Goal: Task Accomplishment & Management: Complete application form

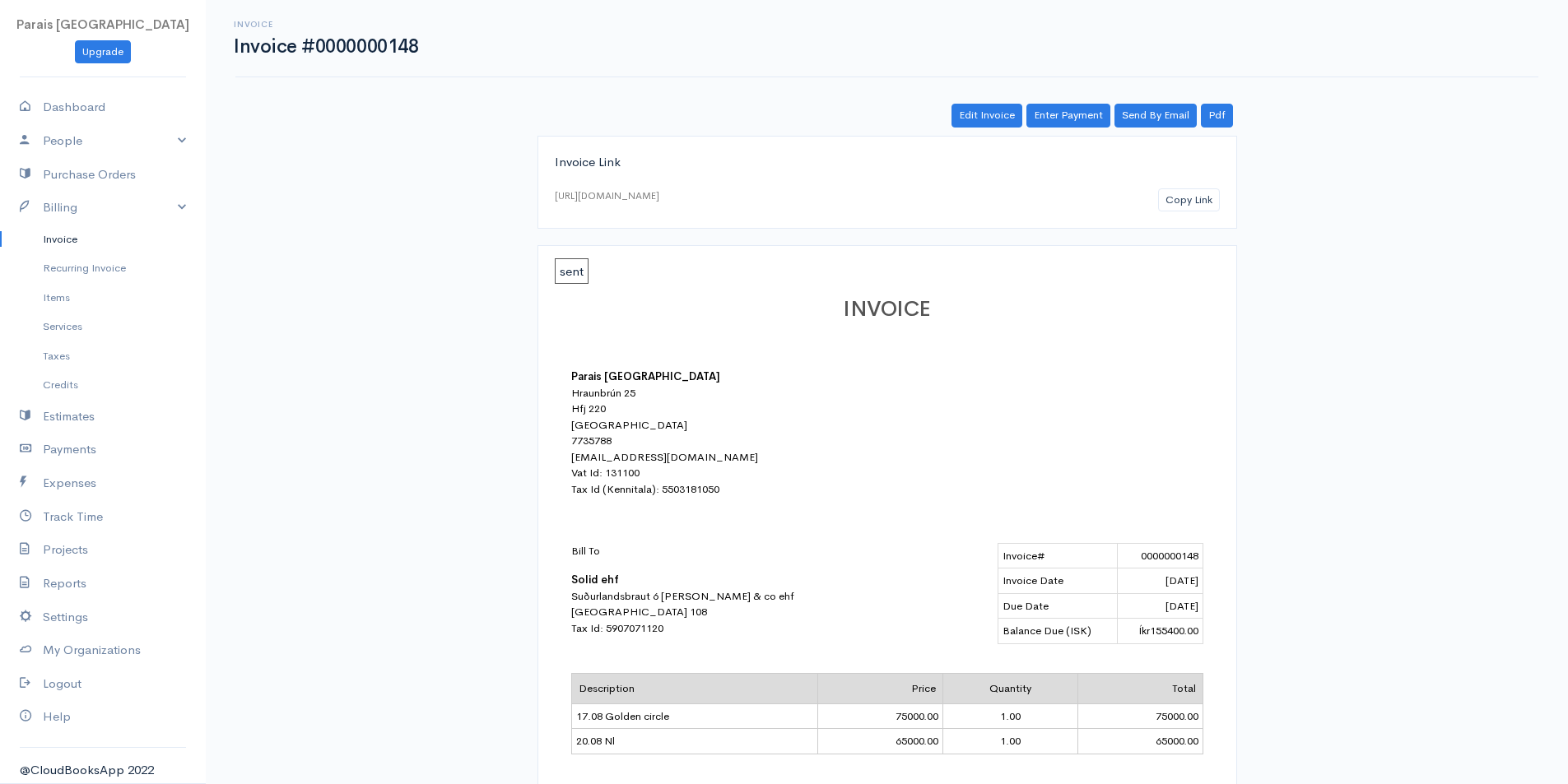
click at [67, 242] on link "Invoice" at bounding box center [102, 239] width 206 height 30
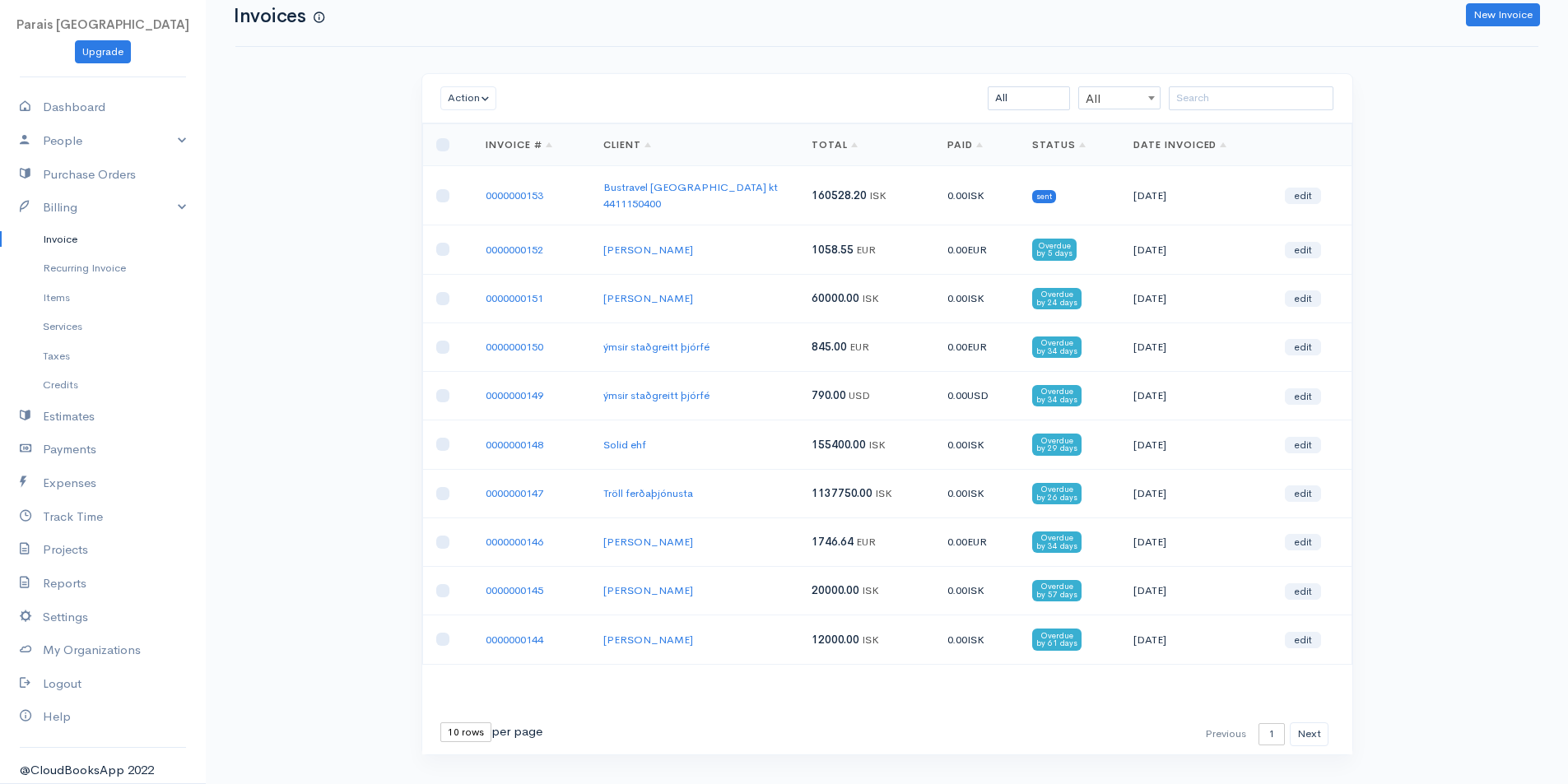
scroll to position [47, 0]
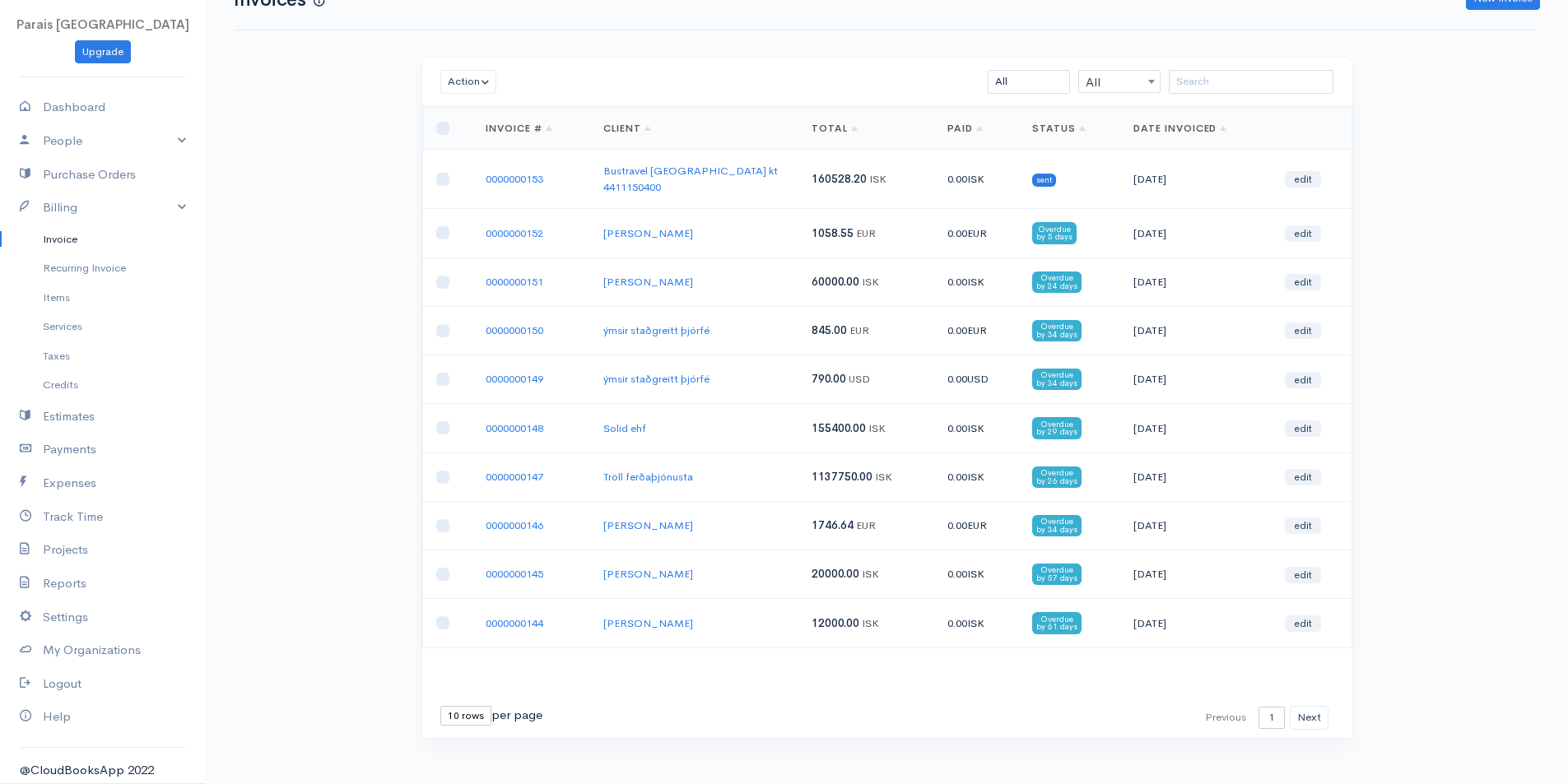
click at [471, 706] on select "10 rows 25 rows 50 rows" at bounding box center [466, 715] width 51 height 20
select select "50"
click at [440, 706] on select "10 rows 25 rows 50 rows" at bounding box center [466, 715] width 51 height 20
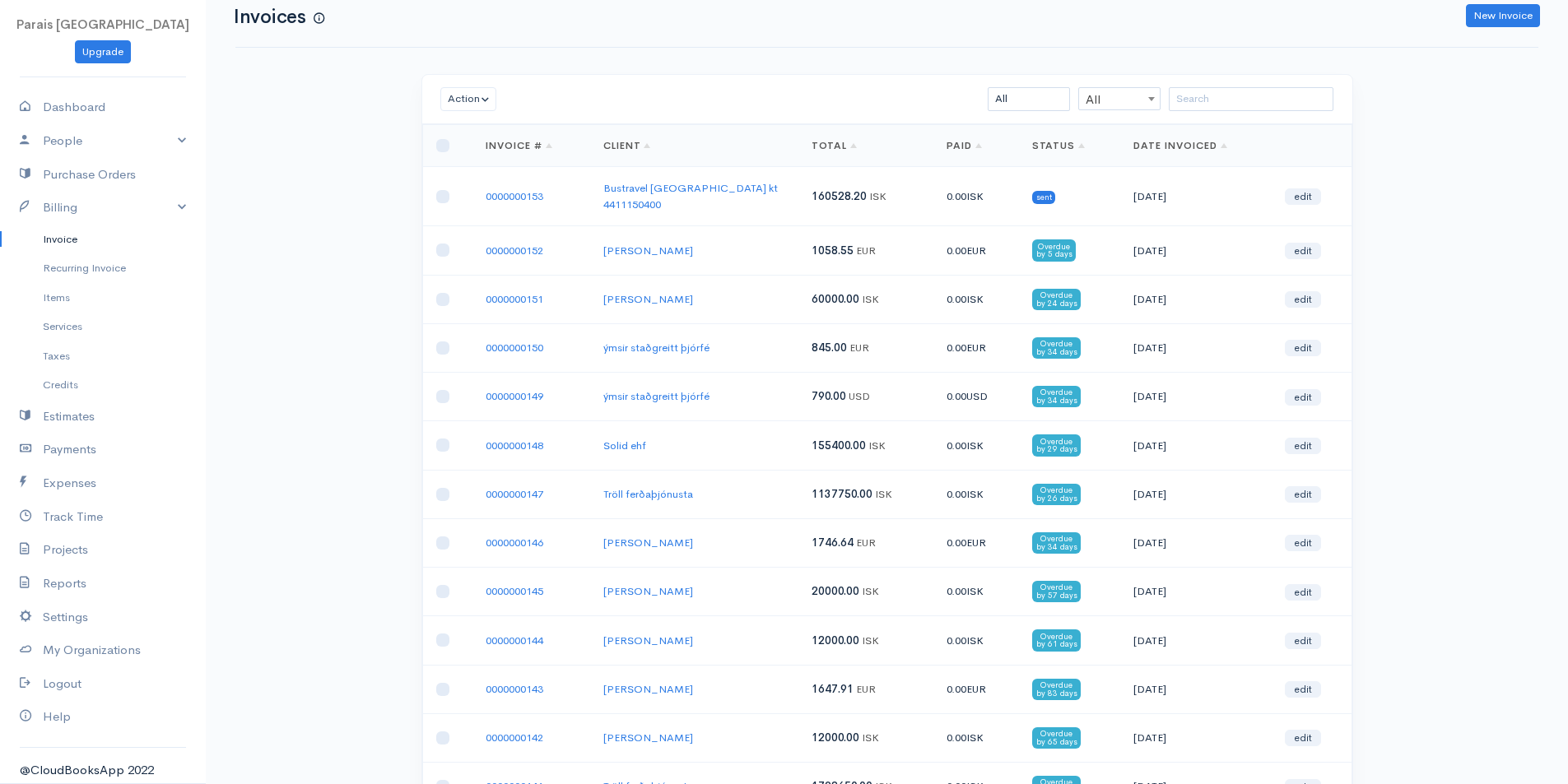
scroll to position [0, 0]
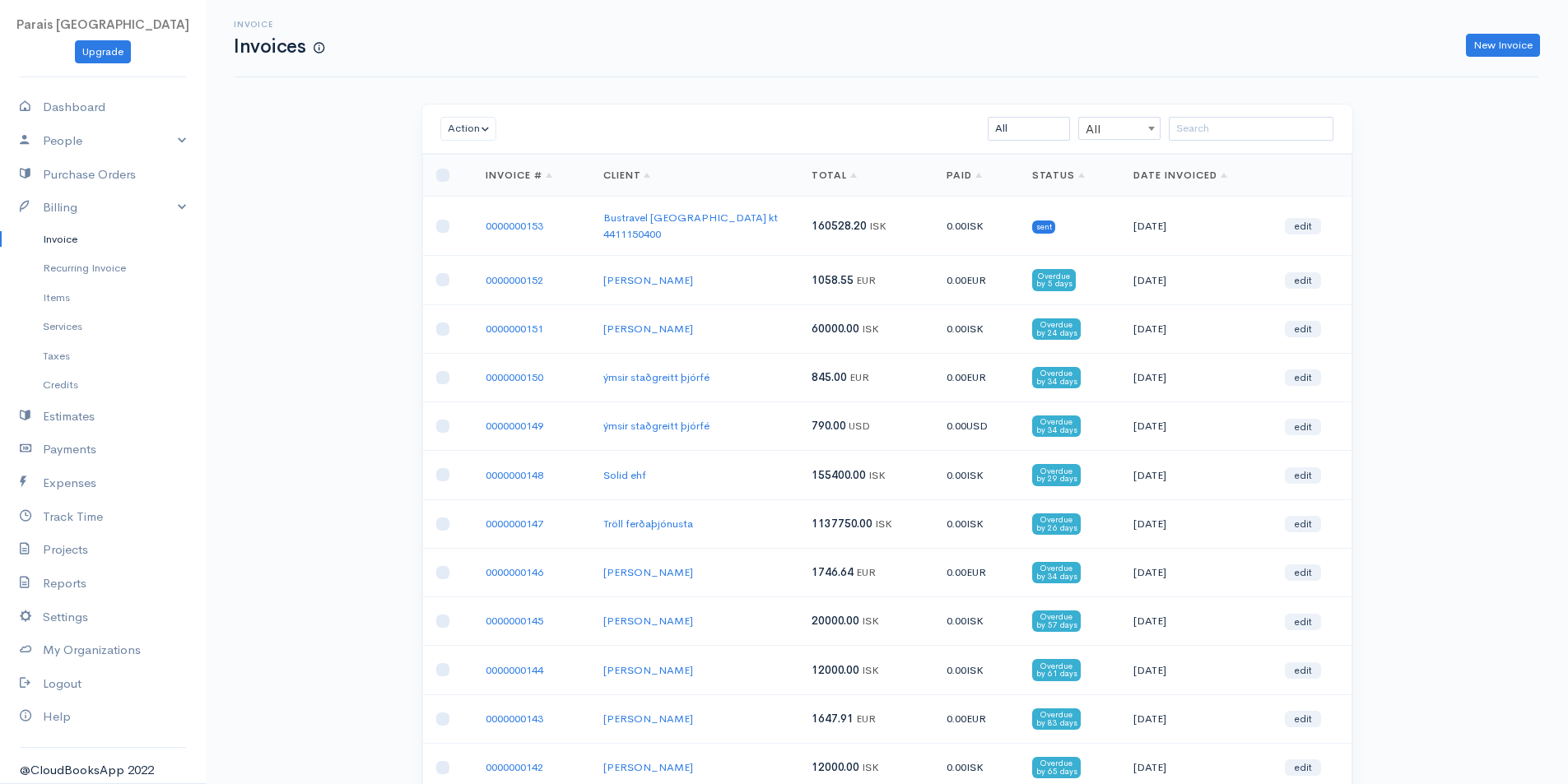
click at [531, 226] on td "0000000153" at bounding box center [530, 225] width 116 height 59
click at [536, 219] on link "0000000153" at bounding box center [514, 225] width 57 height 14
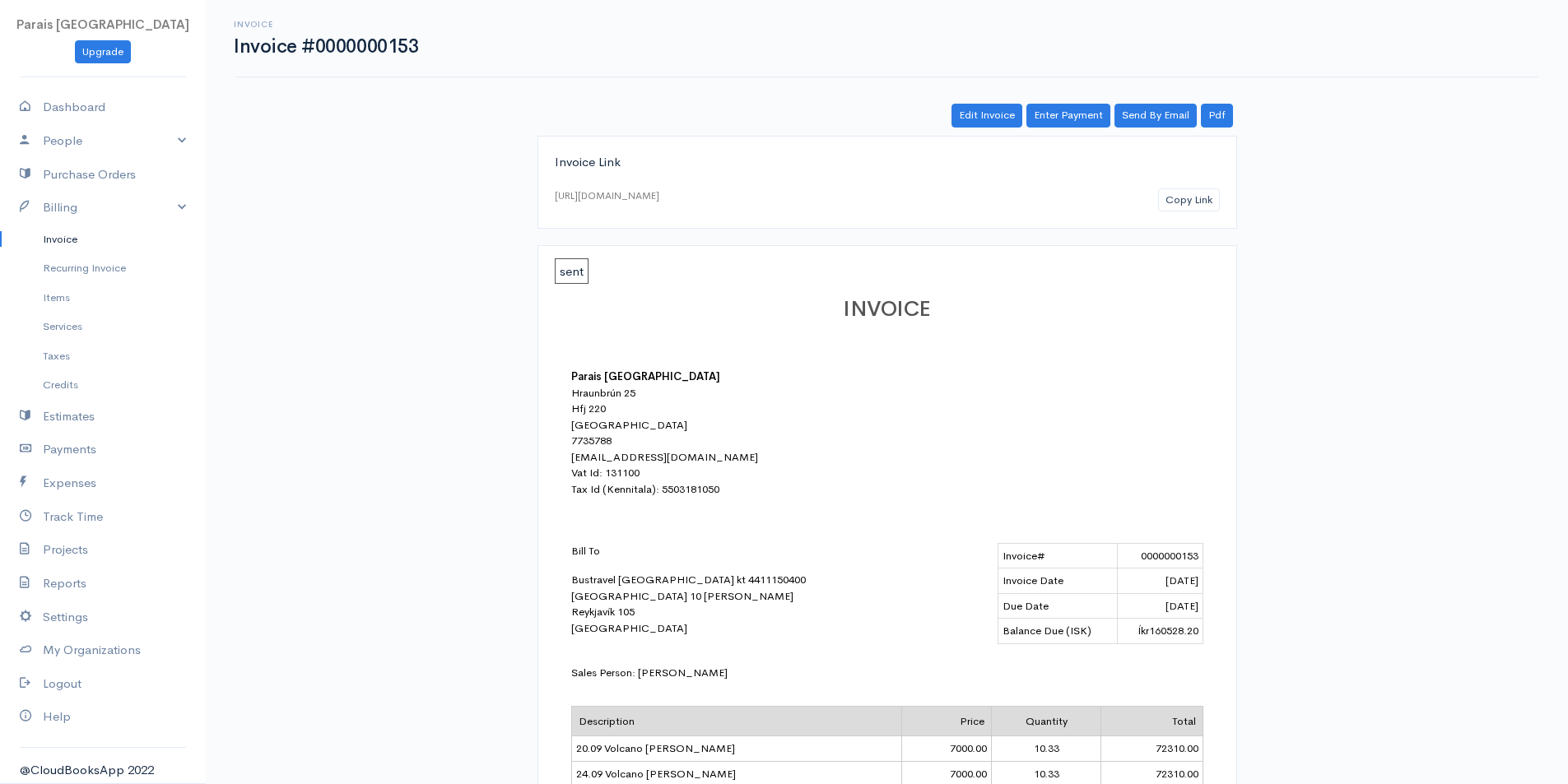
click at [61, 239] on link "Invoice" at bounding box center [102, 239] width 206 height 30
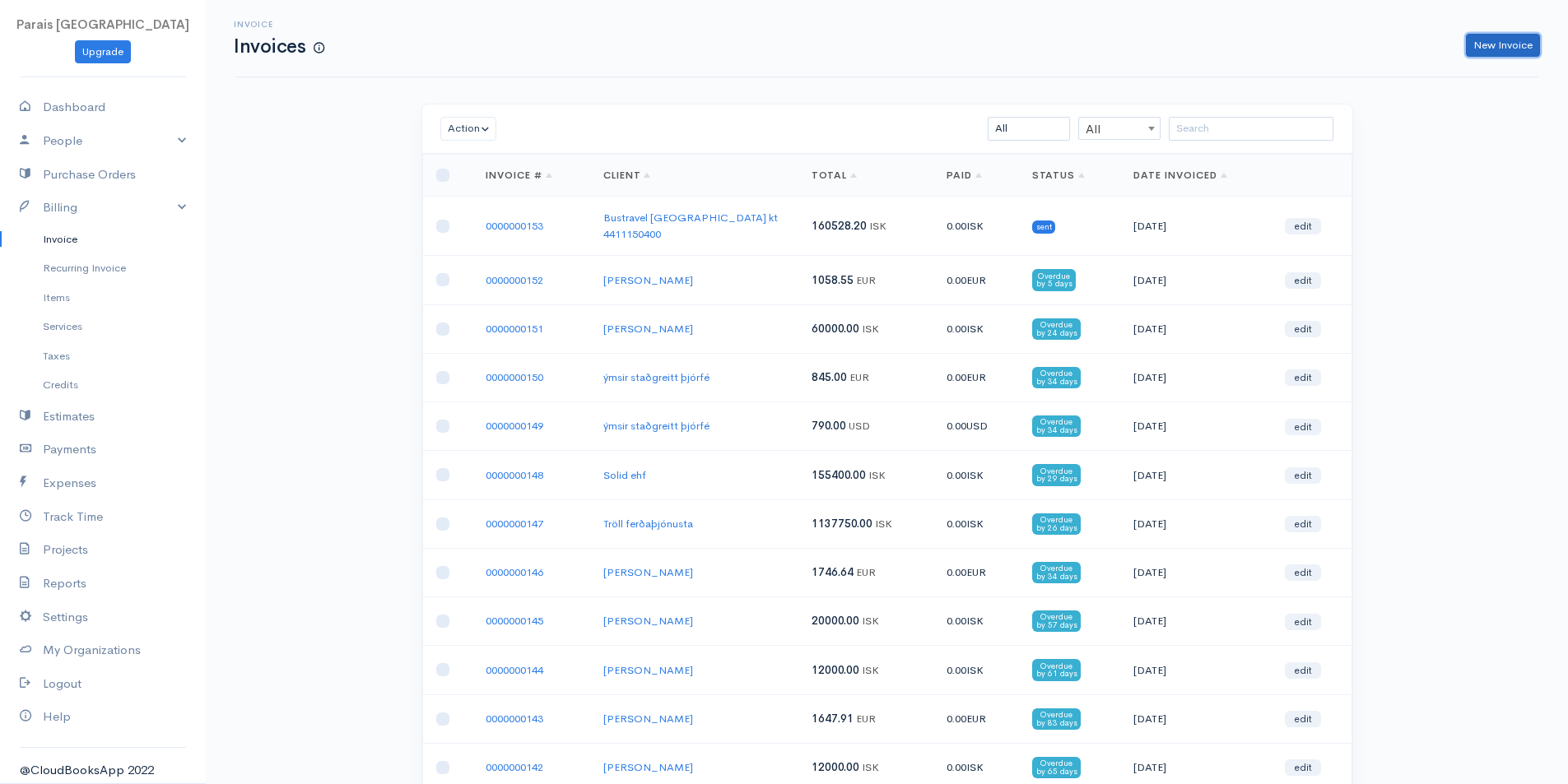
click at [1472, 40] on link "New Invoice" at bounding box center [1502, 45] width 74 height 23
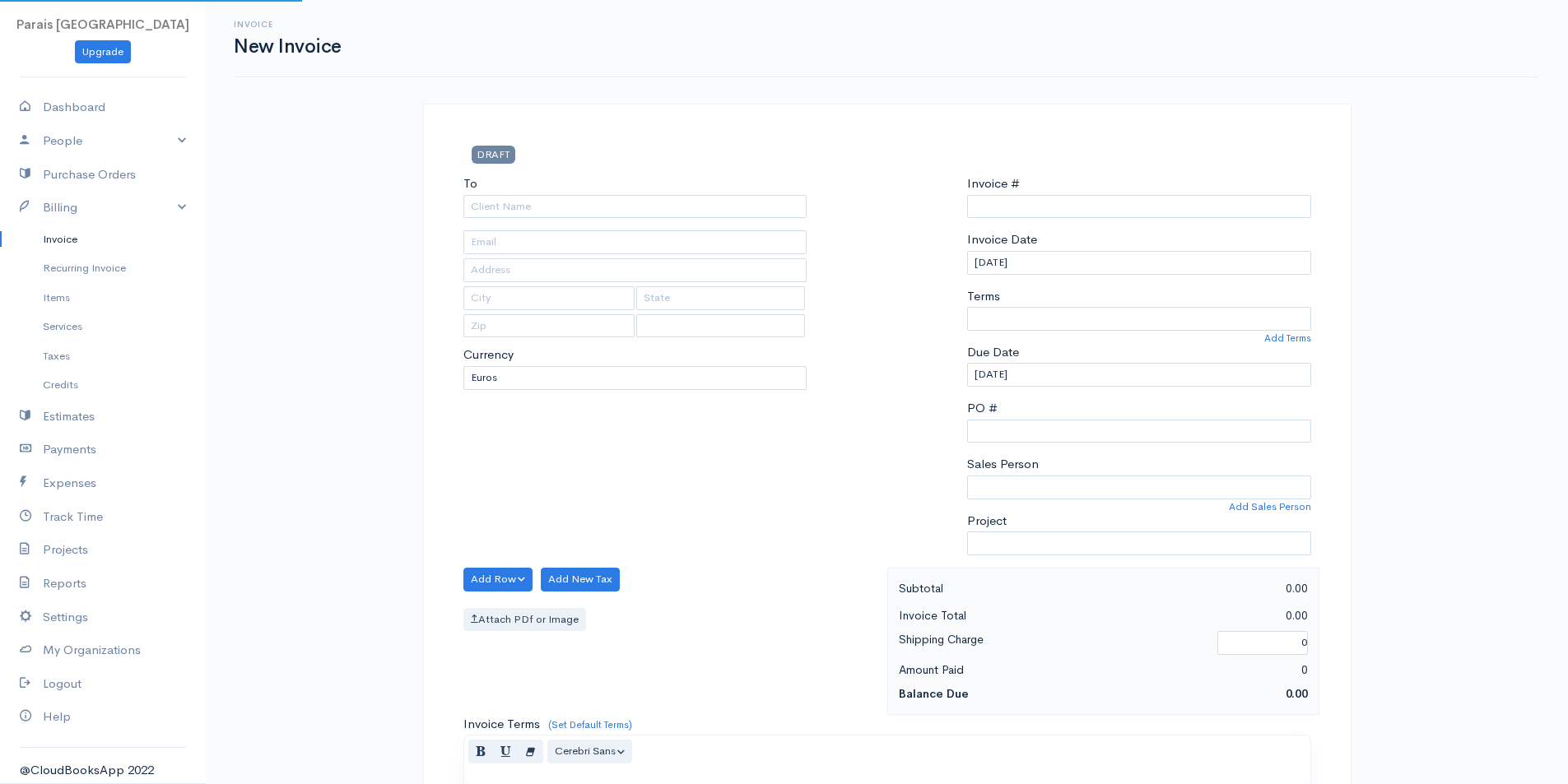
type input "0000000154"
select select "[GEOGRAPHIC_DATA]"
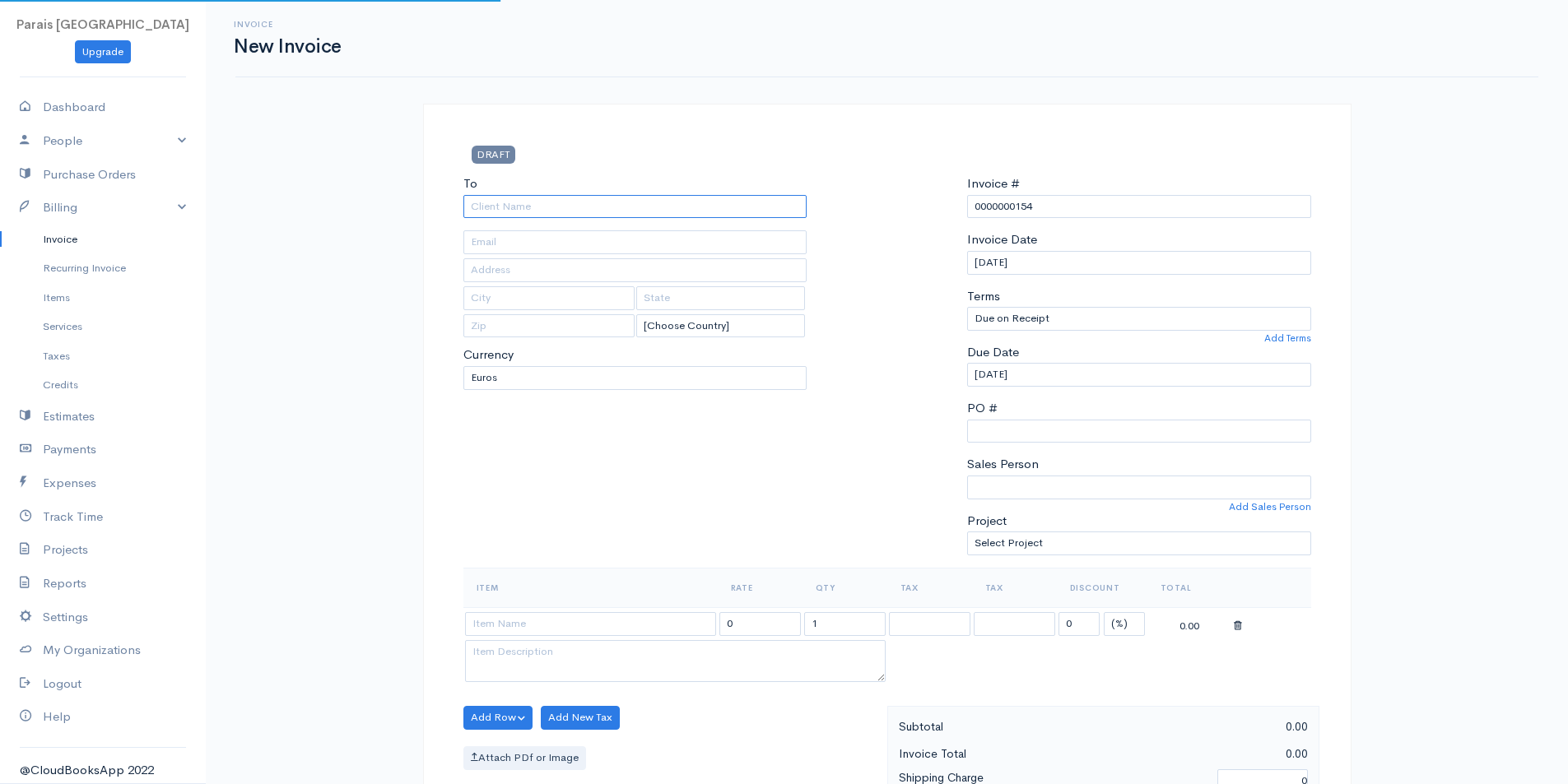
click at [590, 199] on input "To" at bounding box center [635, 207] width 344 height 23
type input "Tröll ferðaþjónusta"
type input "[EMAIL_ADDRESS][DOMAIN_NAME]"
type input "Fiskislóð 45g"
type input "[GEOGRAPHIC_DATA]"
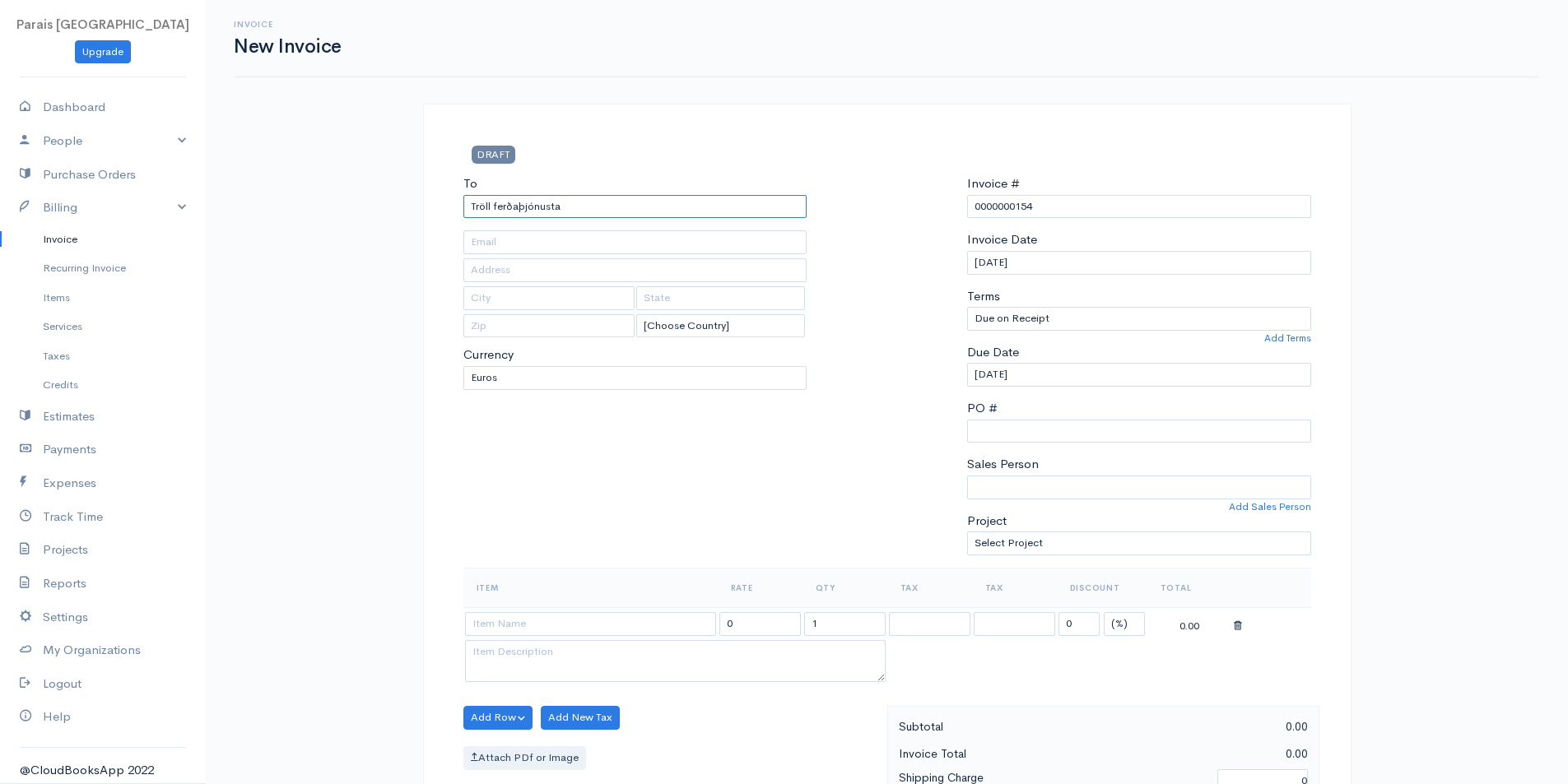
type input "101"
type input "Tröll ferðaþjónusta"
select select "ISK"
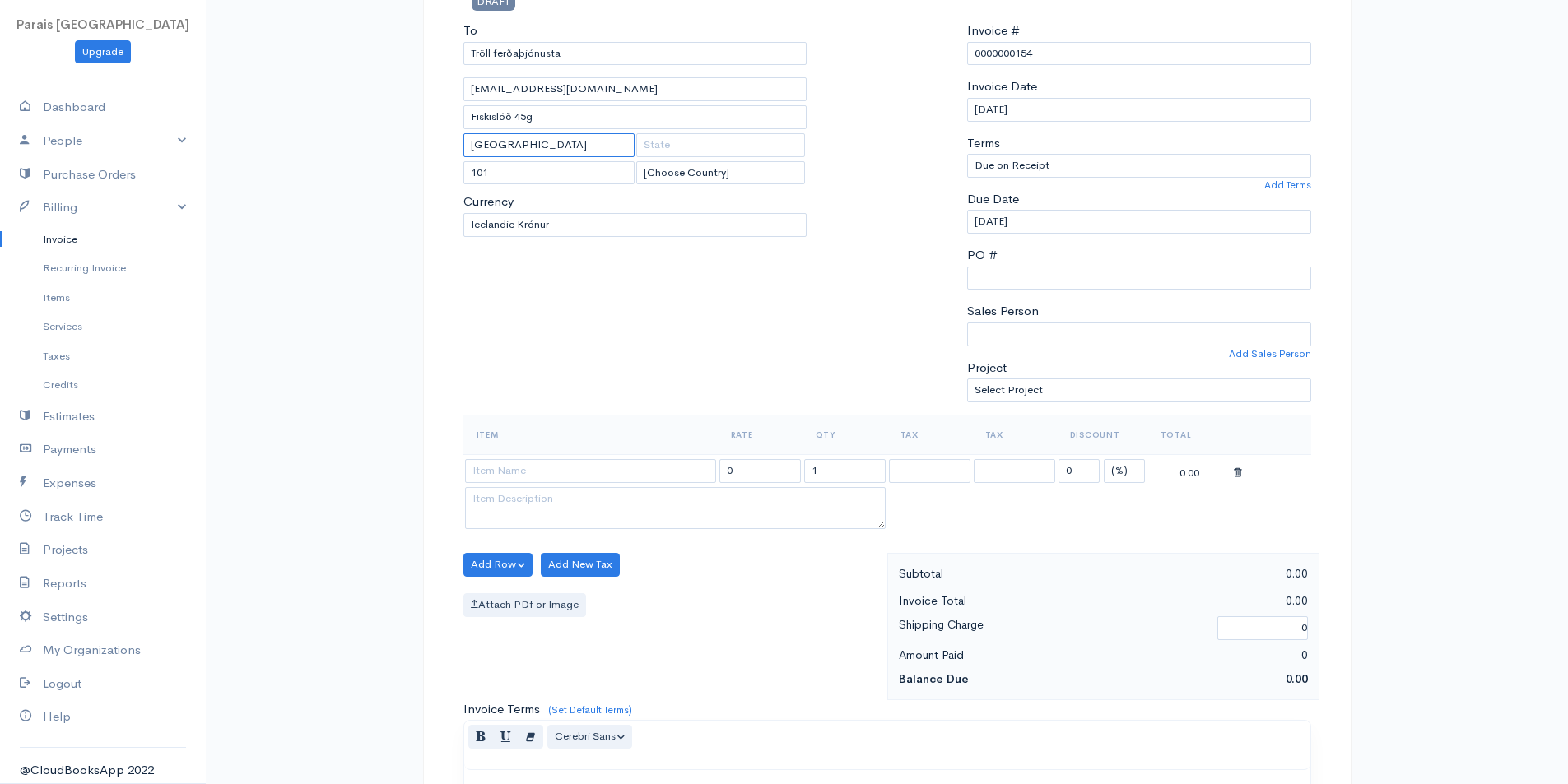
scroll to position [330, 0]
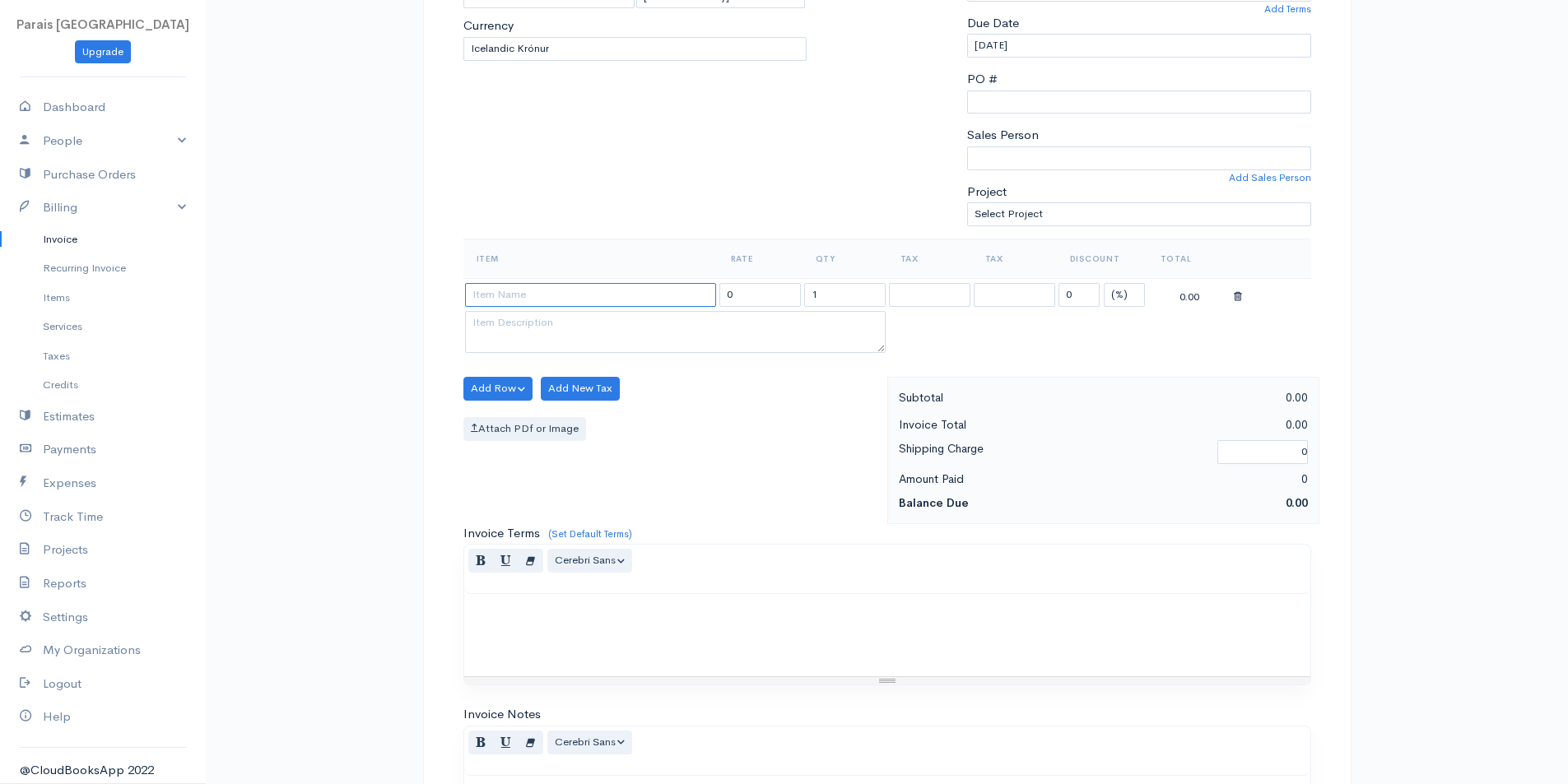
click at [483, 293] on input at bounding box center [590, 294] width 251 height 23
click at [501, 300] on input at bounding box center [590, 294] width 251 height 23
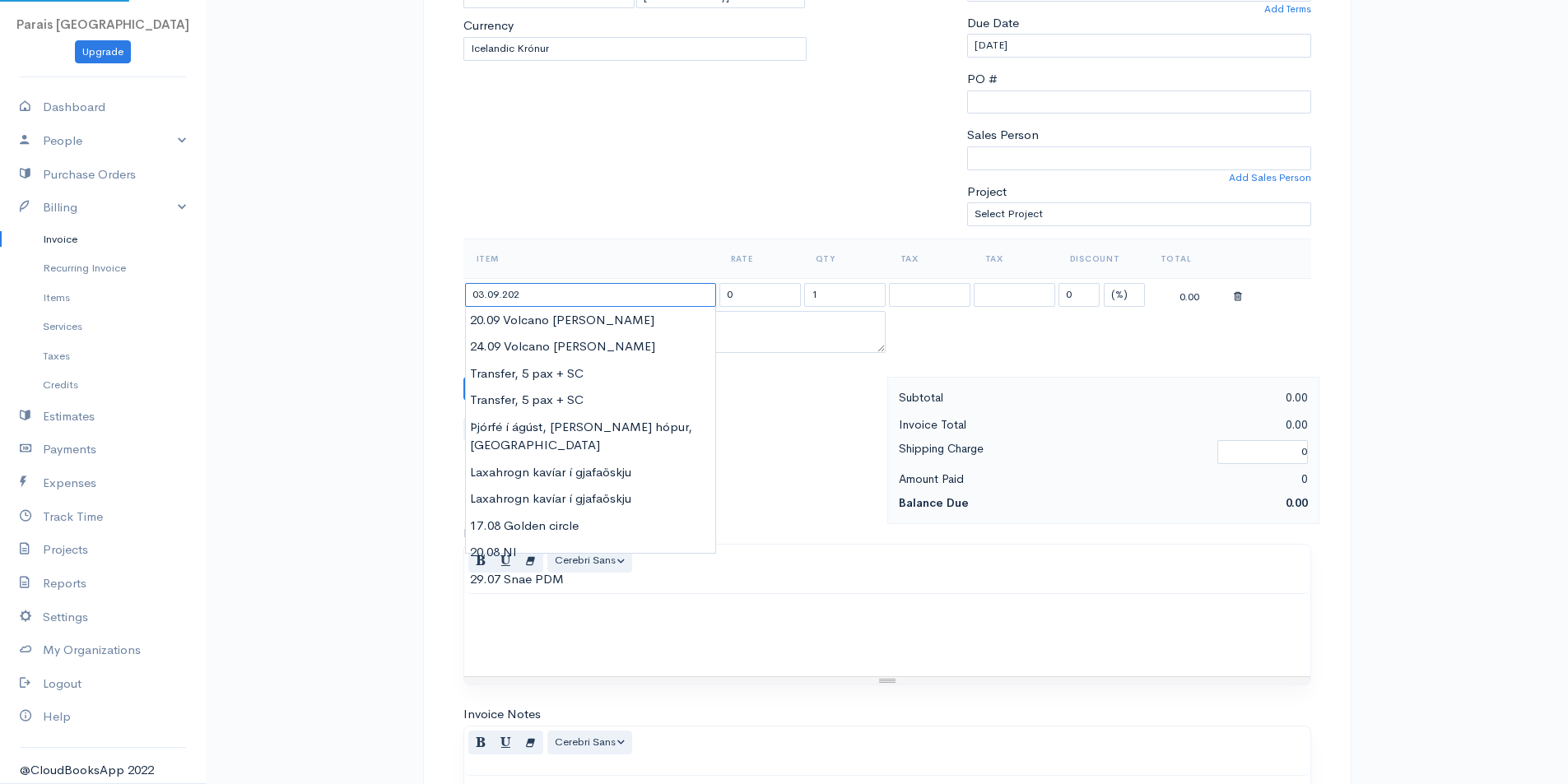
type input "[DATE]"
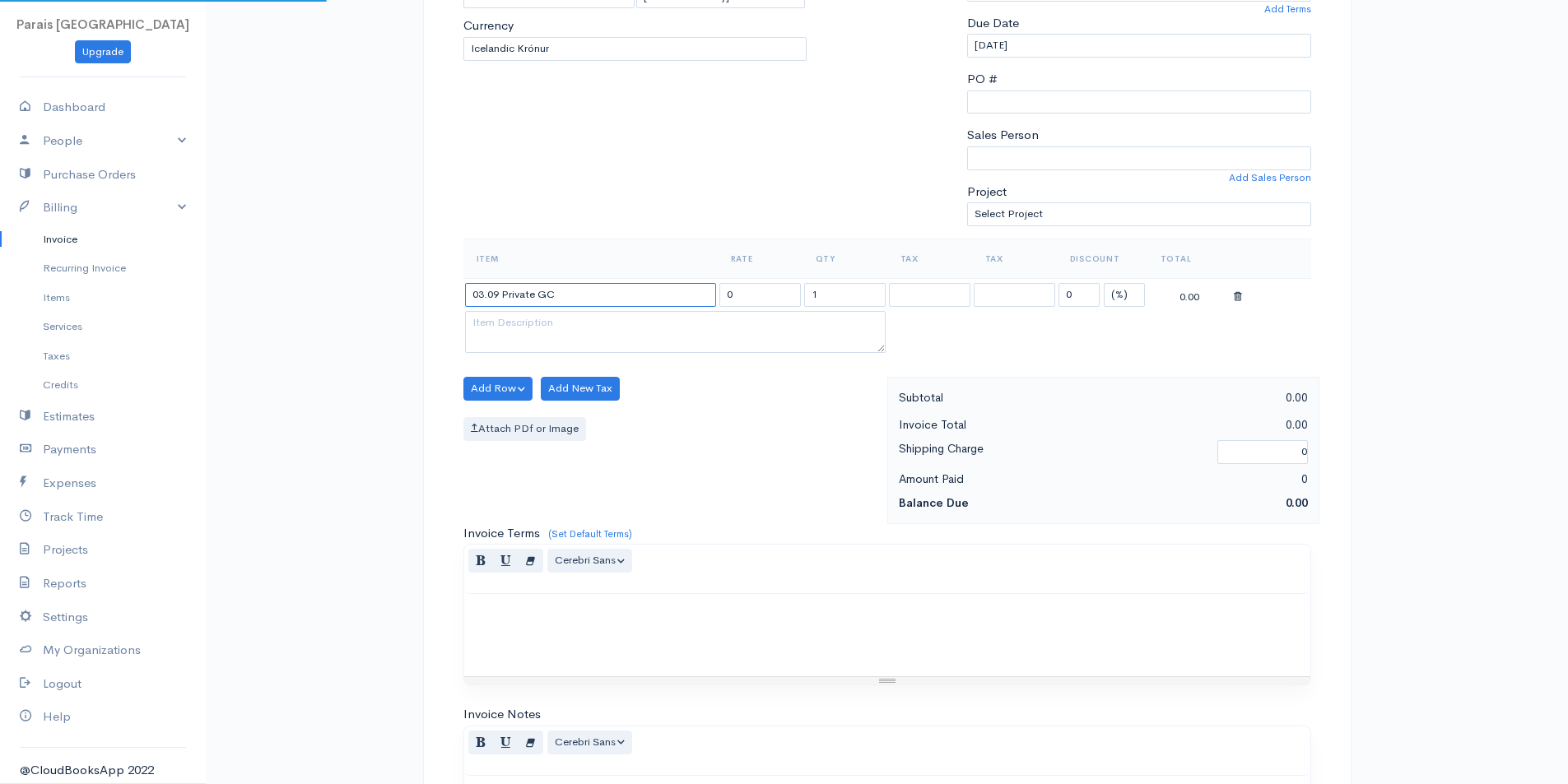
type input "03.09 Private GC"
type input "70000"
select select "11.000"
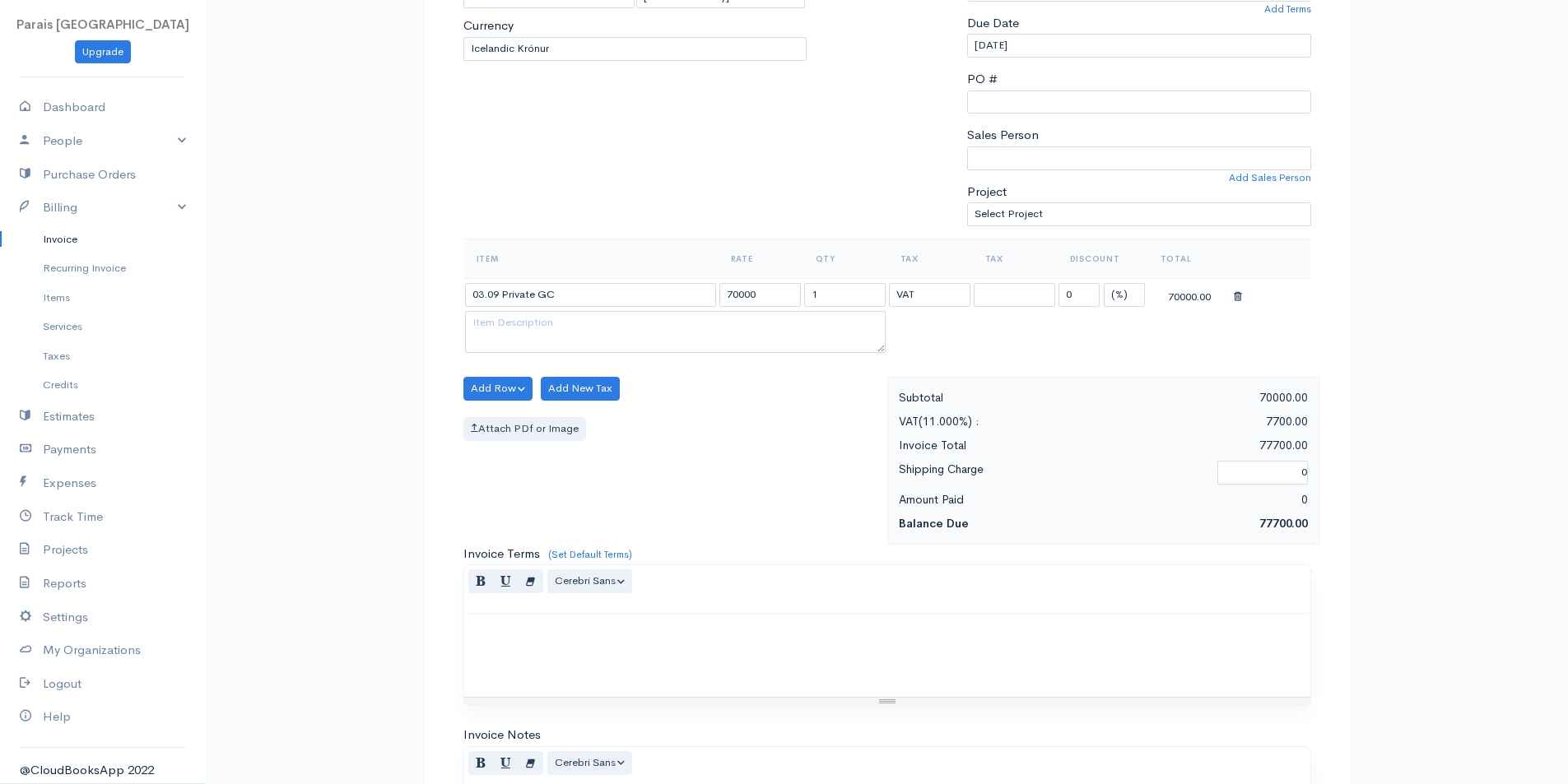
click at [489, 370] on div "Item Rate Qty Tax Tax Discount Total 03.09 Private GC 70000 1 VAT VAT 0 (%) Fla…" at bounding box center [886, 307] width 848 height 138
click at [495, 393] on button "Add Row" at bounding box center [498, 388] width 69 height 23
click at [499, 415] on link "Add Item Row" at bounding box center [529, 423] width 130 height 29
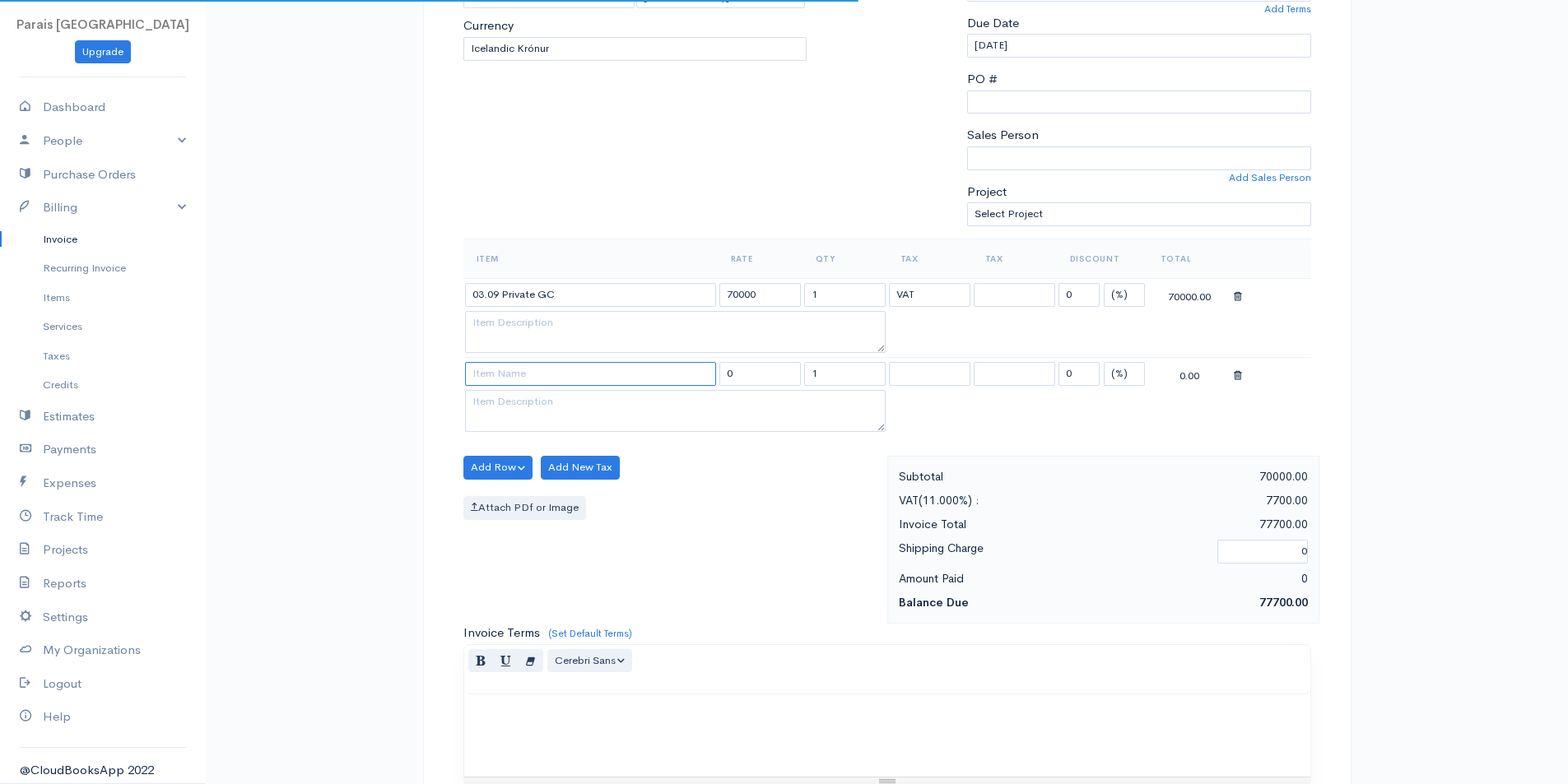
click at [492, 374] on input at bounding box center [590, 374] width 251 height 23
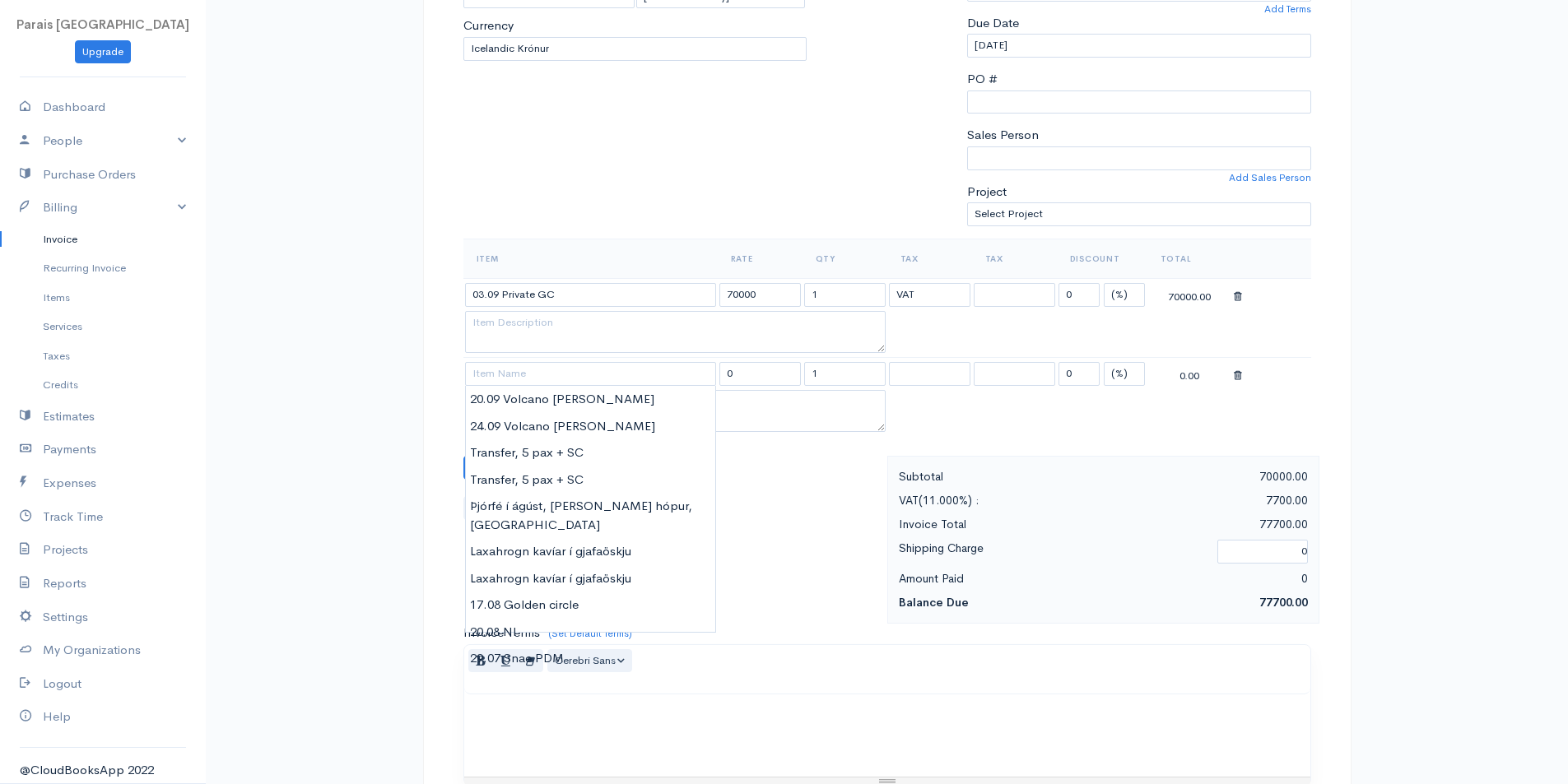
click at [398, 369] on div "DRAFT To [GEOGRAPHIC_DATA] ferðaþjónusta [EMAIL_ADDRESS][DOMAIN_NAME] Fiskislóð…" at bounding box center [887, 484] width 988 height 1419
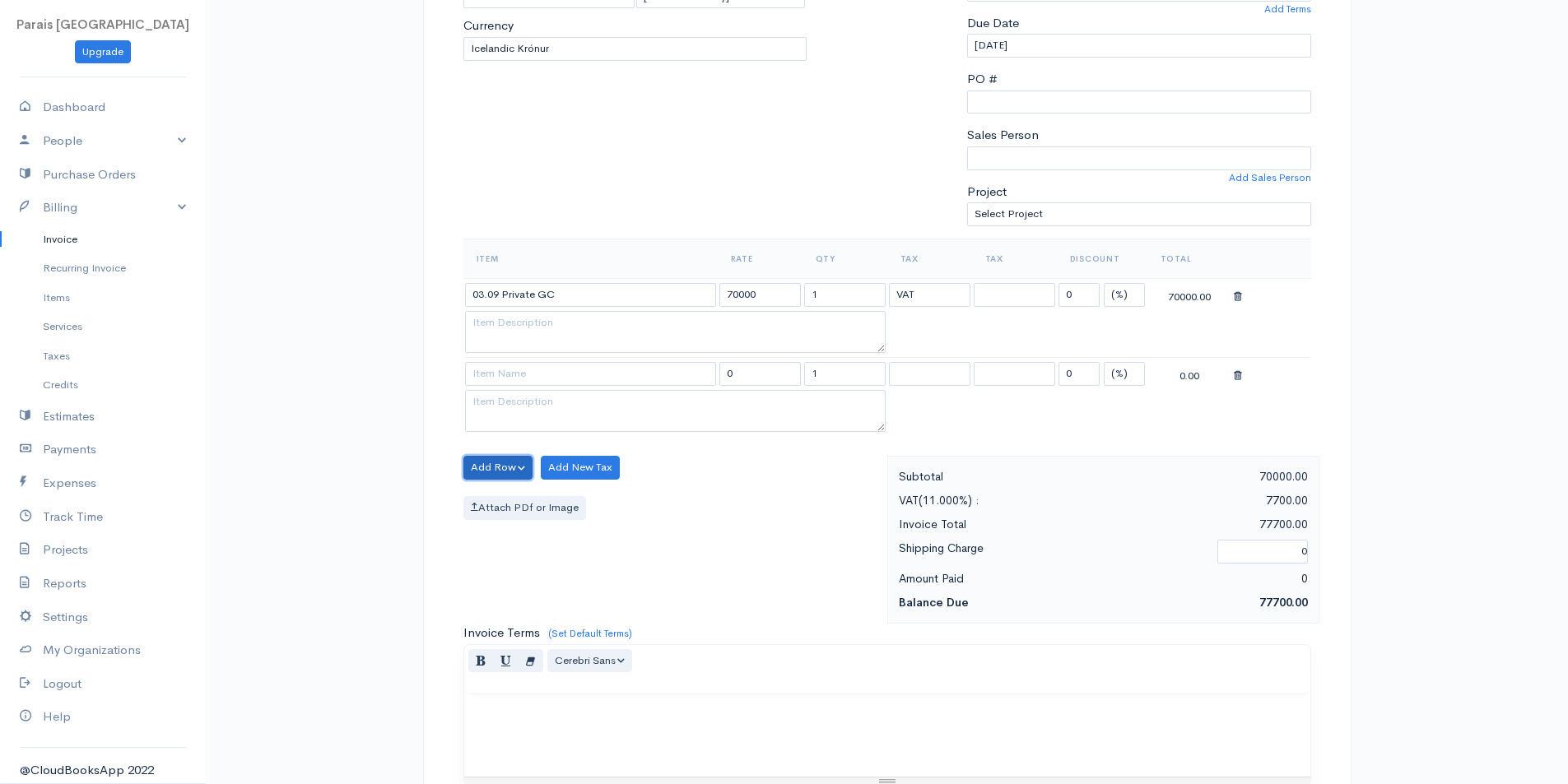
click at [478, 465] on button "Add Row" at bounding box center [498, 468] width 69 height 23
click at [490, 498] on link "Add Item Row" at bounding box center [529, 501] width 130 height 29
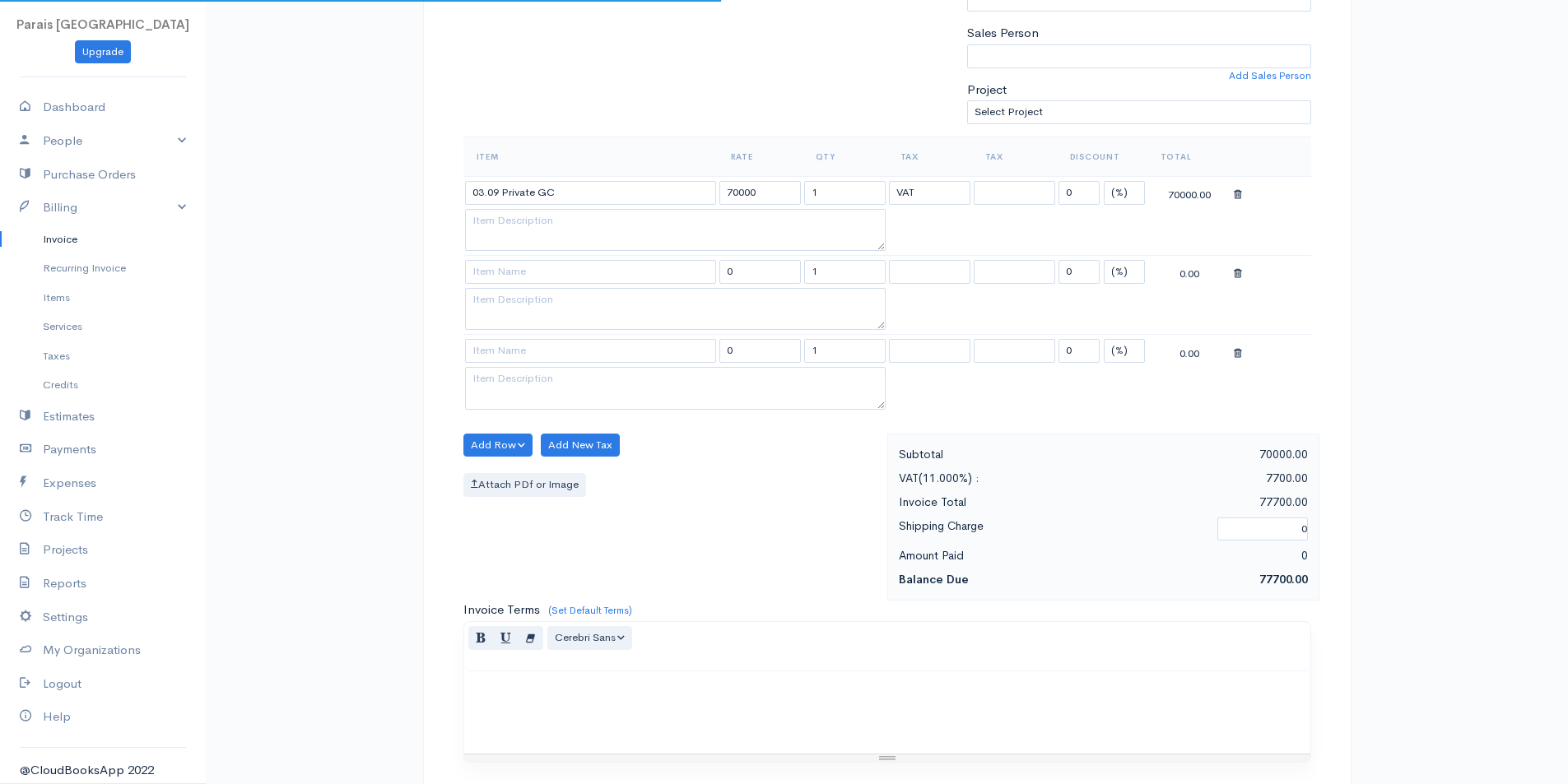
scroll to position [494, 0]
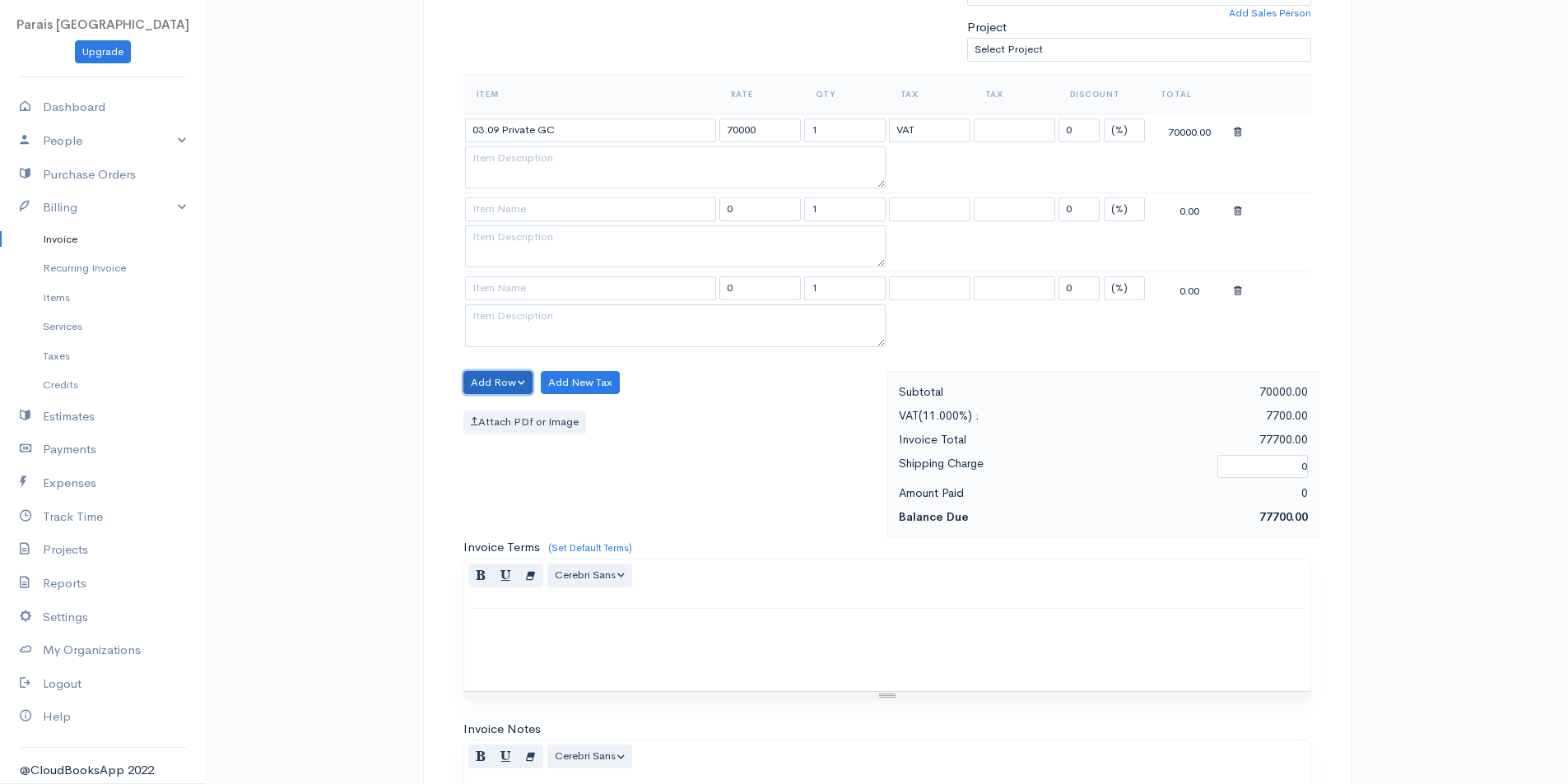
click at [493, 380] on button "Add Row" at bounding box center [498, 382] width 69 height 23
click at [495, 416] on link "Add Item Row" at bounding box center [529, 417] width 130 height 29
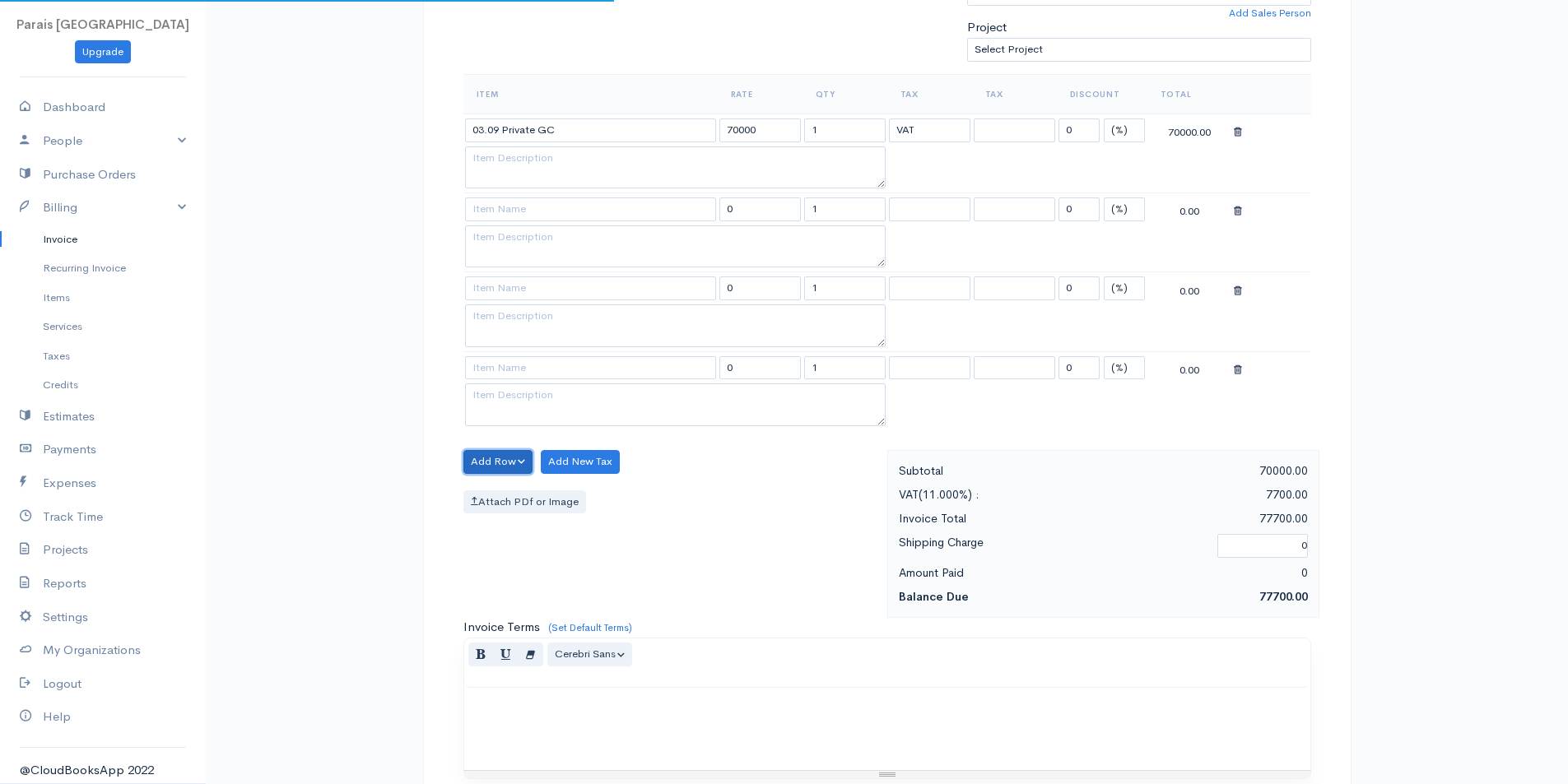
click at [496, 452] on button "Add Row" at bounding box center [498, 461] width 69 height 23
click at [501, 494] on link "Add Item Row" at bounding box center [529, 496] width 130 height 29
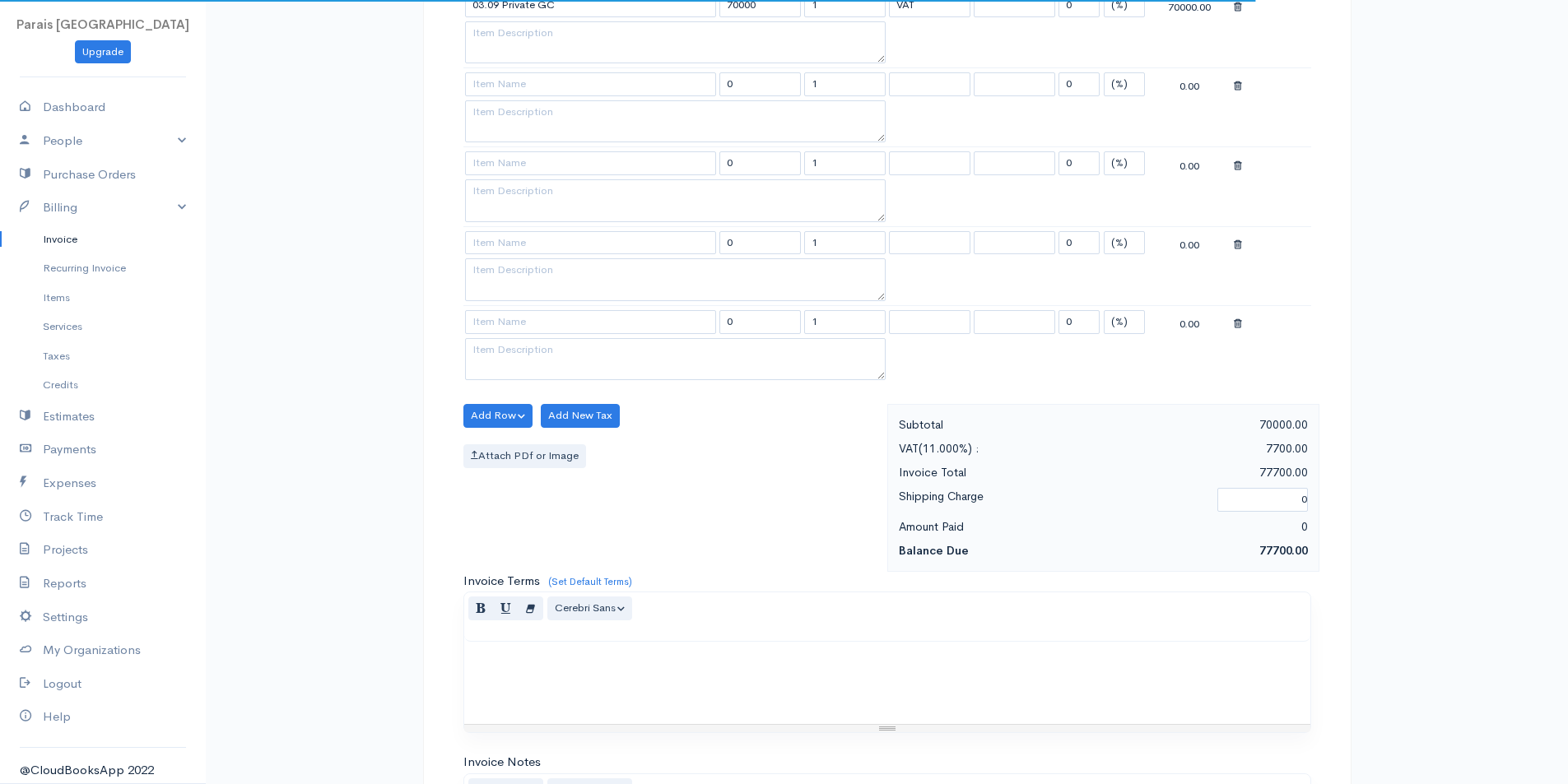
scroll to position [658, 0]
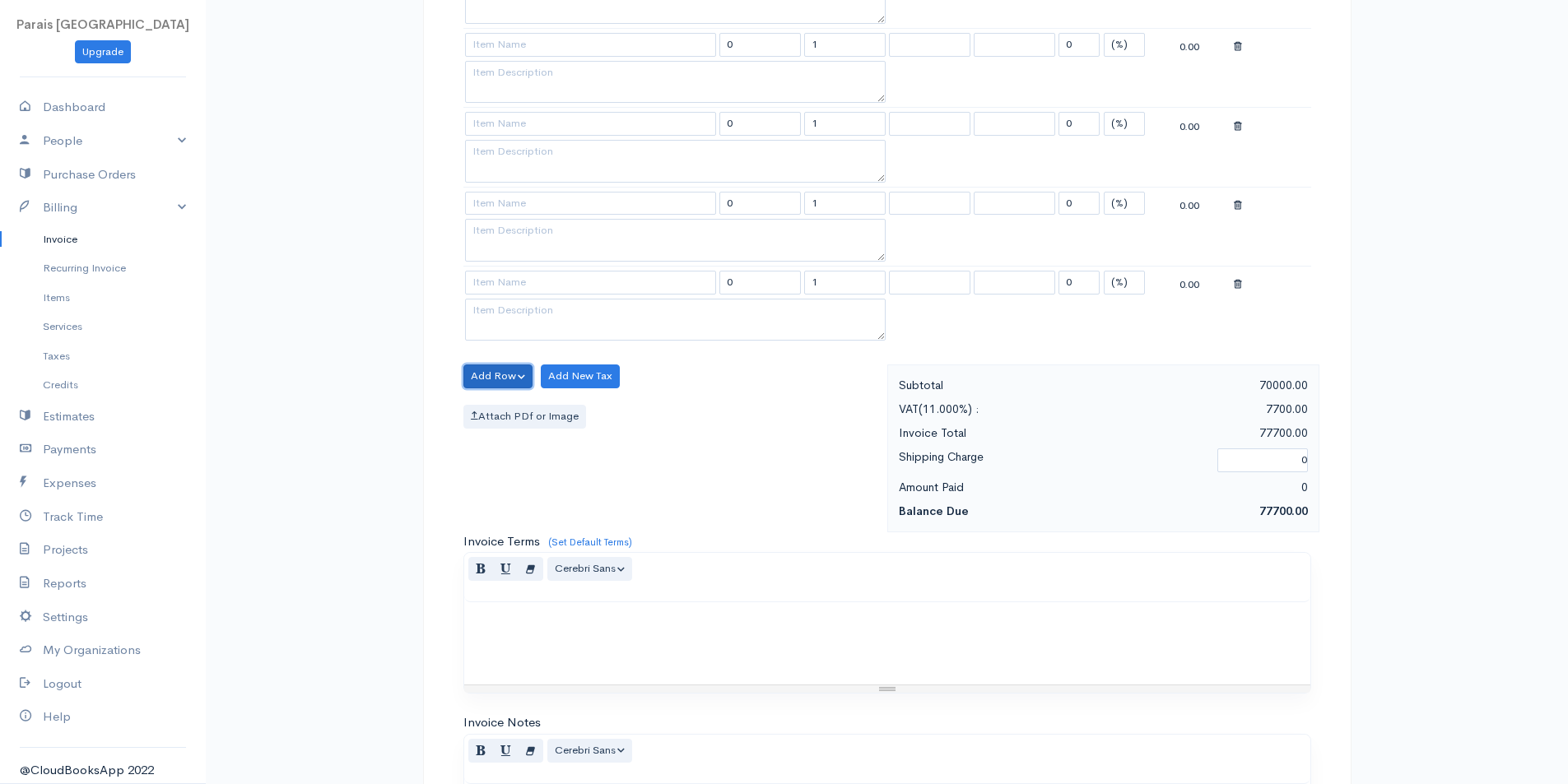
click at [498, 378] on button "Add Row" at bounding box center [498, 376] width 69 height 23
click at [509, 410] on link "Add Item Row" at bounding box center [529, 410] width 130 height 29
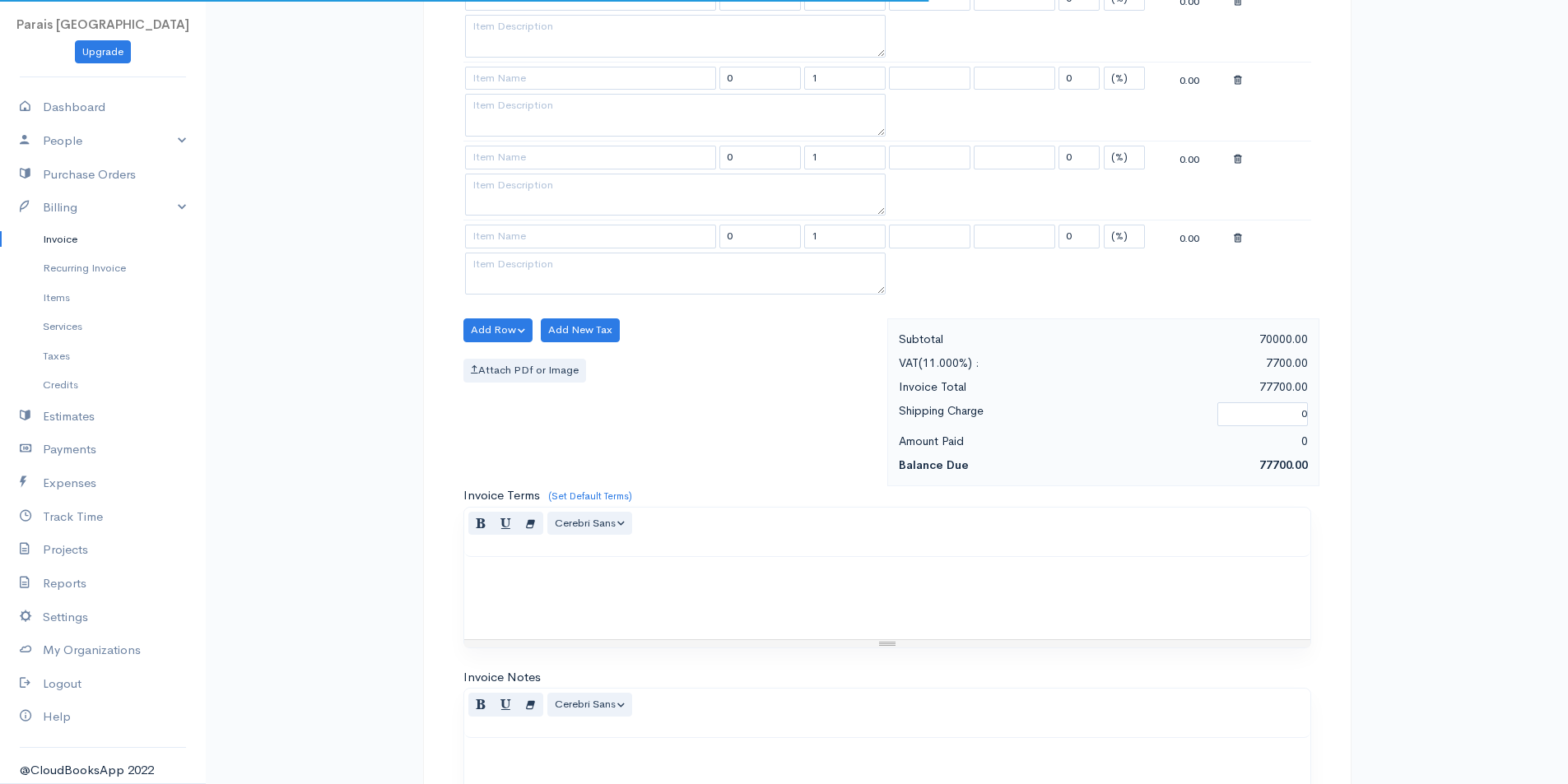
scroll to position [822, 0]
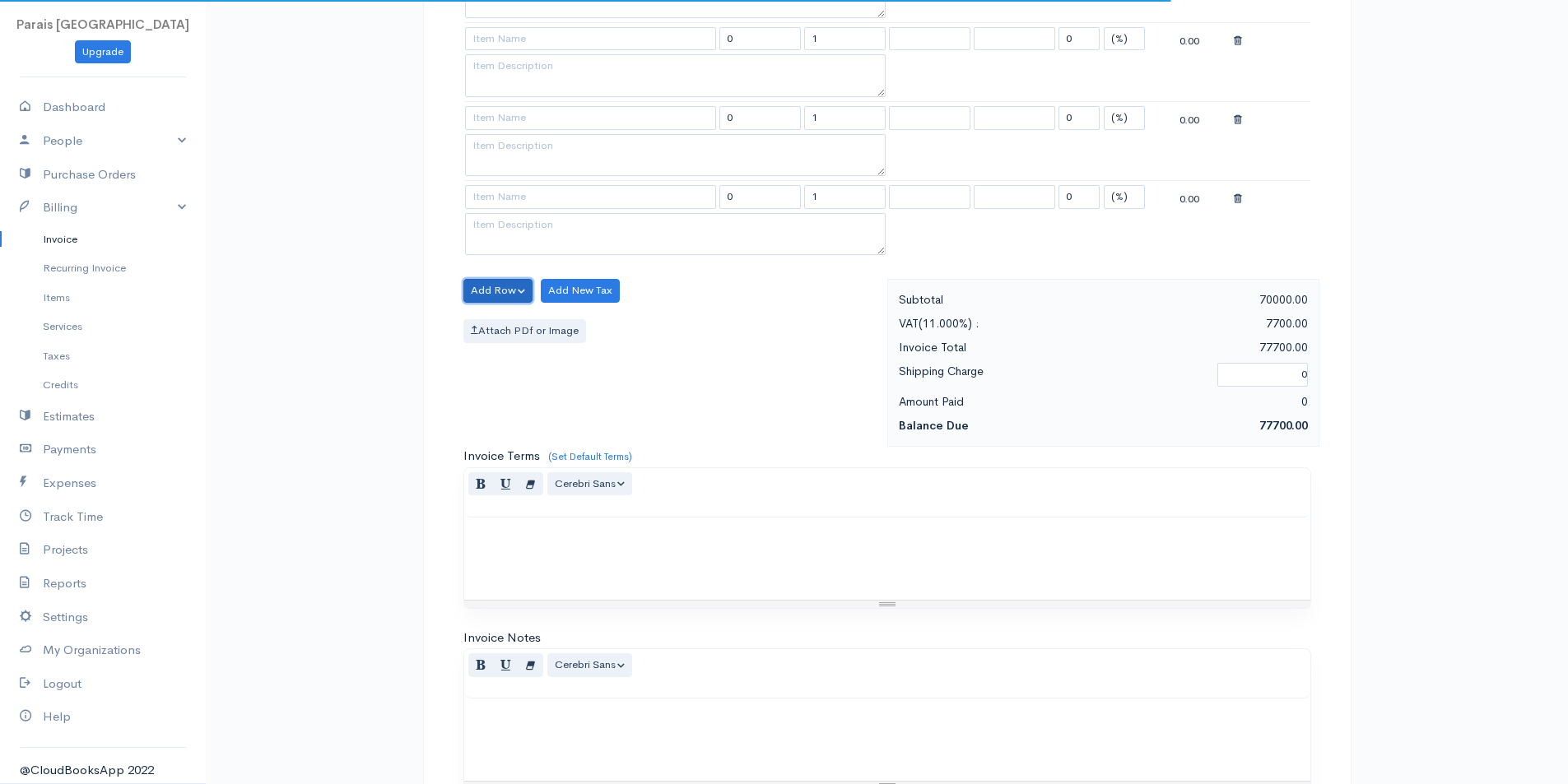
click at [490, 286] on button "Add Row" at bounding box center [498, 290] width 69 height 23
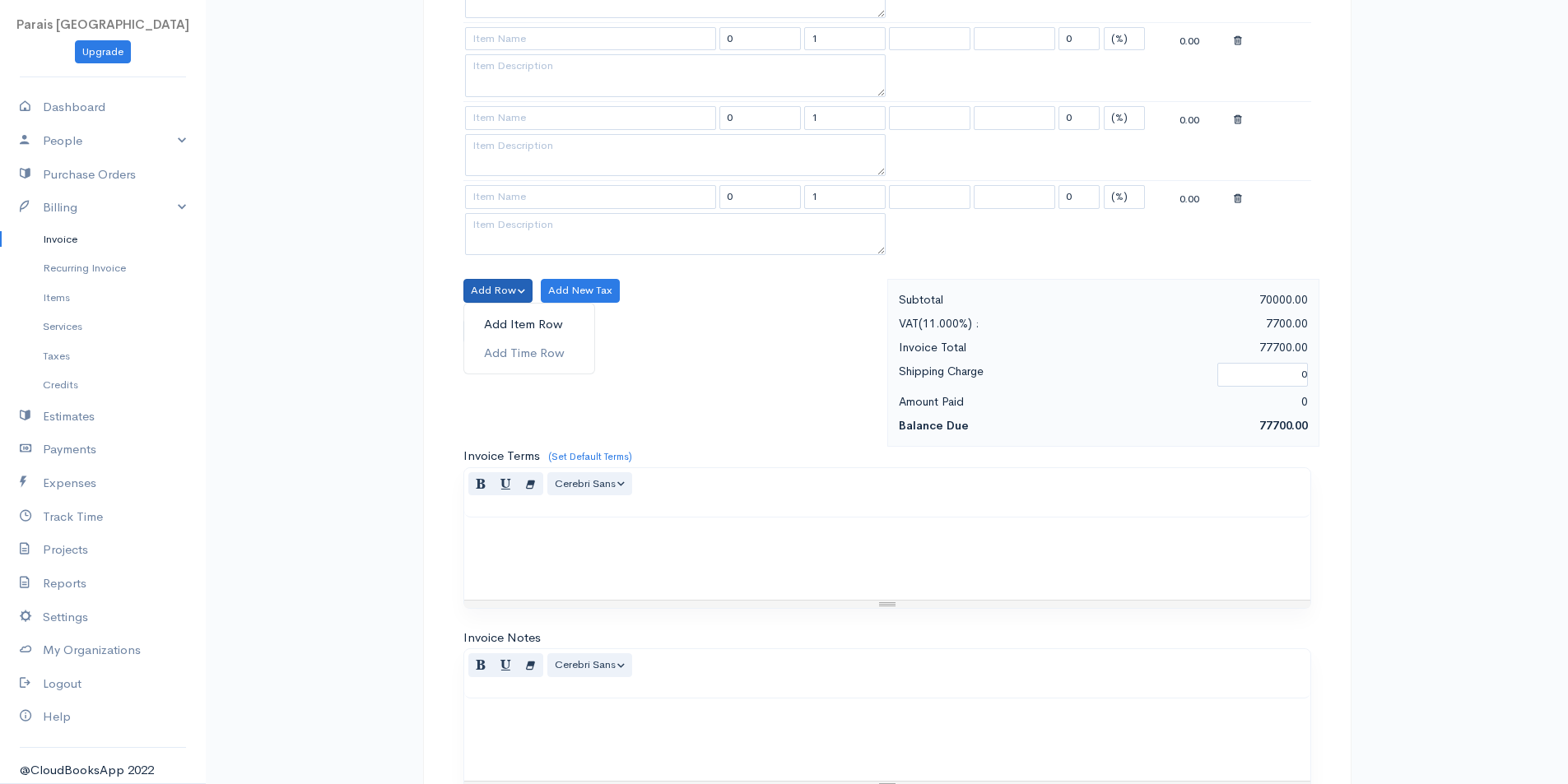
click at [513, 329] on link "Add Item Row" at bounding box center [529, 324] width 130 height 29
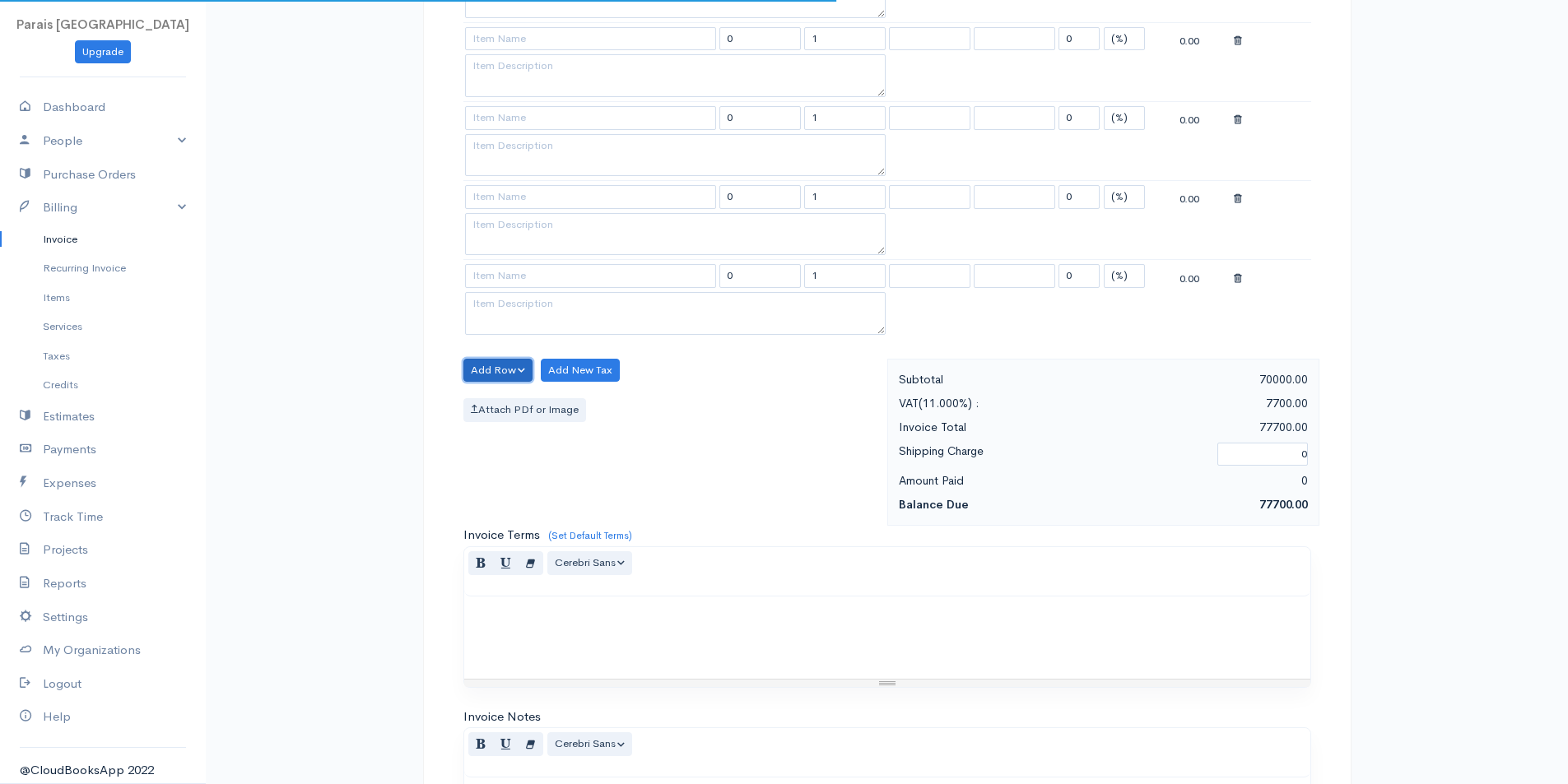
click at [509, 362] on button "Add Row" at bounding box center [498, 370] width 69 height 23
click at [520, 404] on link "Add Item Row" at bounding box center [529, 404] width 130 height 29
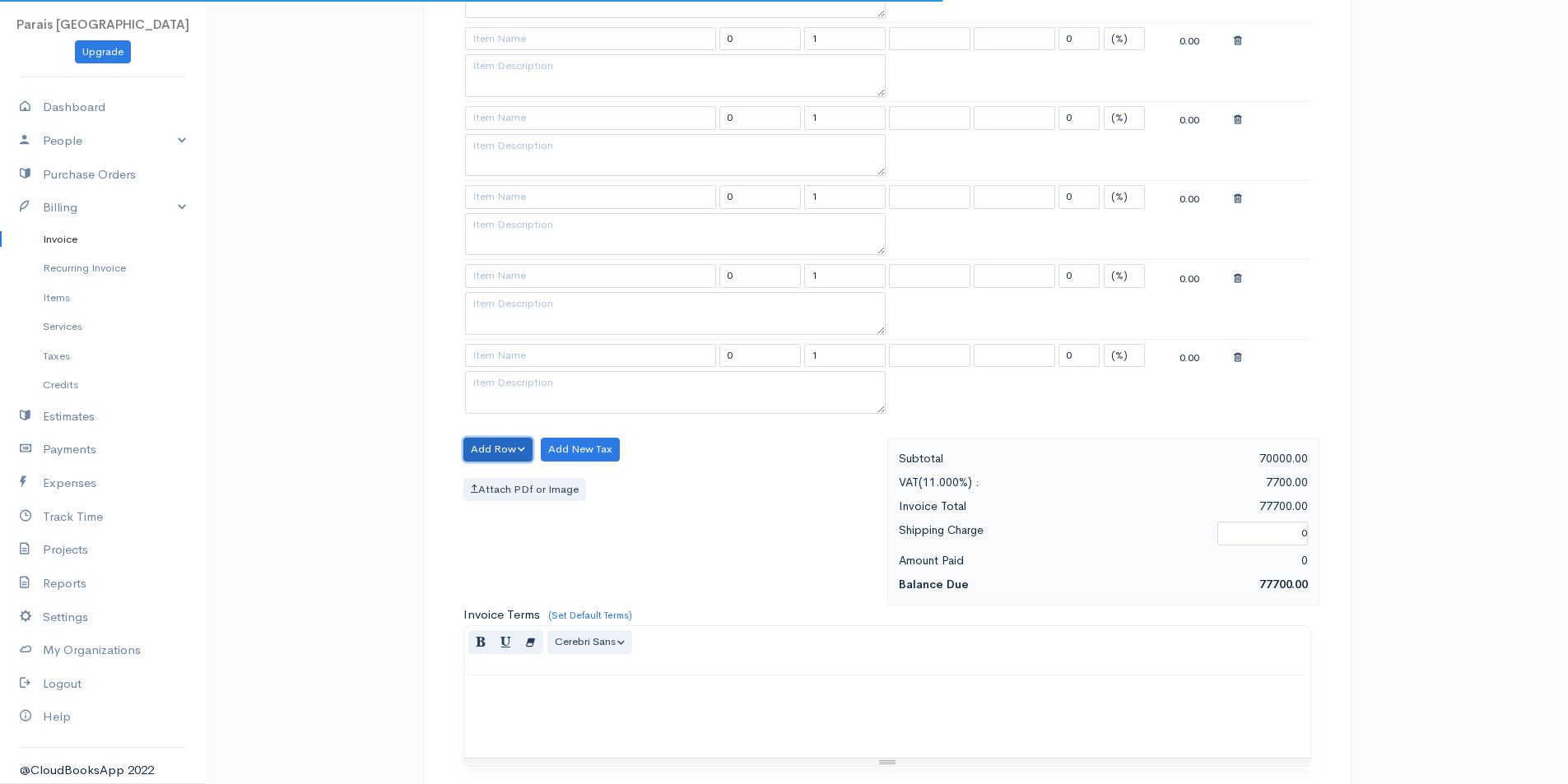
click at [513, 438] on button "Add Row" at bounding box center [498, 449] width 69 height 23
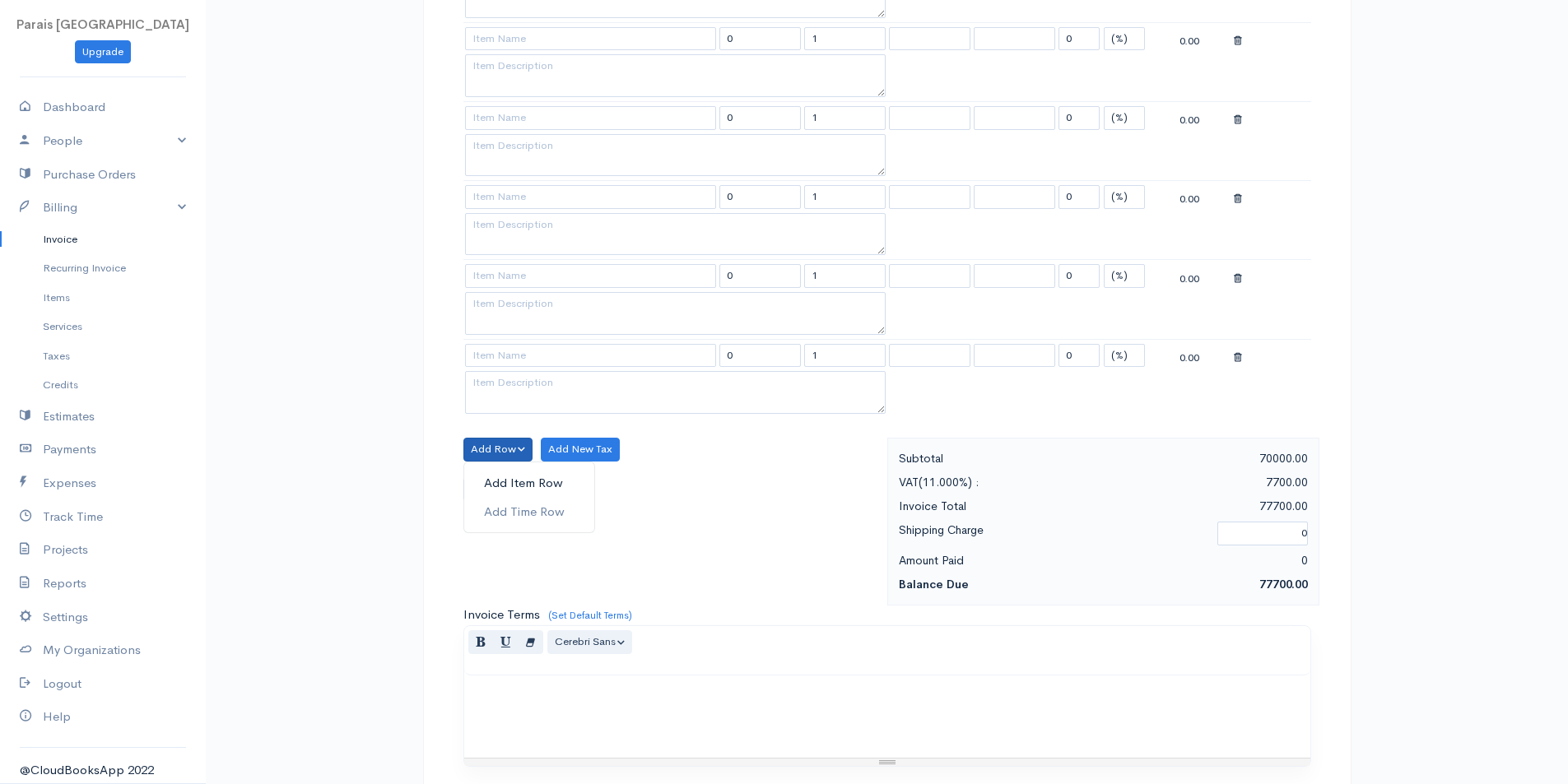
click at [518, 477] on link "Add Item Row" at bounding box center [529, 484] width 130 height 29
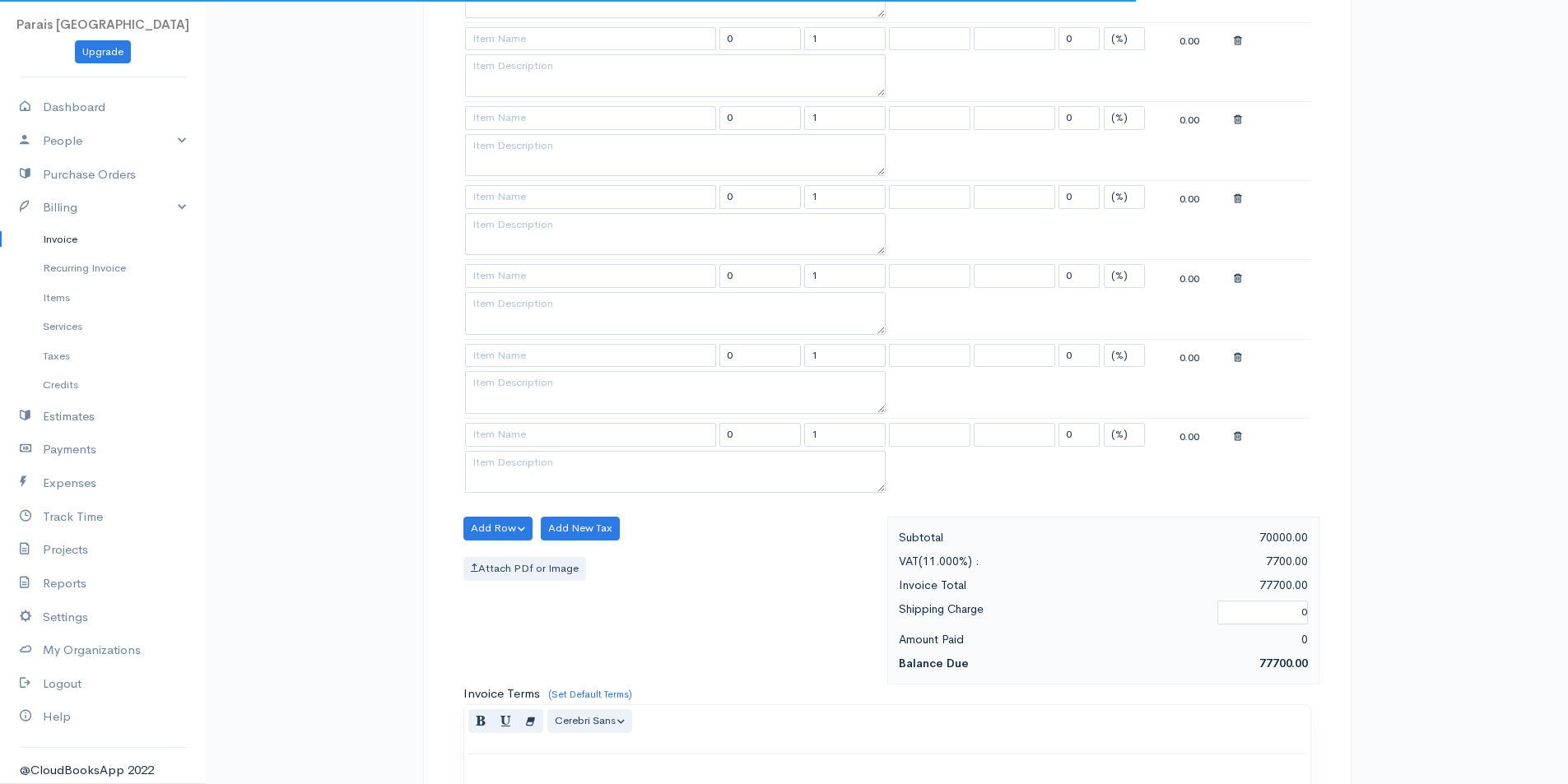
click at [485, 516] on div "Item Rate Qty Tax Tax Discount Total 03.09 Private GC 70000 1 VAT VAT 0 (%) Fla…" at bounding box center [886, 131] width 848 height 772
click at [496, 532] on button "Add Row" at bounding box center [498, 528] width 69 height 23
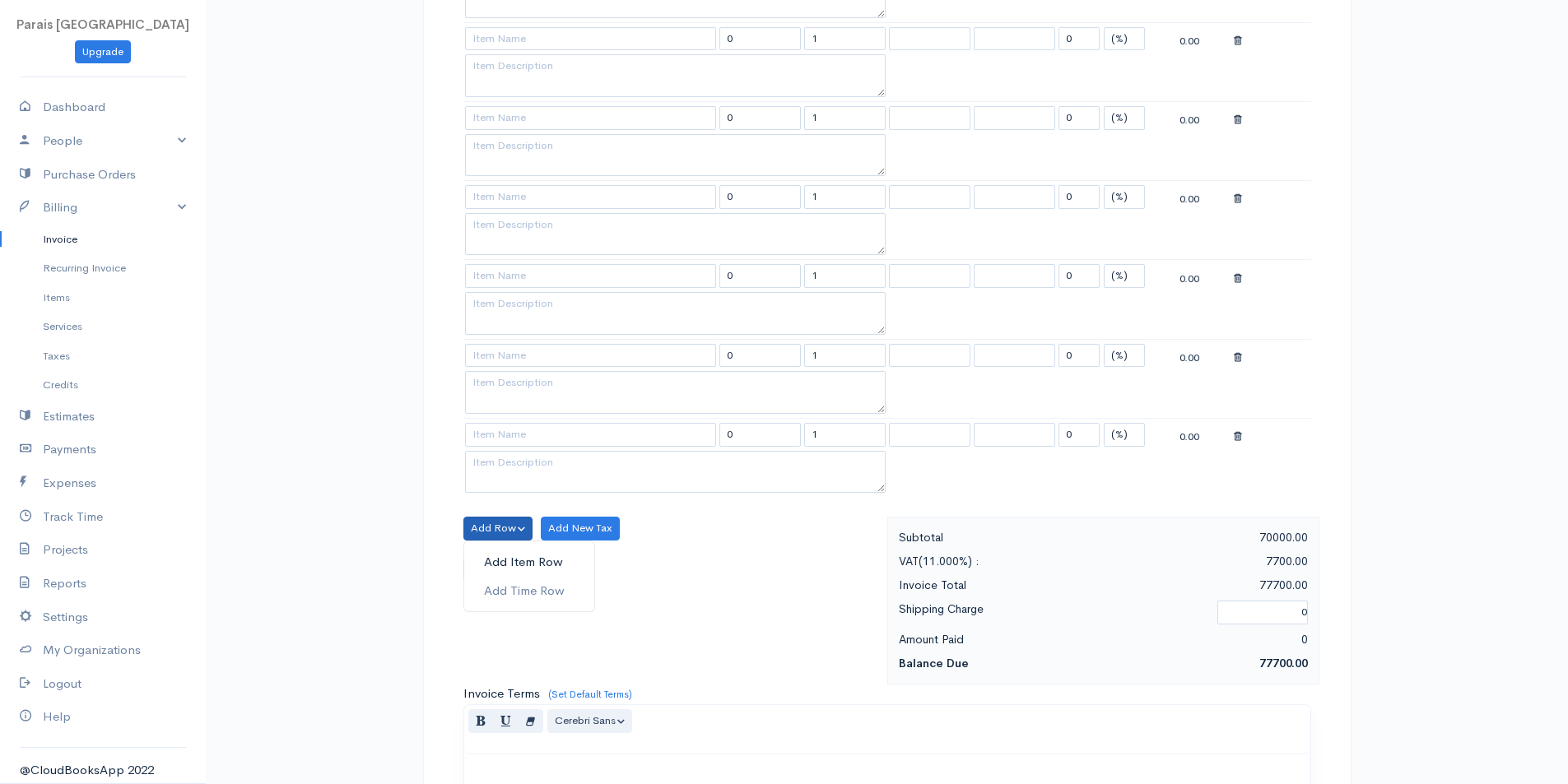
click at [516, 563] on link "Add Item Row" at bounding box center [529, 562] width 130 height 29
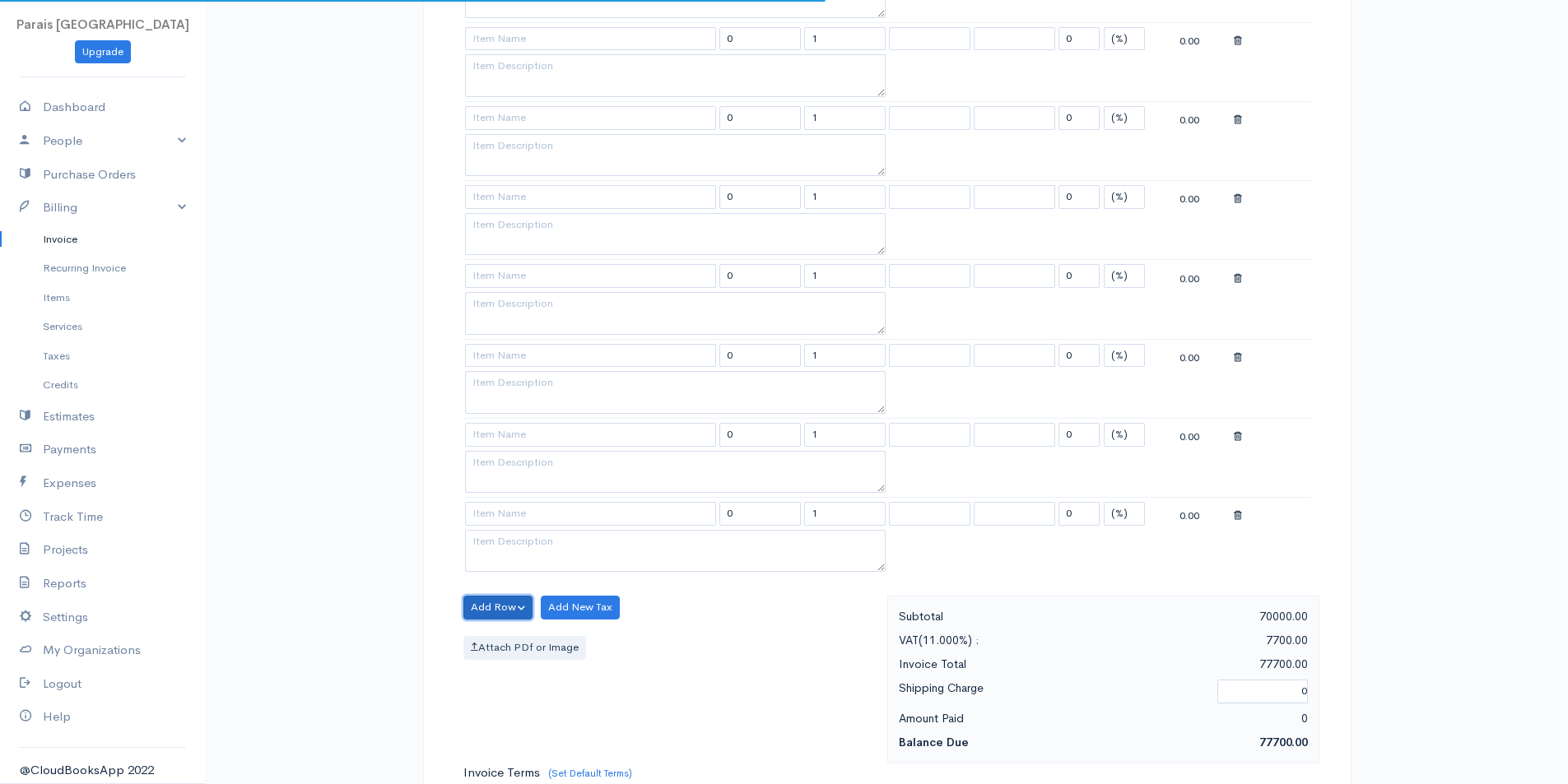
click at [514, 605] on button "Add Row" at bounding box center [498, 607] width 69 height 23
click at [537, 638] on link "Add Item Row" at bounding box center [529, 641] width 130 height 29
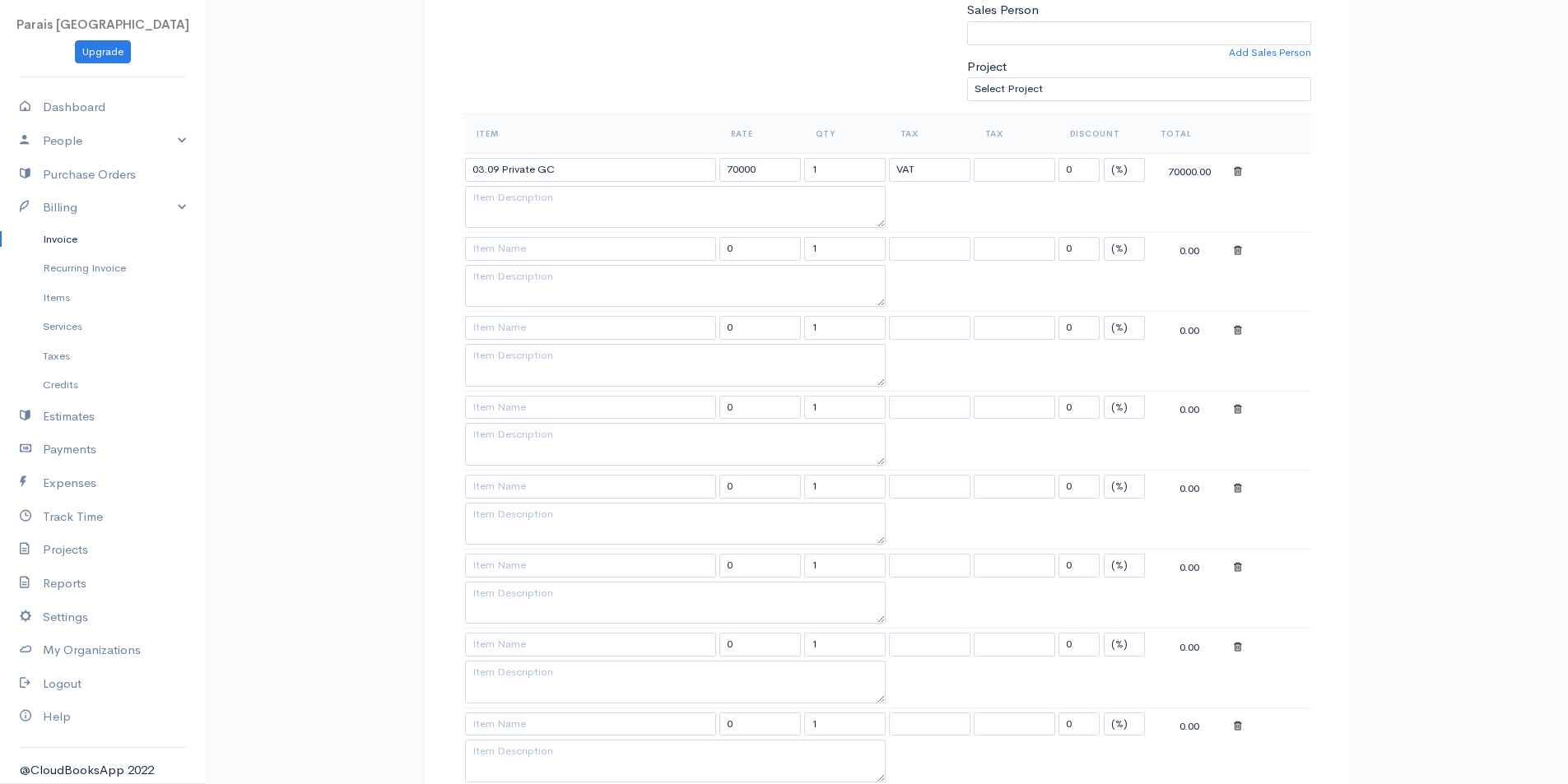
scroll to position [494, 0]
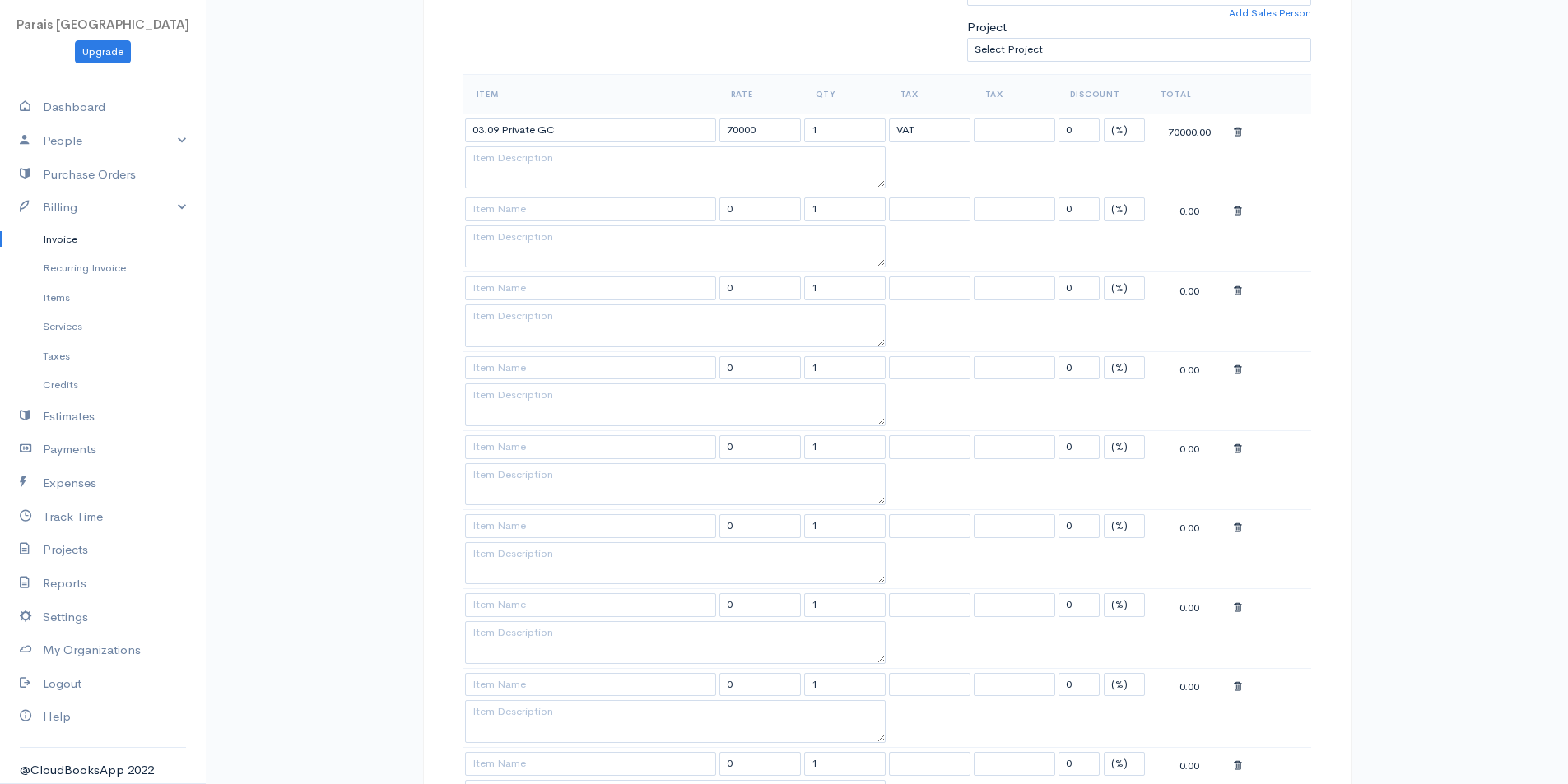
click at [1415, 233] on div "Invoice New Invoice DRAFT To [GEOGRAPHIC_DATA] ferðaþjónusta [EMAIL_ADDRESS][DO…" at bounding box center [886, 623] width 1362 height 2235
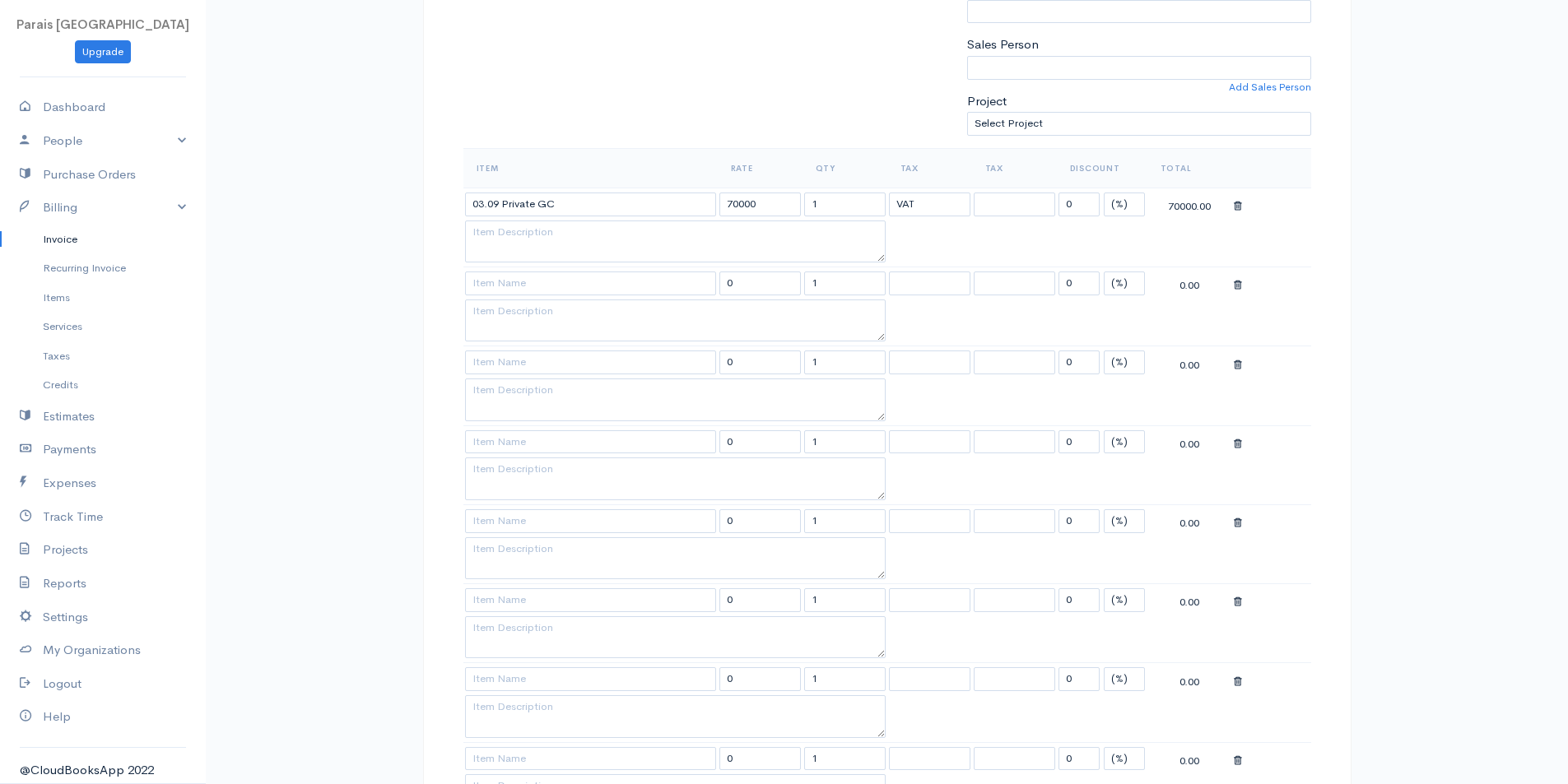
scroll to position [299, 0]
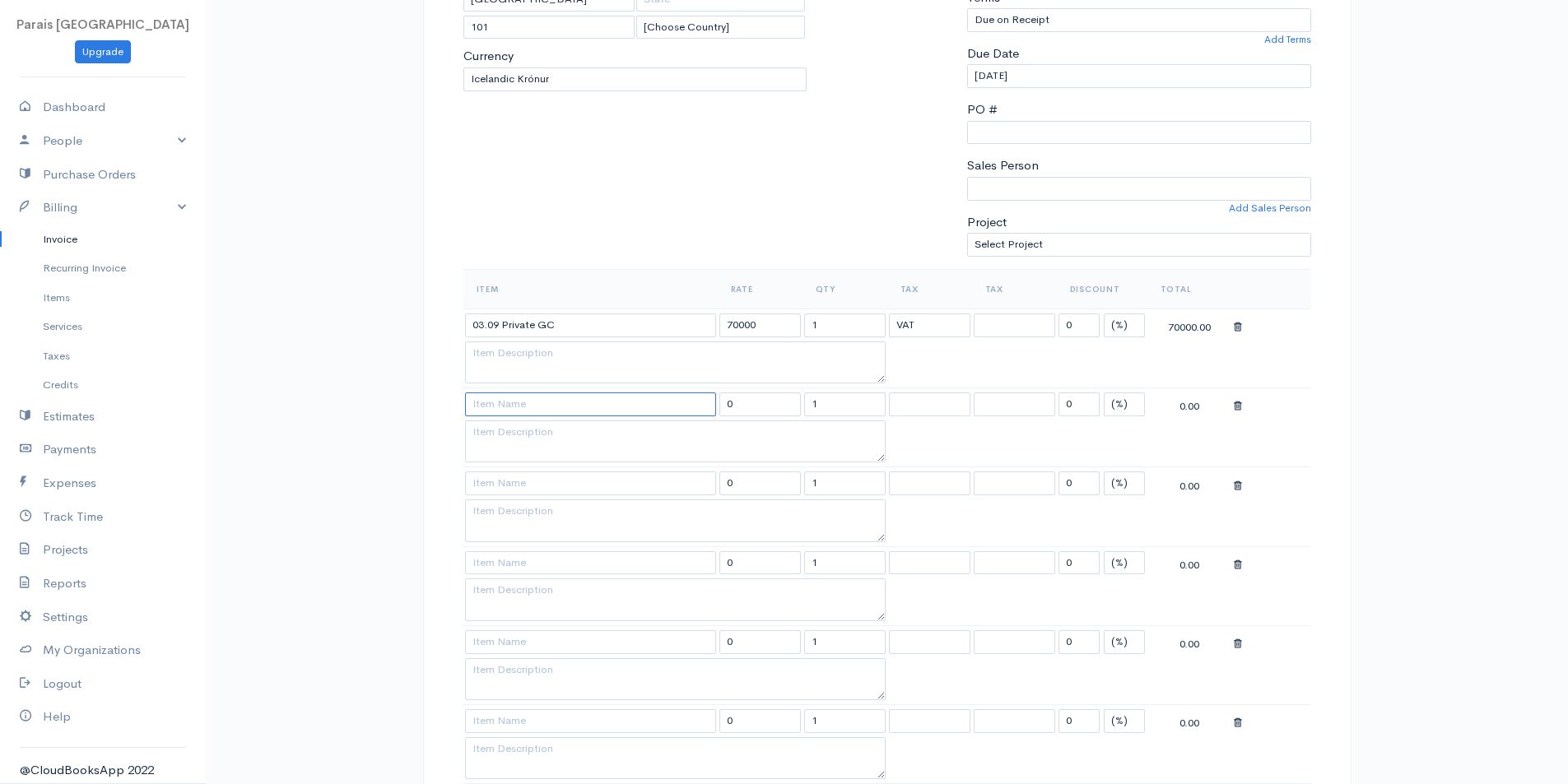
click at [511, 409] on input at bounding box center [590, 404] width 251 height 23
type input "[DATE]-[DATE] Katla Ice cave vik 8 [PERSON_NAME]"
type input "80000"
type input "8"
click at [663, 402] on input "[DATE]-[DATE] Katla Ice cave vik 8 [PERSON_NAME]" at bounding box center [590, 404] width 251 height 23
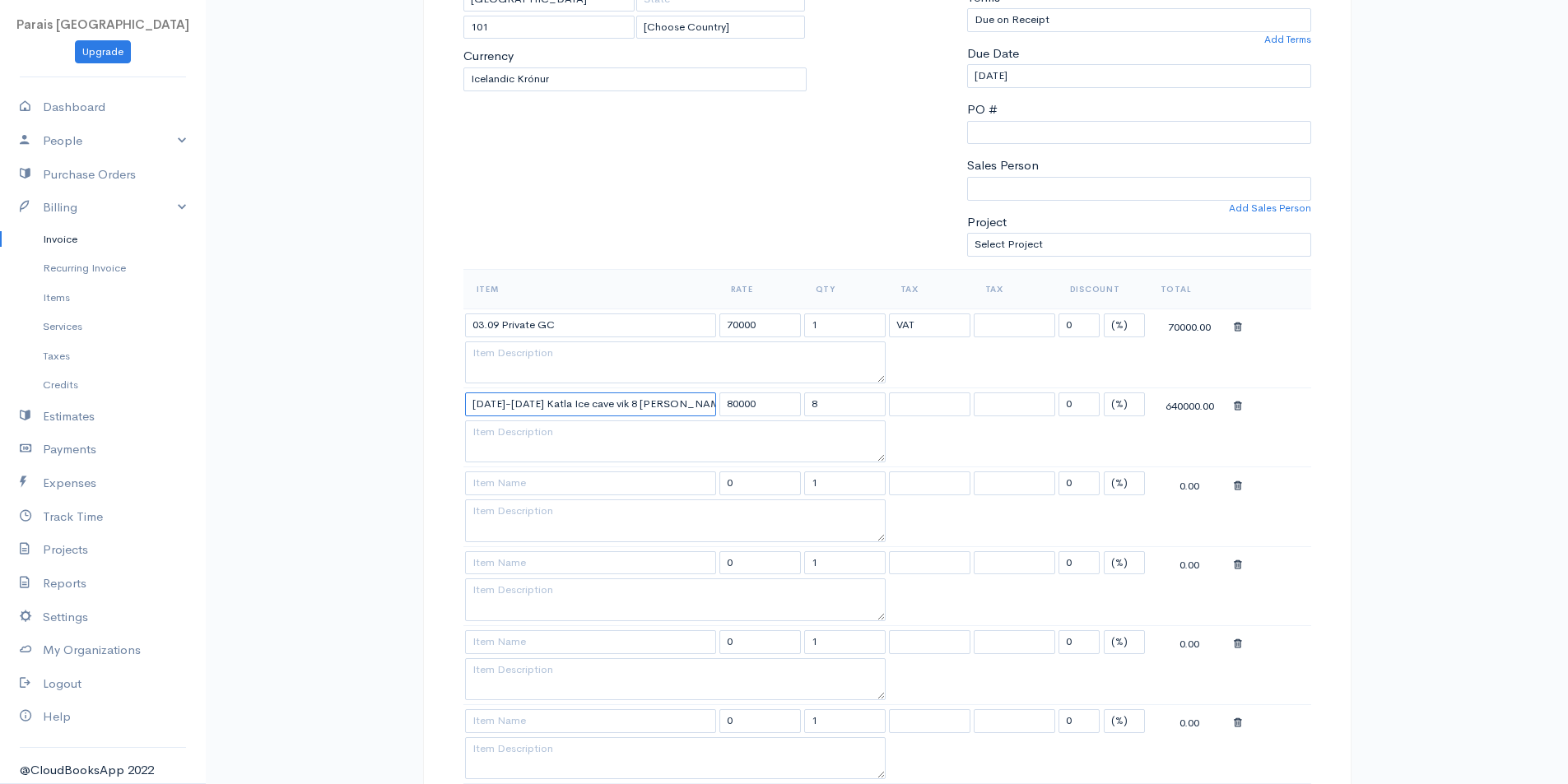
click at [602, 406] on input "[DATE]-[DATE] Katla Ice cave vik 8 [PERSON_NAME]" at bounding box center [590, 404] width 251 height 23
click at [518, 480] on input at bounding box center [590, 483] width 251 height 23
click at [502, 482] on input at bounding box center [590, 483] width 251 height 23
type input "14.09 Sc gh katla"
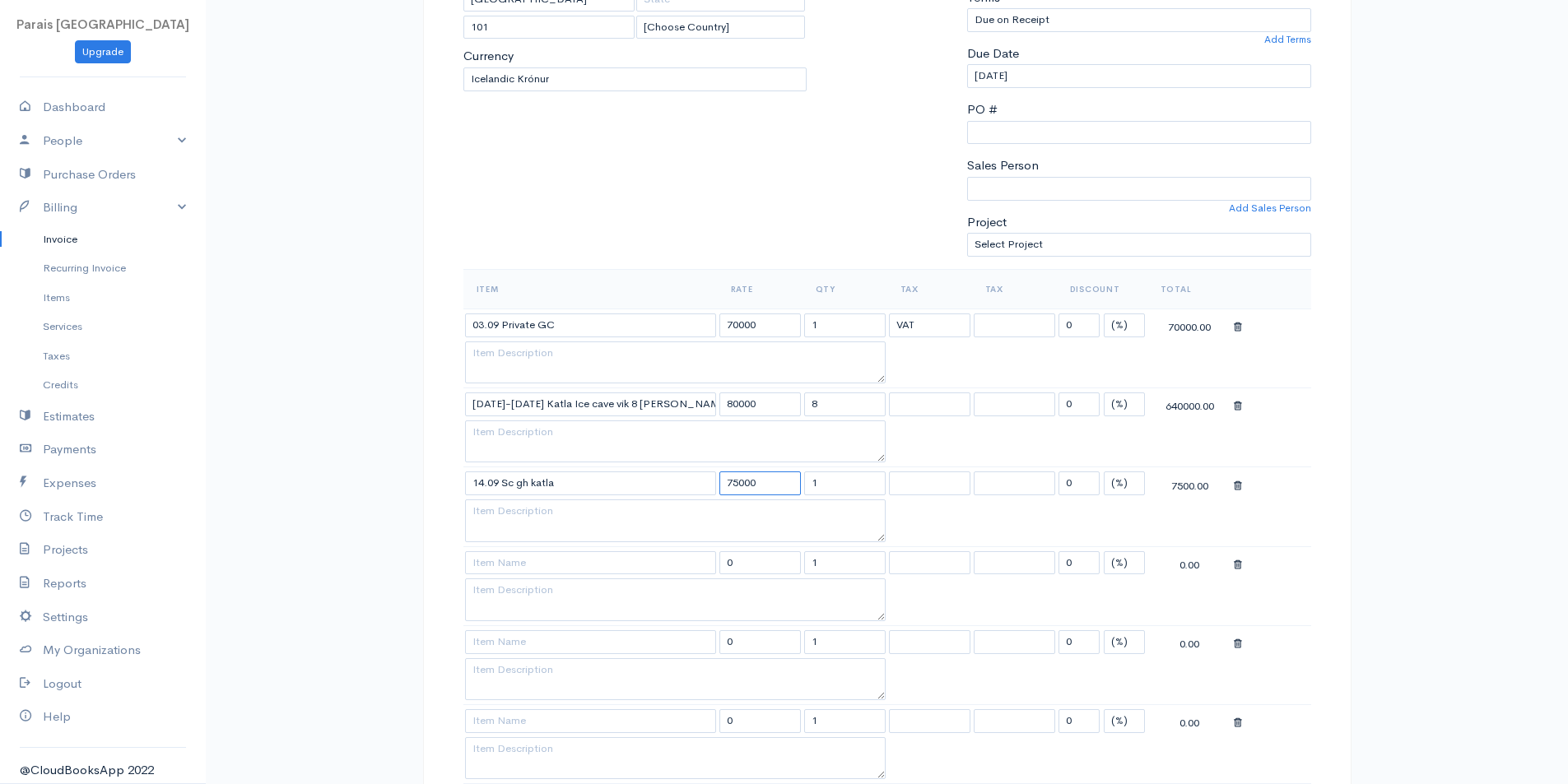
type input "75000"
select select "11.000"
click at [943, 401] on select "VAT" at bounding box center [930, 404] width 82 height 23
select select "11.000"
click at [889, 392] on select "VAT" at bounding box center [930, 404] width 82 height 23
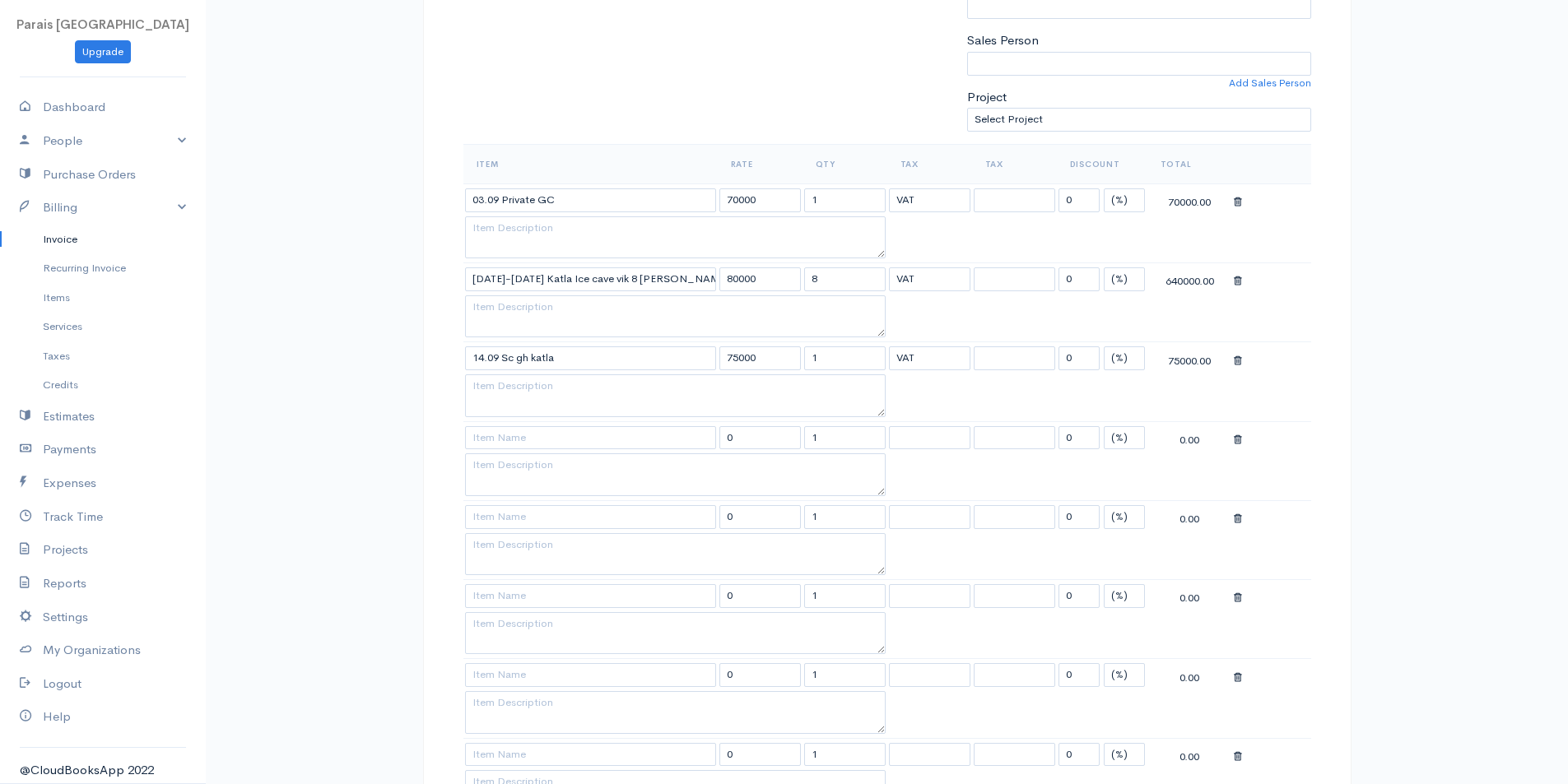
scroll to position [463, 0]
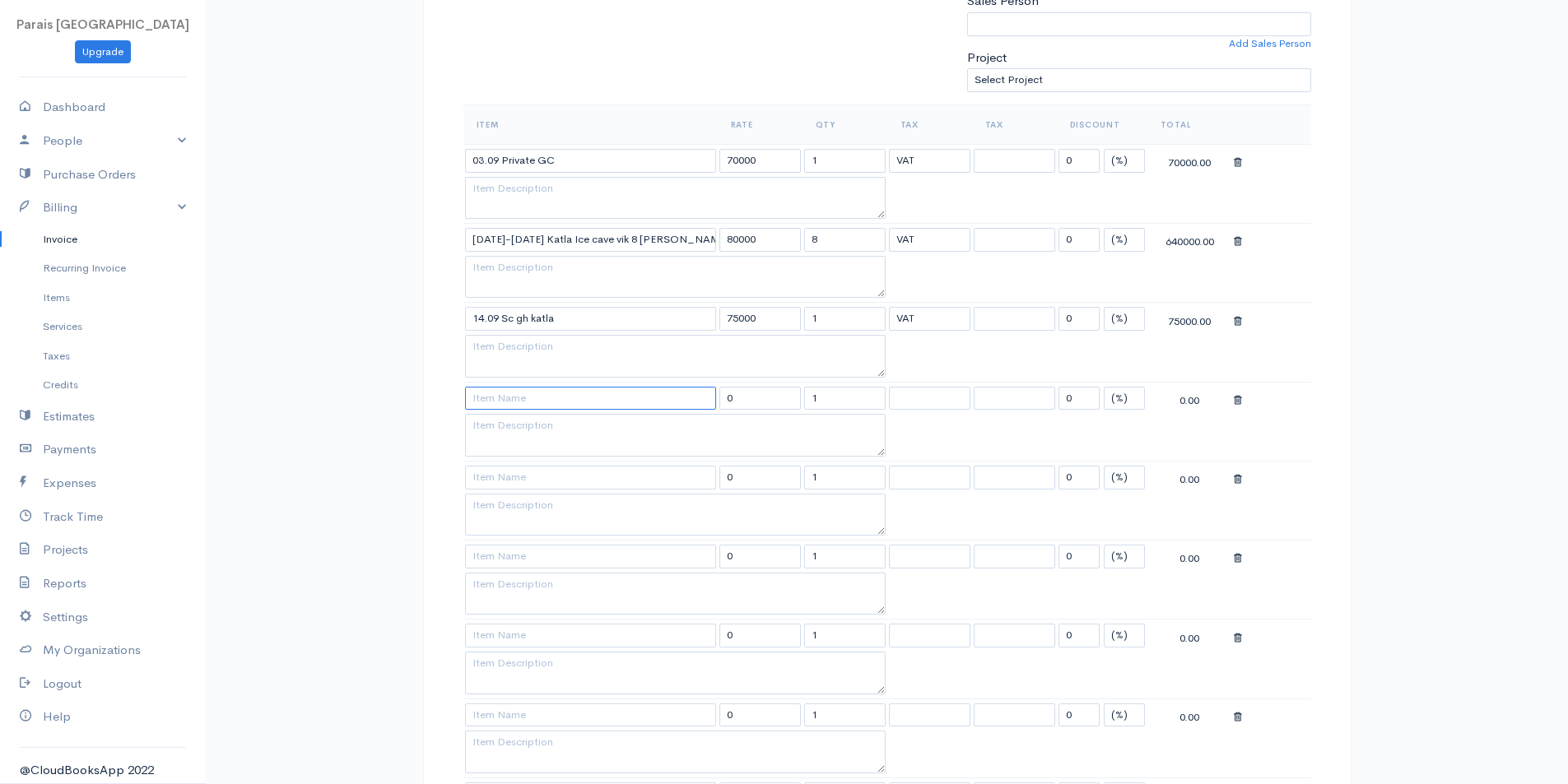
click at [528, 398] on input at bounding box center [590, 398] width 251 height 23
type input "17,18,19 3 day SC"
type input "75000"
type input "3"
select select "11.000"
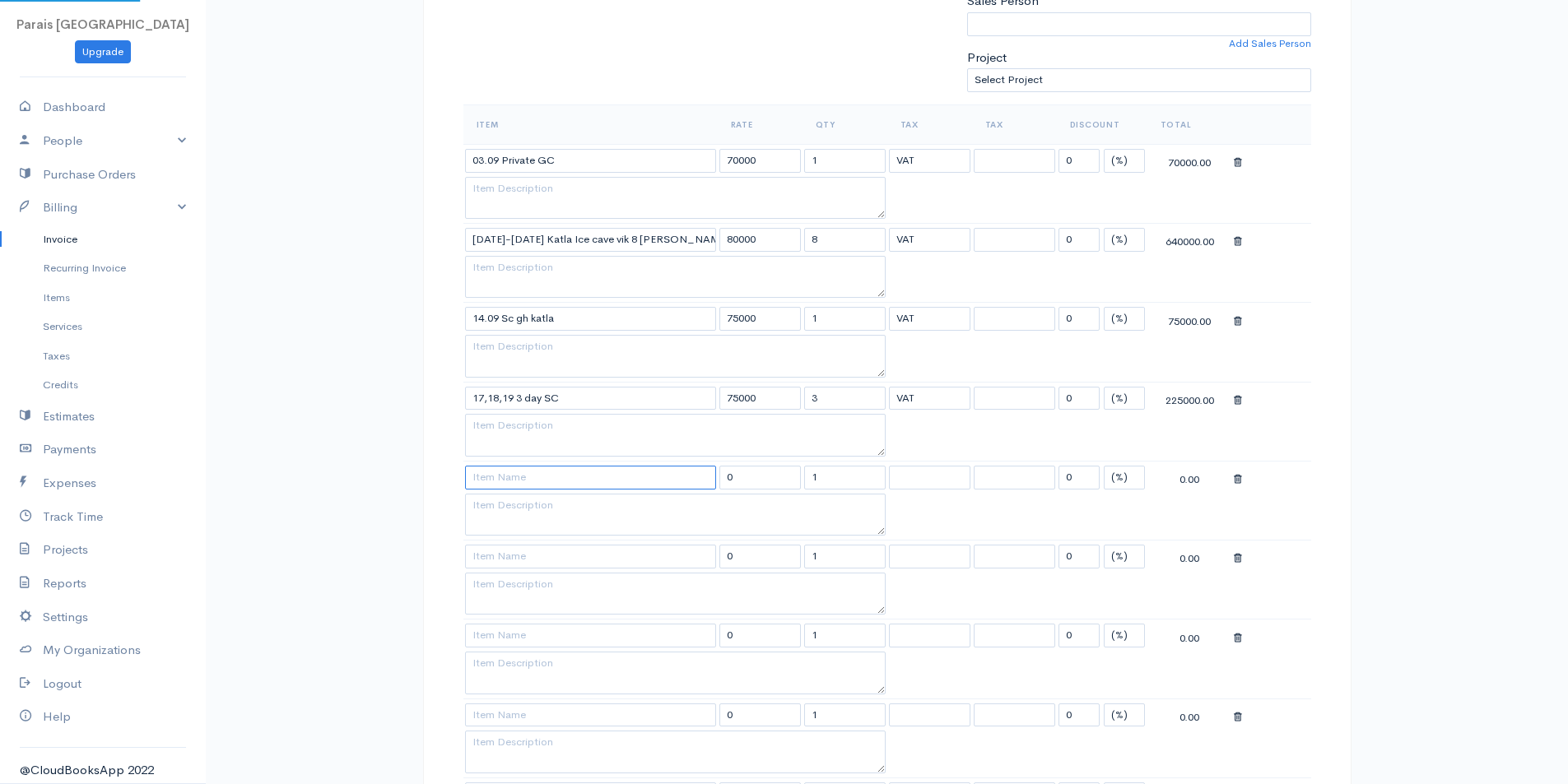
click at [534, 482] on input at bounding box center [590, 477] width 251 height 23
type input "21 SC gh"
type input "75000"
select select "11.000"
click at [529, 478] on input "21 SC gh" at bounding box center [590, 477] width 251 height 23
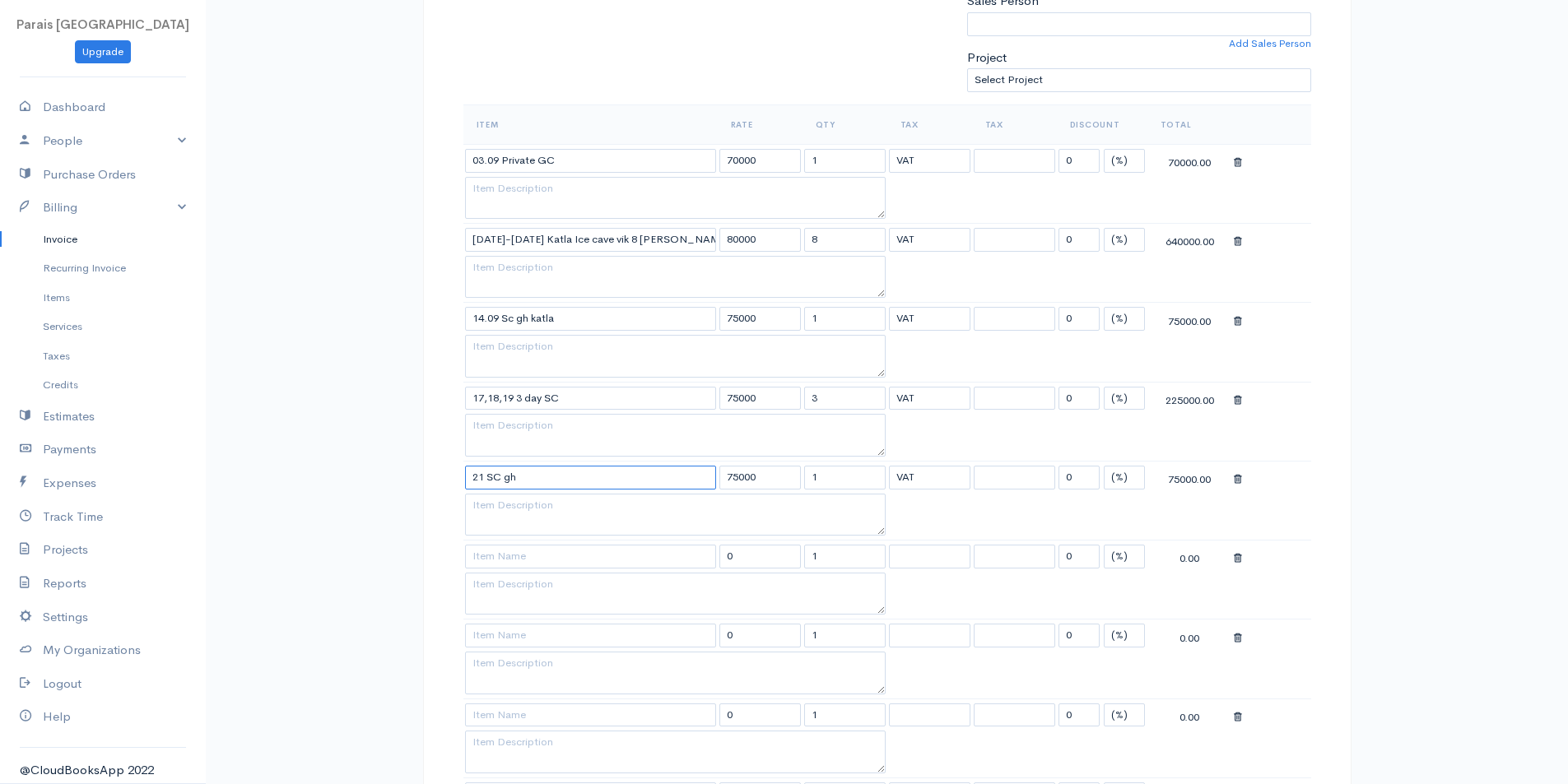
drag, startPoint x: 524, startPoint y: 476, endPoint x: 500, endPoint y: 477, distance: 24.0
click at [500, 477] on input "21 SC gh" at bounding box center [590, 477] width 251 height 23
click at [352, 379] on div "Invoice New Invoice DRAFT To [GEOGRAPHIC_DATA] ferðaþjónusta [EMAIL_ADDRESS][DO…" at bounding box center [886, 654] width 1362 height 2235
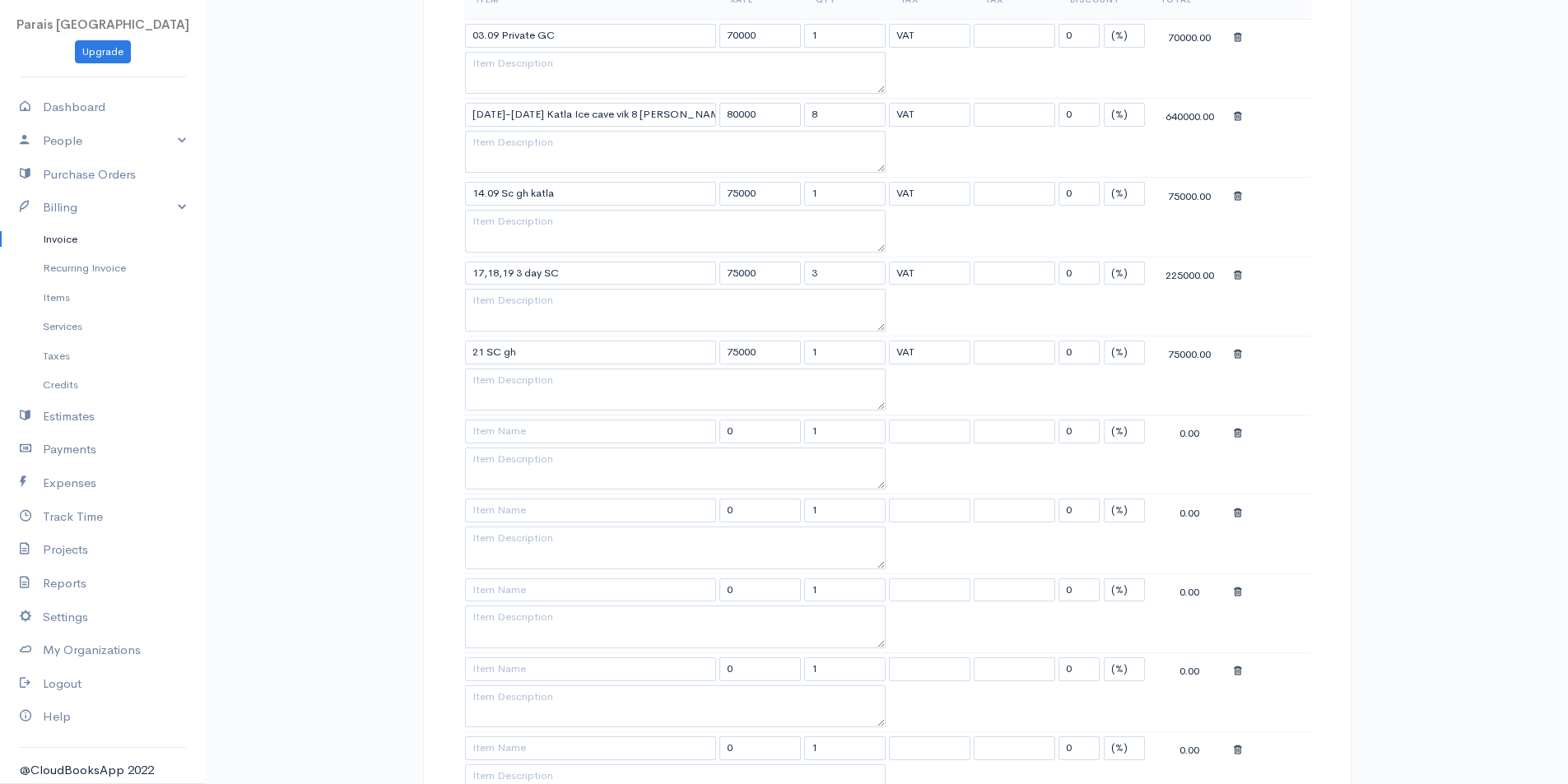
scroll to position [628, 0]
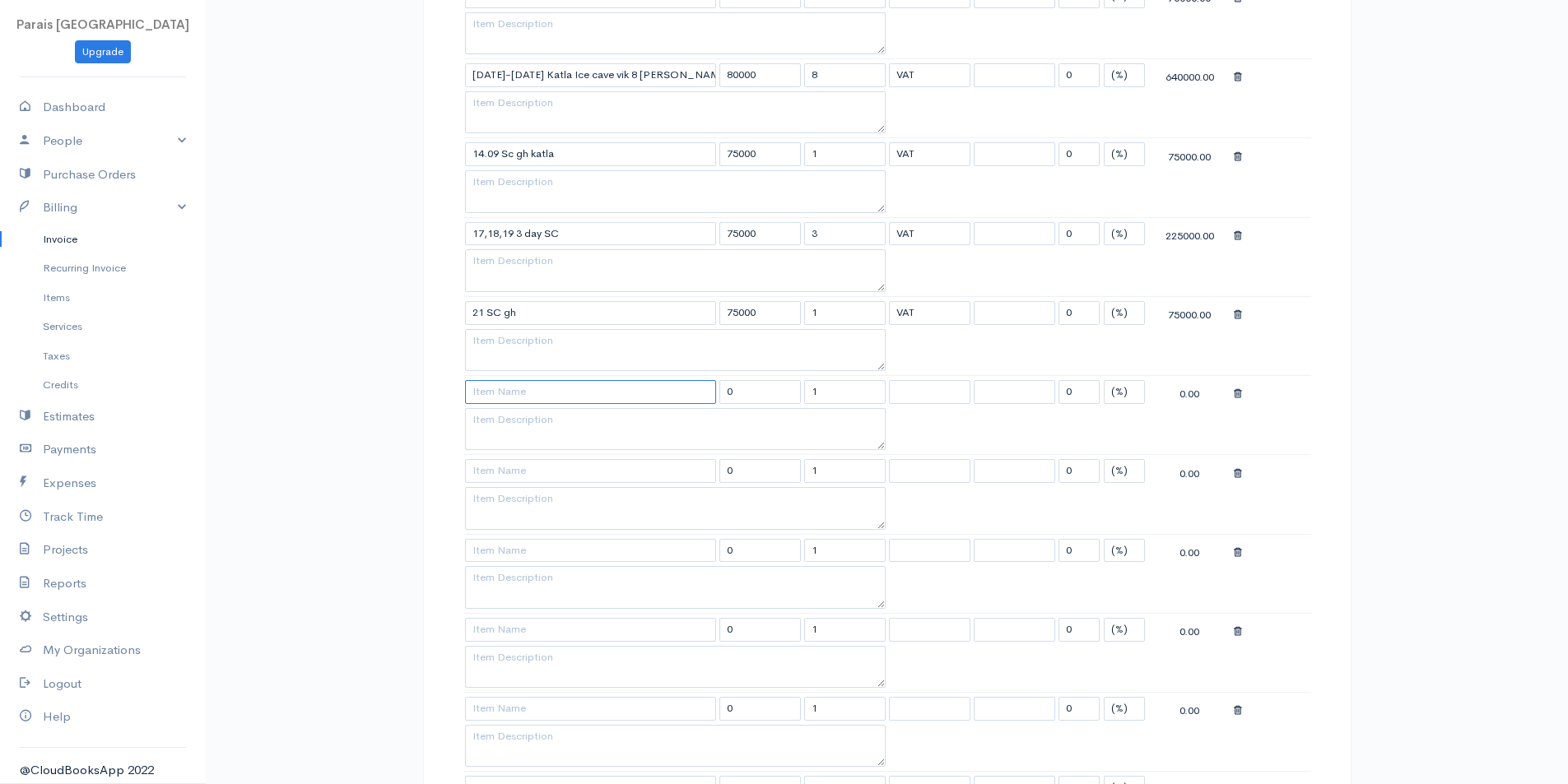
click at [497, 389] on input at bounding box center [590, 392] width 251 height 23
type input "23.09"
click at [482, 311] on input "21 SC gh" at bounding box center [590, 313] width 251 height 23
type input "21.09 SC gh"
click at [479, 234] on input "17,18,19 3 day SC" at bounding box center [590, 234] width 251 height 23
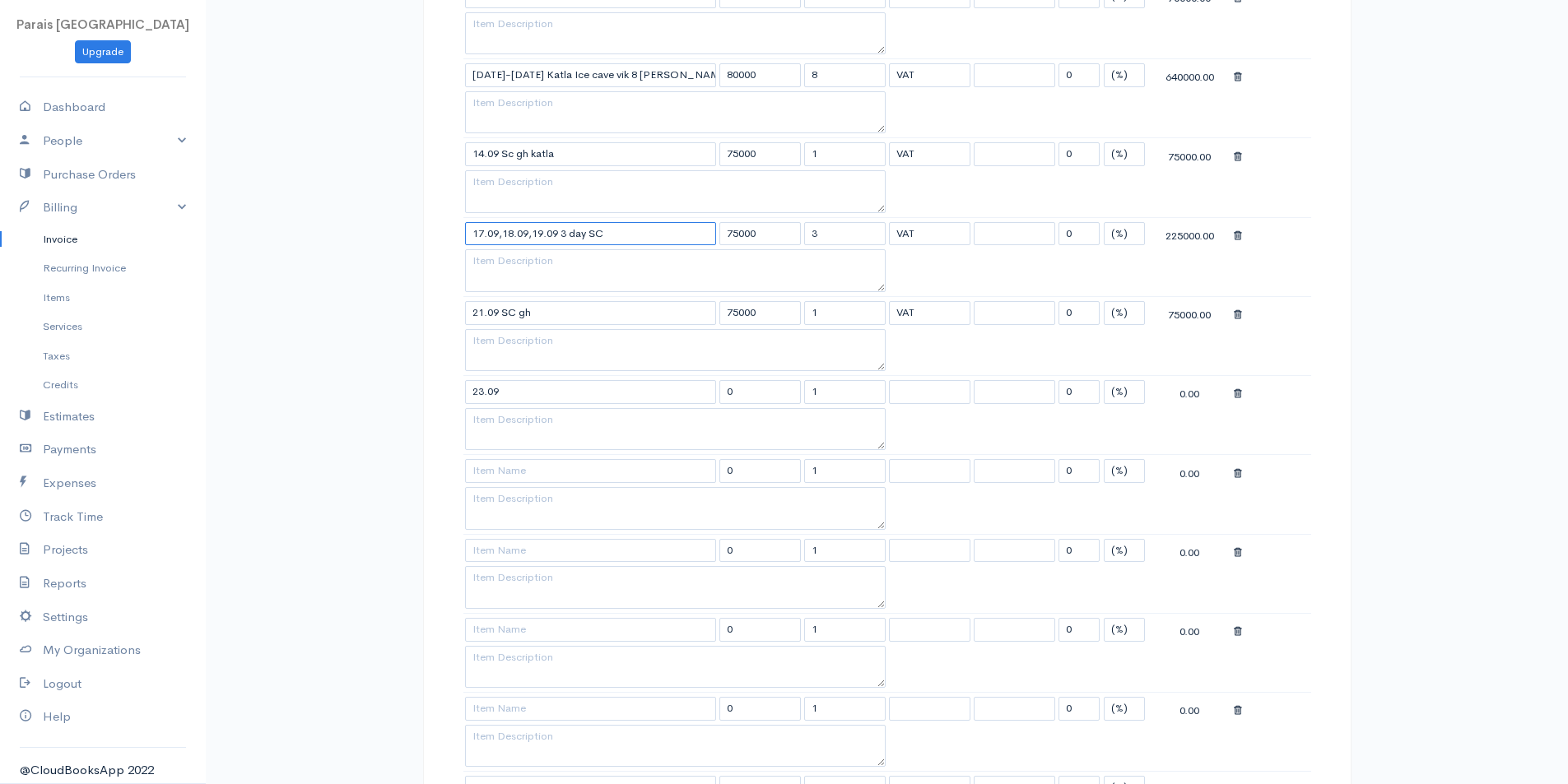
type input "17.09,18.09,19.09 3 day SC"
click at [346, 381] on div "Invoice New Invoice DRAFT To [GEOGRAPHIC_DATA] ferðaþjónusta [EMAIL_ADDRESS][DO…" at bounding box center [886, 489] width 1362 height 2235
click at [503, 463] on input at bounding box center [590, 470] width 251 height 23
type input "25.09"
click at [544, 393] on input "23.09" at bounding box center [590, 392] width 251 height 23
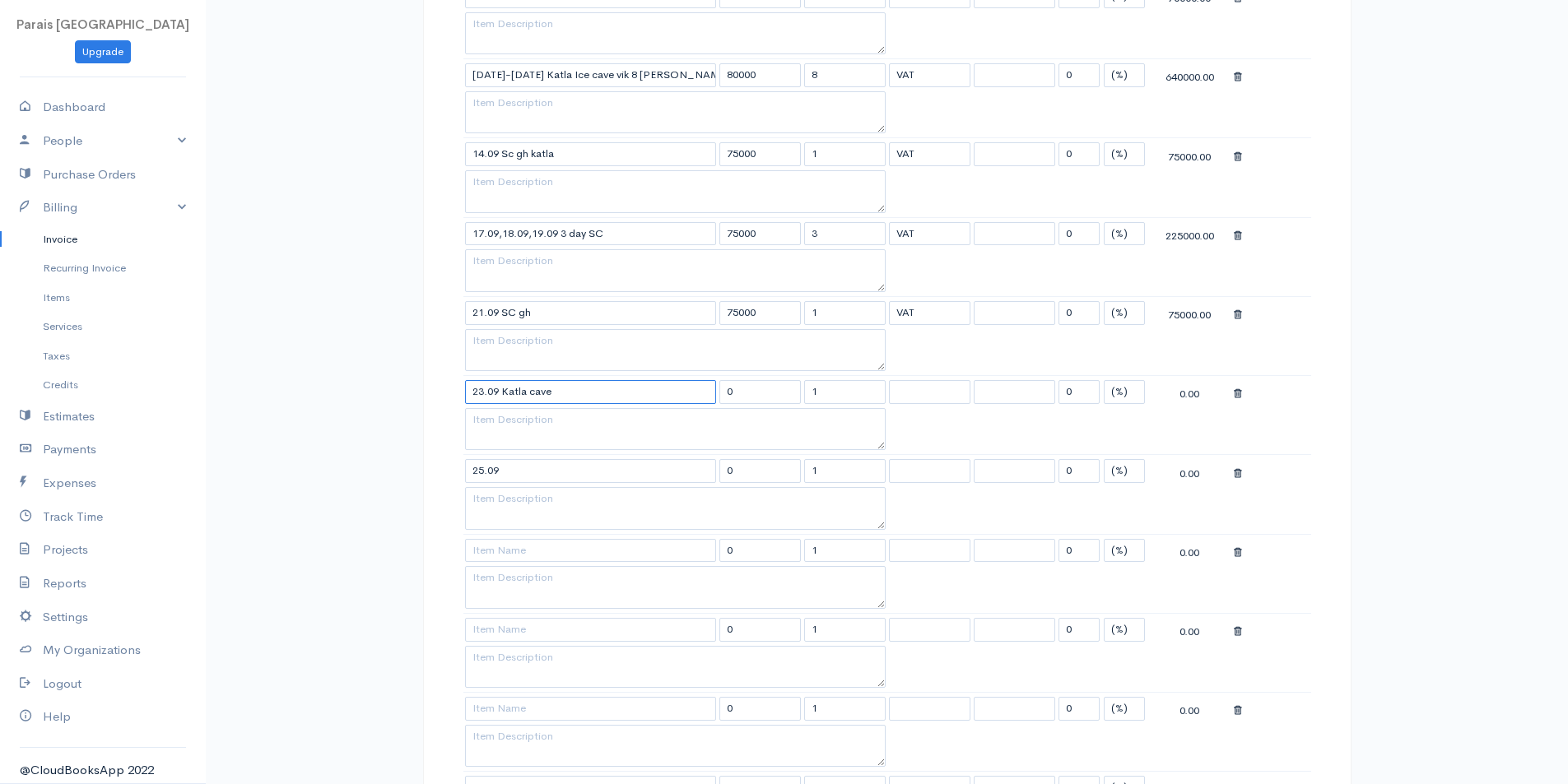
type input "23.09 Katla cave"
type input "75000"
select select "11.000"
click at [503, 466] on input "25.09" at bounding box center [590, 470] width 251 height 23
click at [516, 469] on input "25.09" at bounding box center [590, 470] width 251 height 23
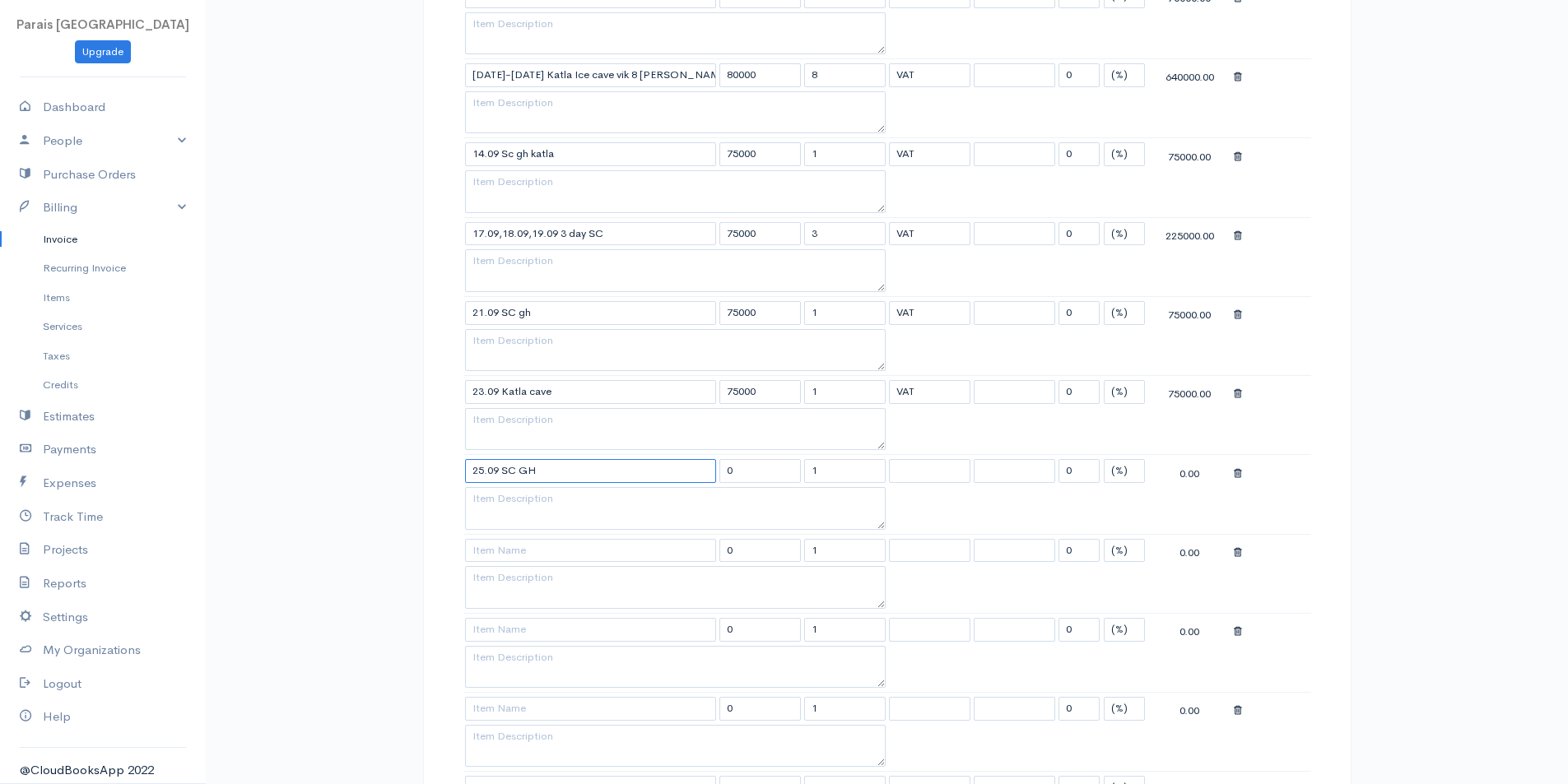
type input "25.09 SC GH"
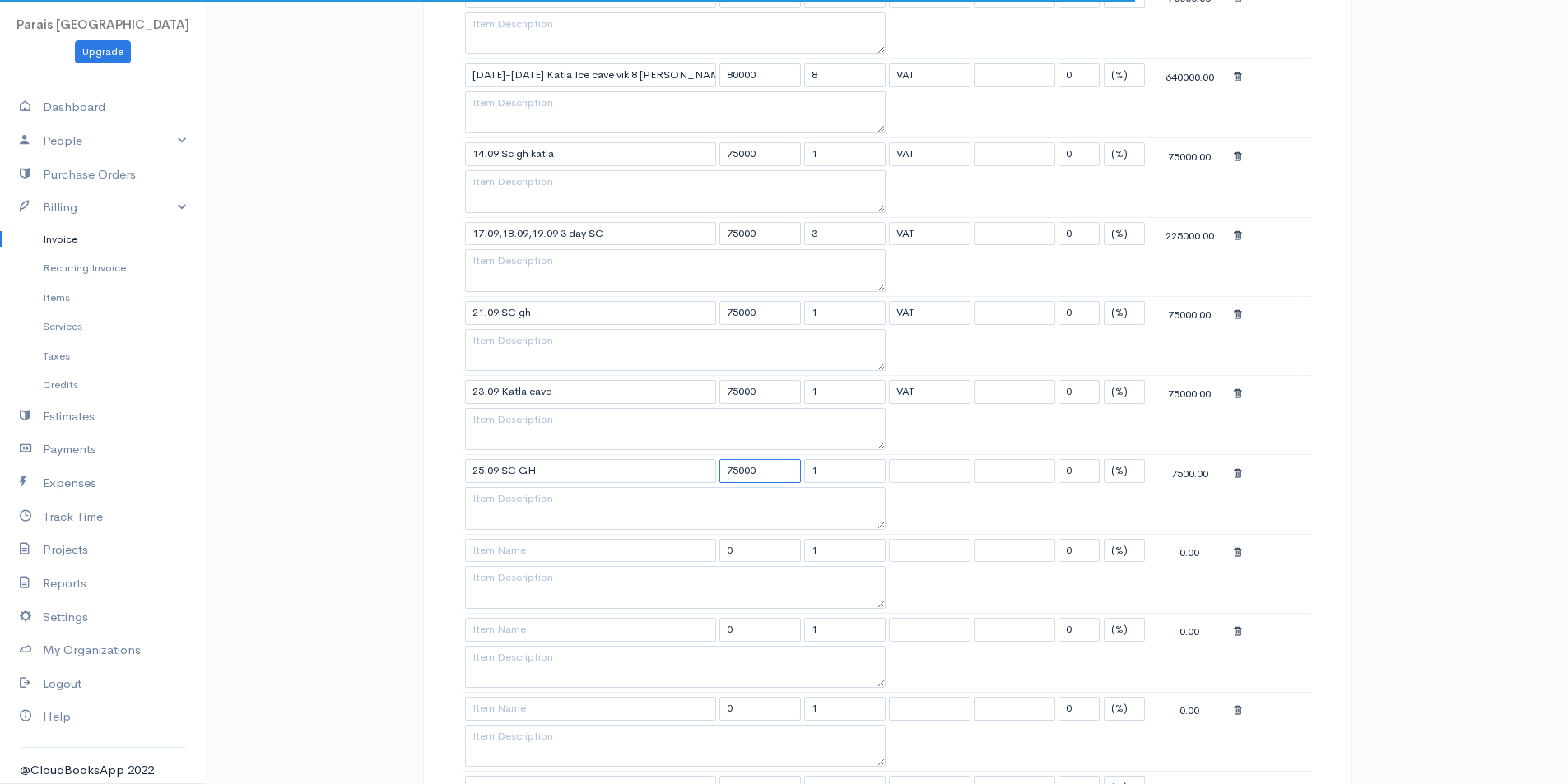
type input "75000"
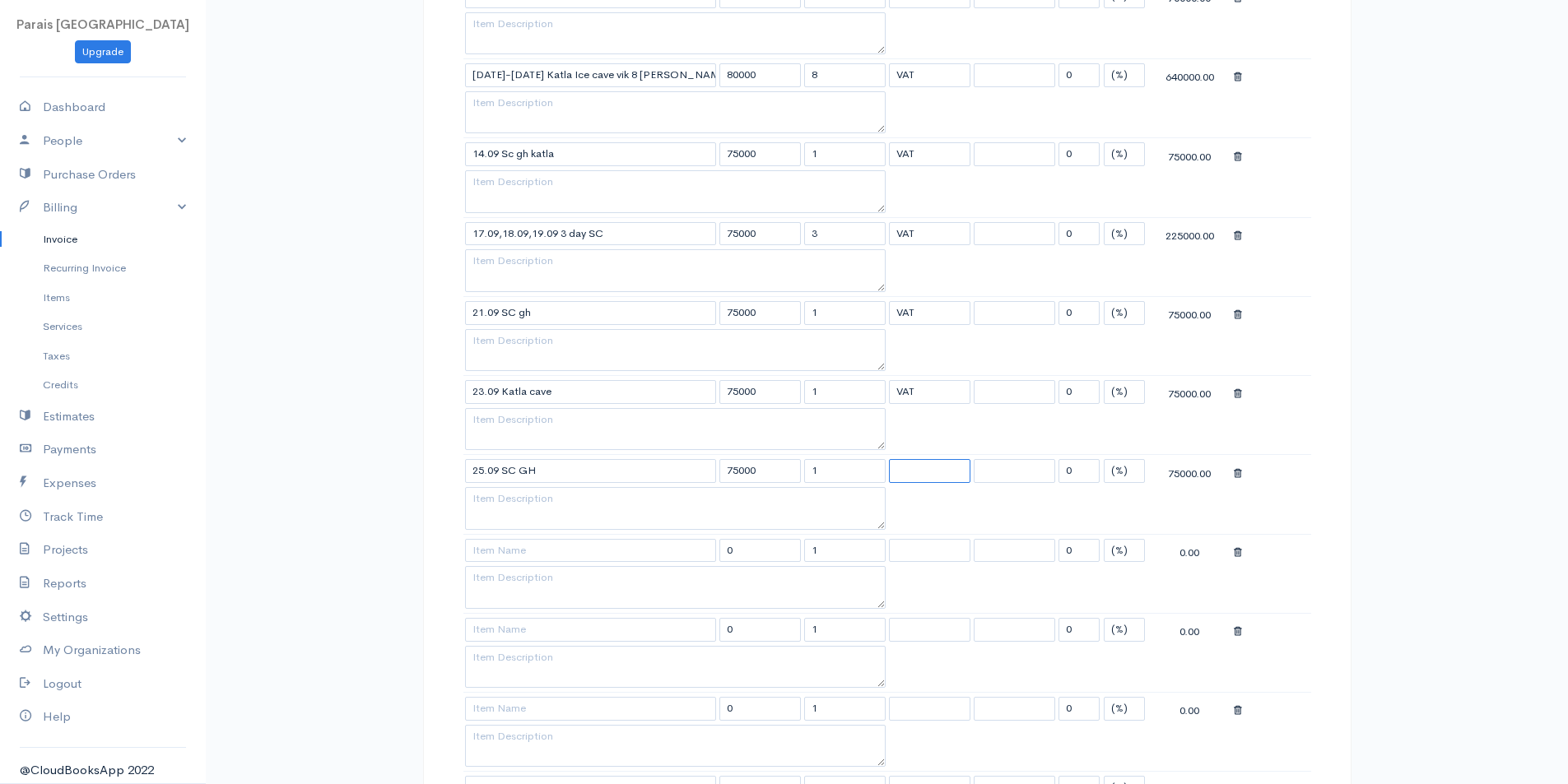
select select "11.000"
click at [510, 556] on input at bounding box center [590, 550] width 251 height 23
type input "27 NL"
type input "55000"
select select "11.000"
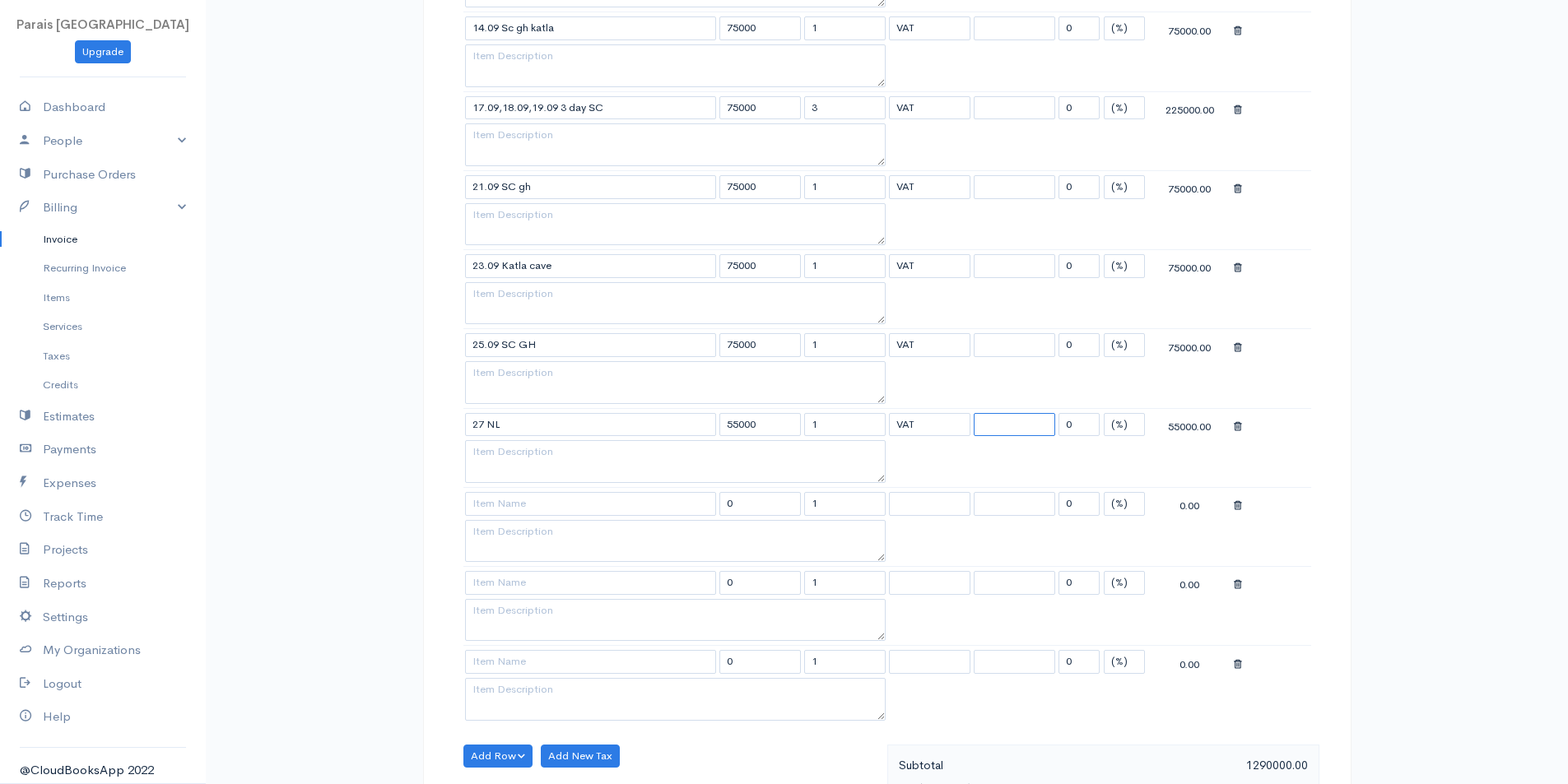
scroll to position [792, 0]
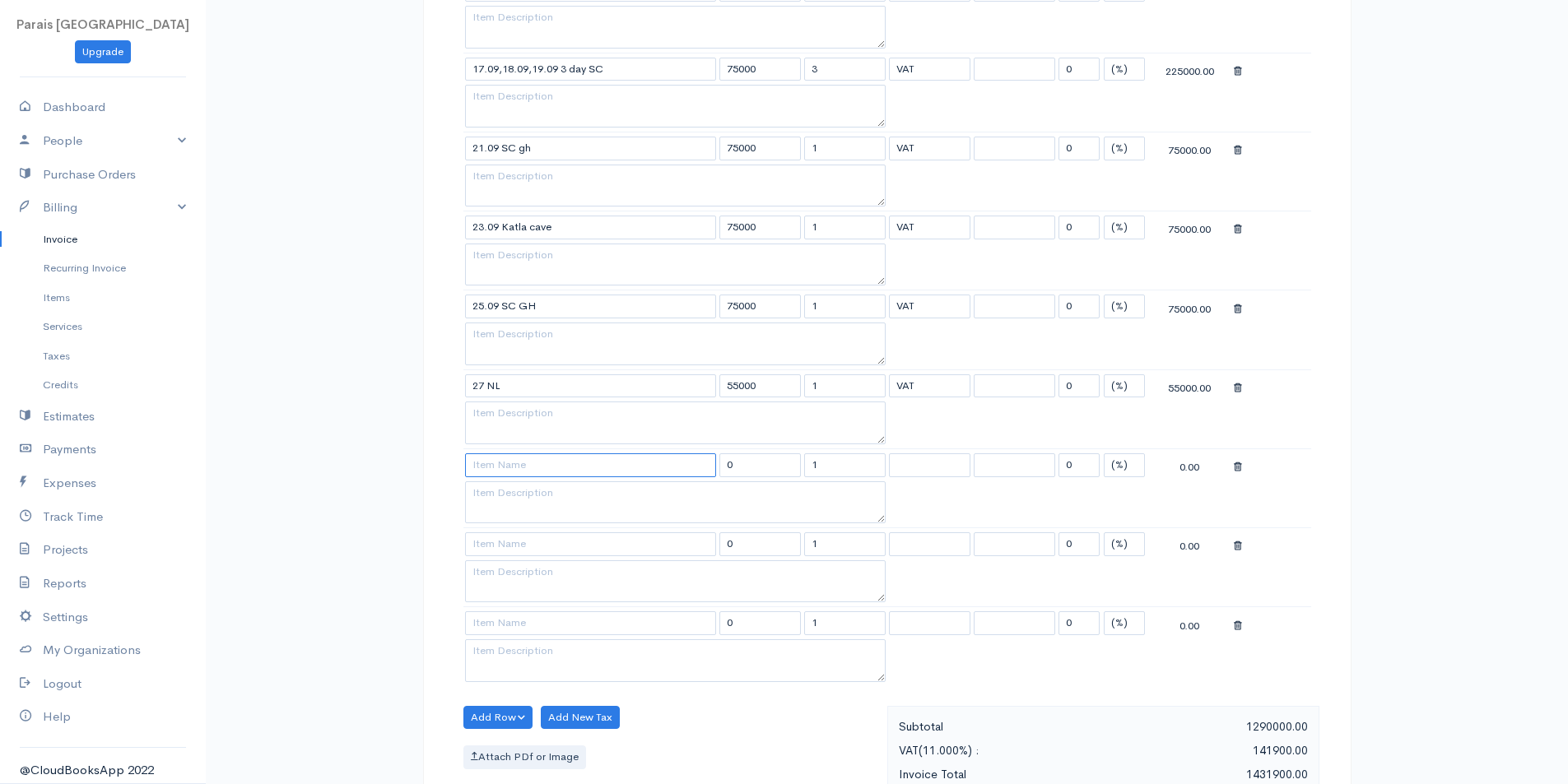
click at [517, 469] on input at bounding box center [590, 465] width 251 height 23
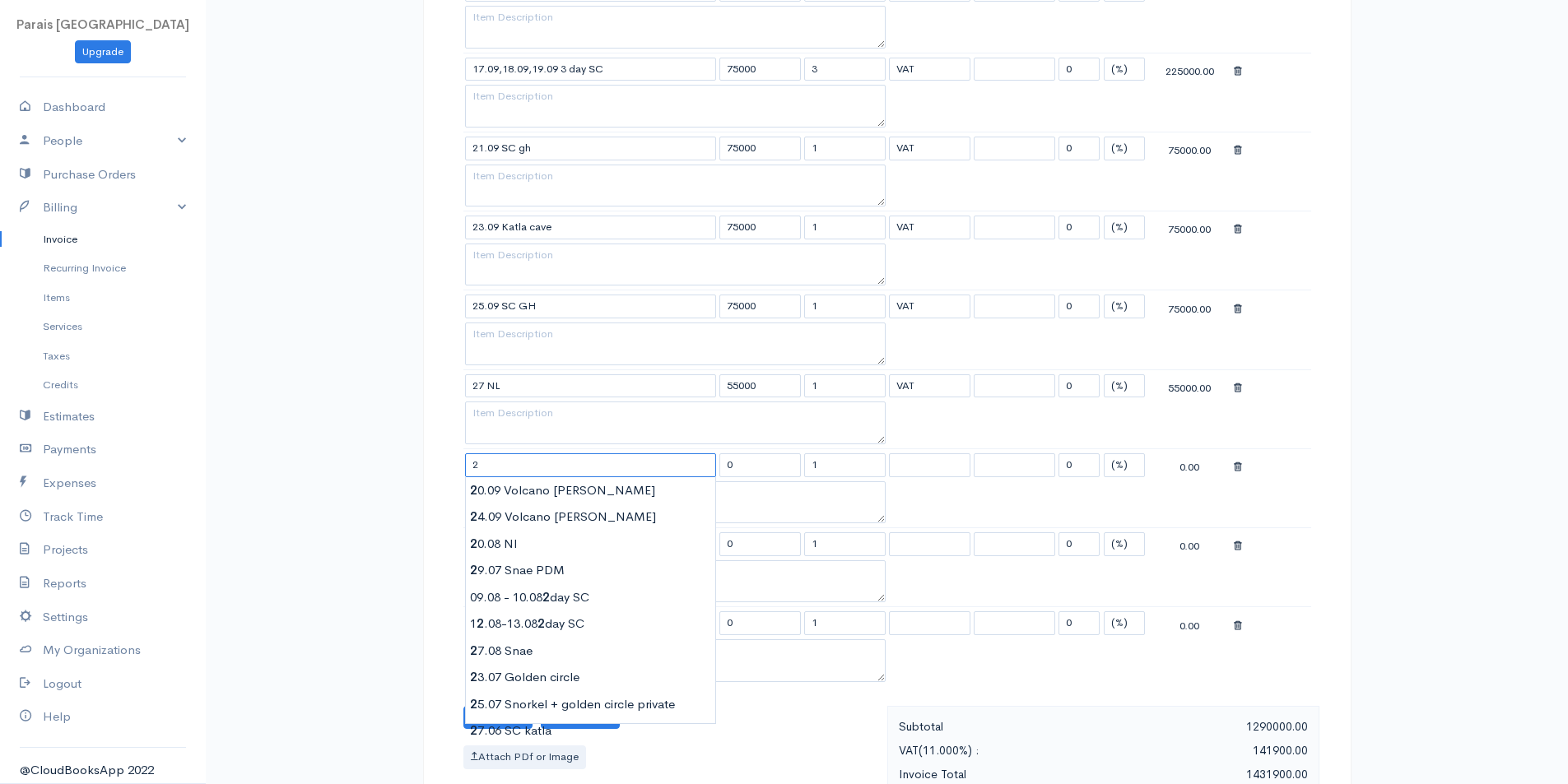
type input "2"
click at [482, 383] on input "27 NL" at bounding box center [590, 386] width 251 height 23
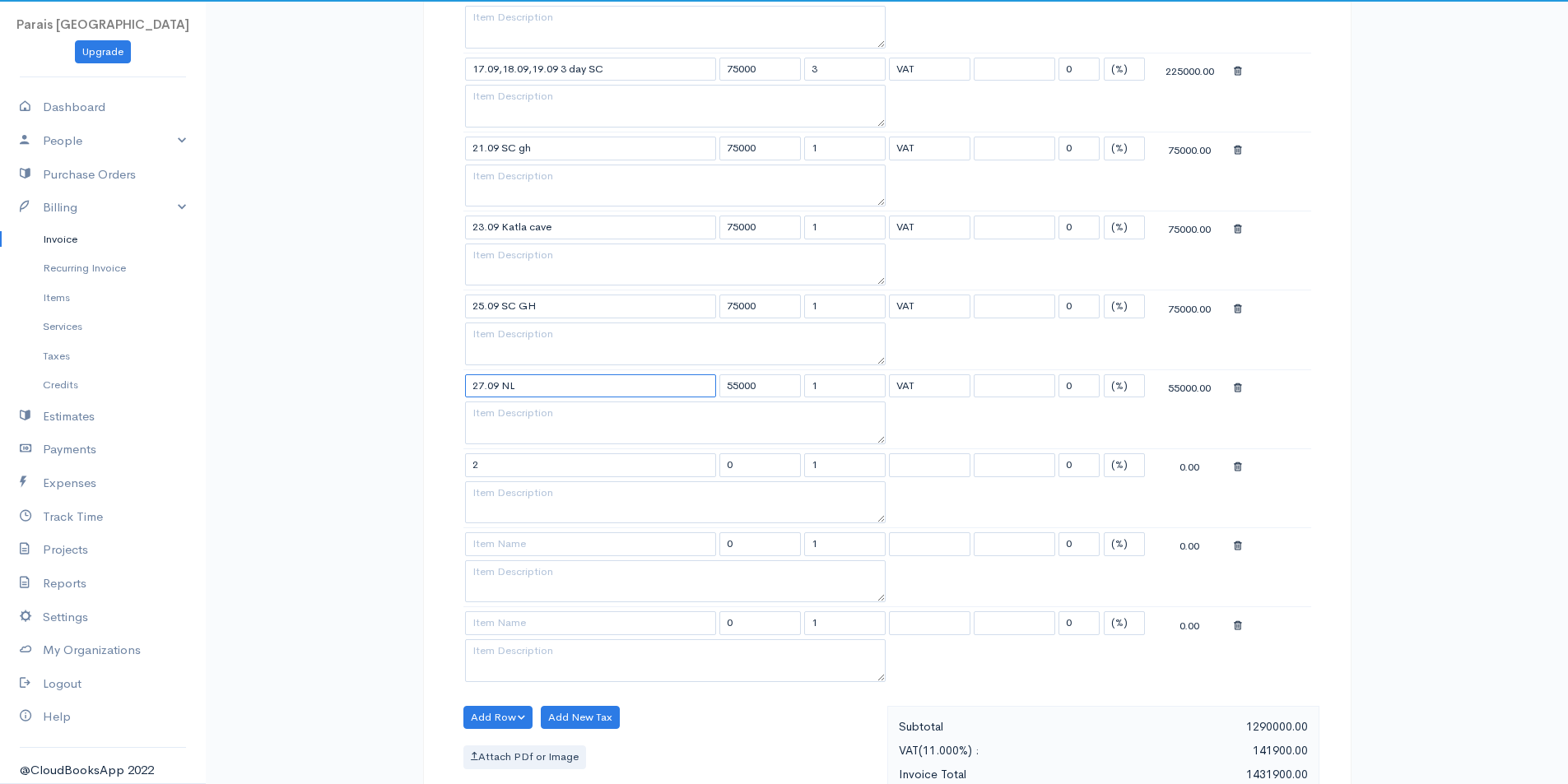
type input "27.09 NL"
click at [484, 462] on input "2" at bounding box center [590, 465] width 251 height 23
type input "28.09 GC"
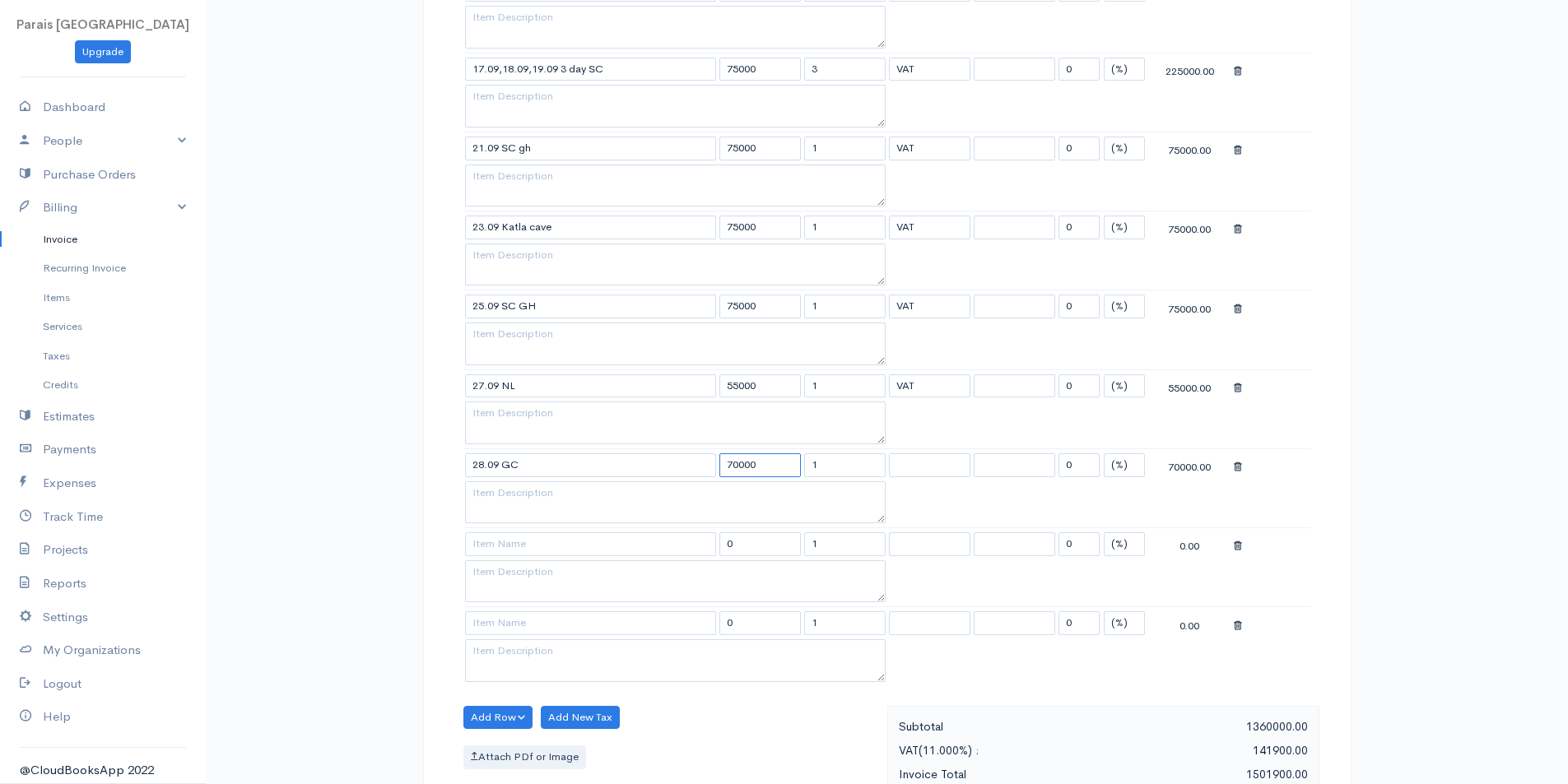
type input "70000"
select select "11.000"
click at [515, 543] on input at bounding box center [590, 544] width 251 height 23
type input "29 GC snorkel"
type input "75000"
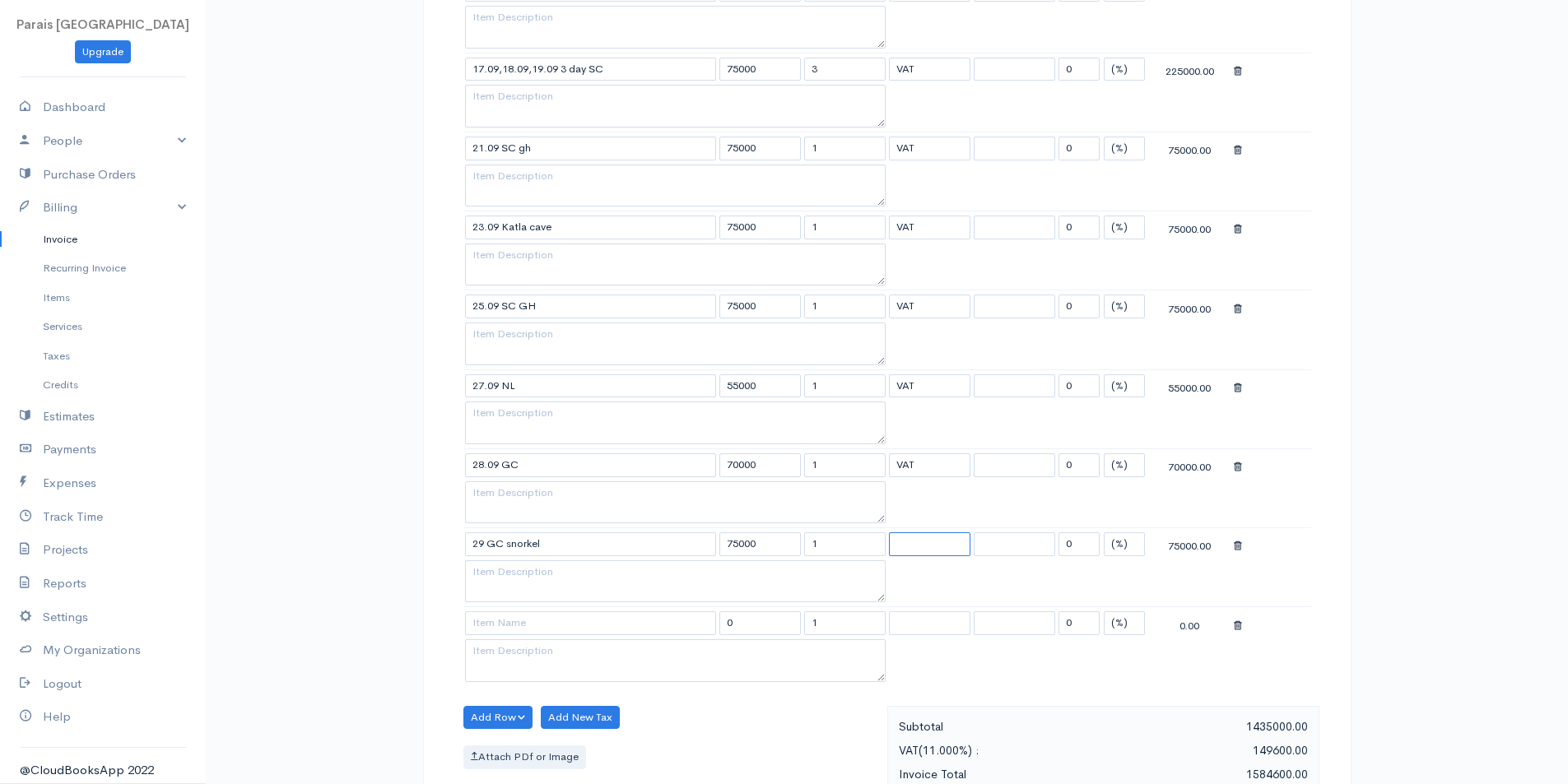
select select "11.000"
click at [513, 630] on input at bounding box center [590, 623] width 251 height 23
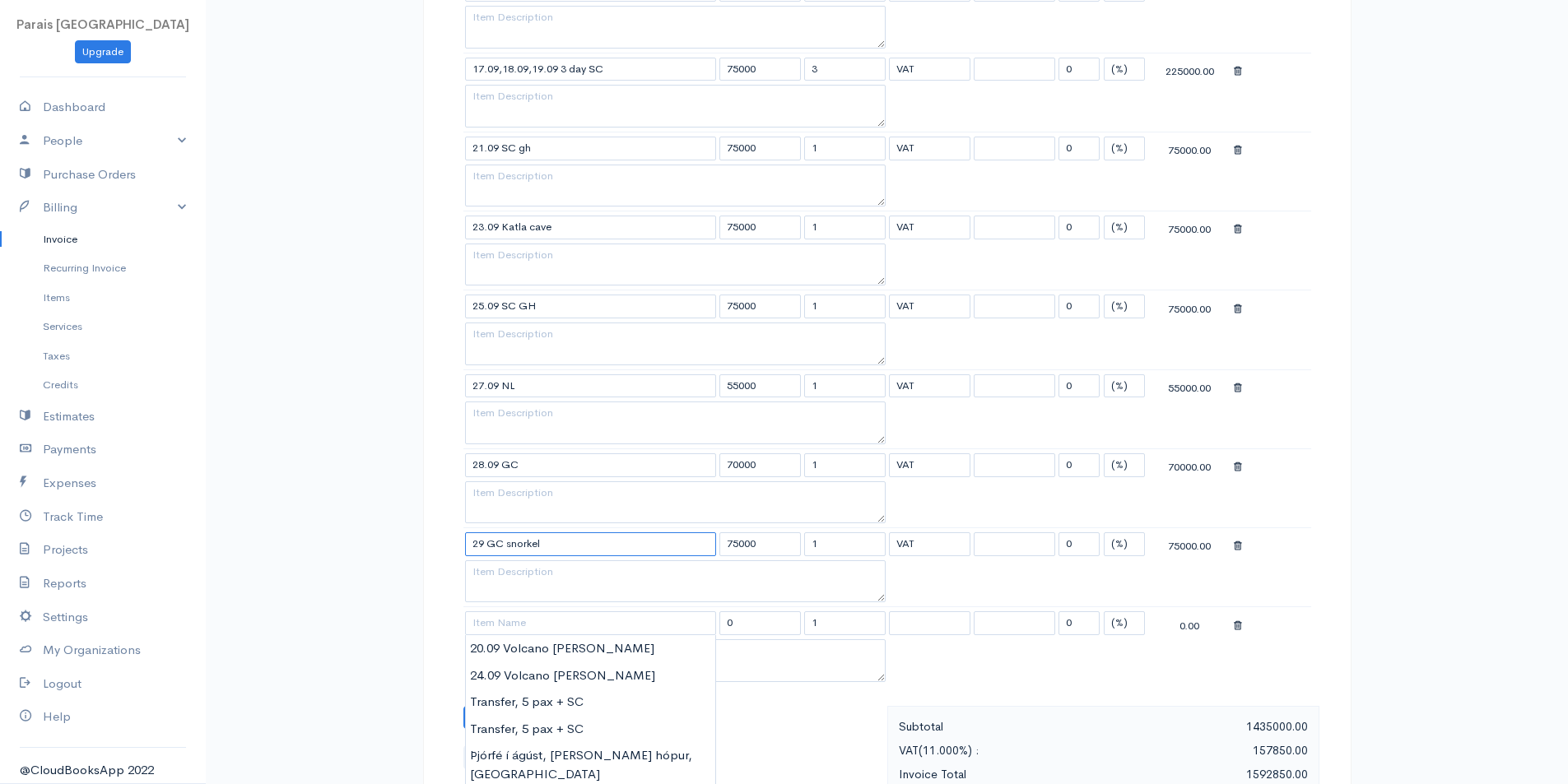
drag, startPoint x: 481, startPoint y: 542, endPoint x: 676, endPoint y: 491, distance: 201.6
click at [482, 542] on input "29 GC snorkel" at bounding box center [590, 544] width 251 height 23
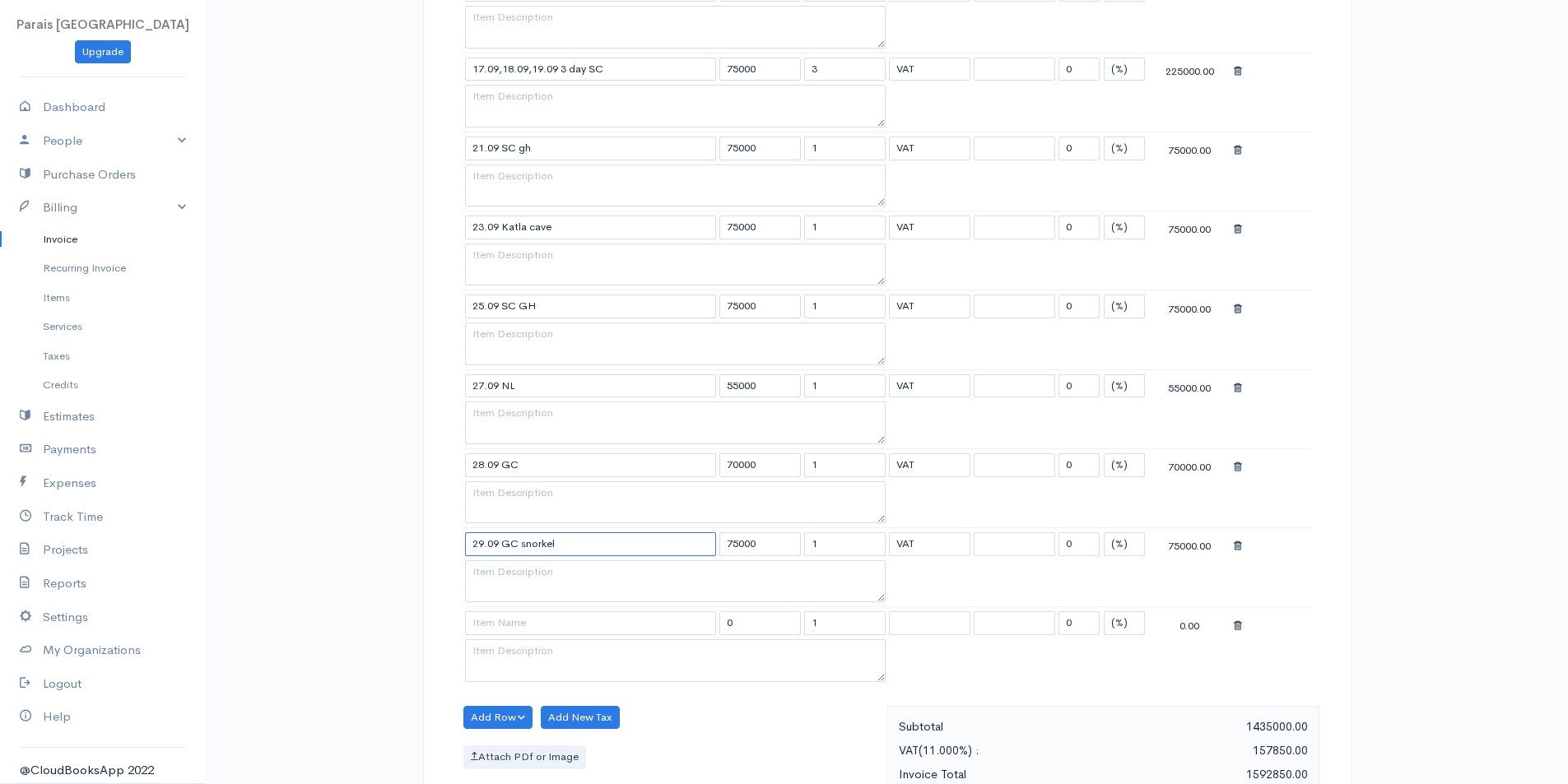
type input "29.09 GC snorkel"
click at [517, 616] on input at bounding box center [590, 623] width 251 height 23
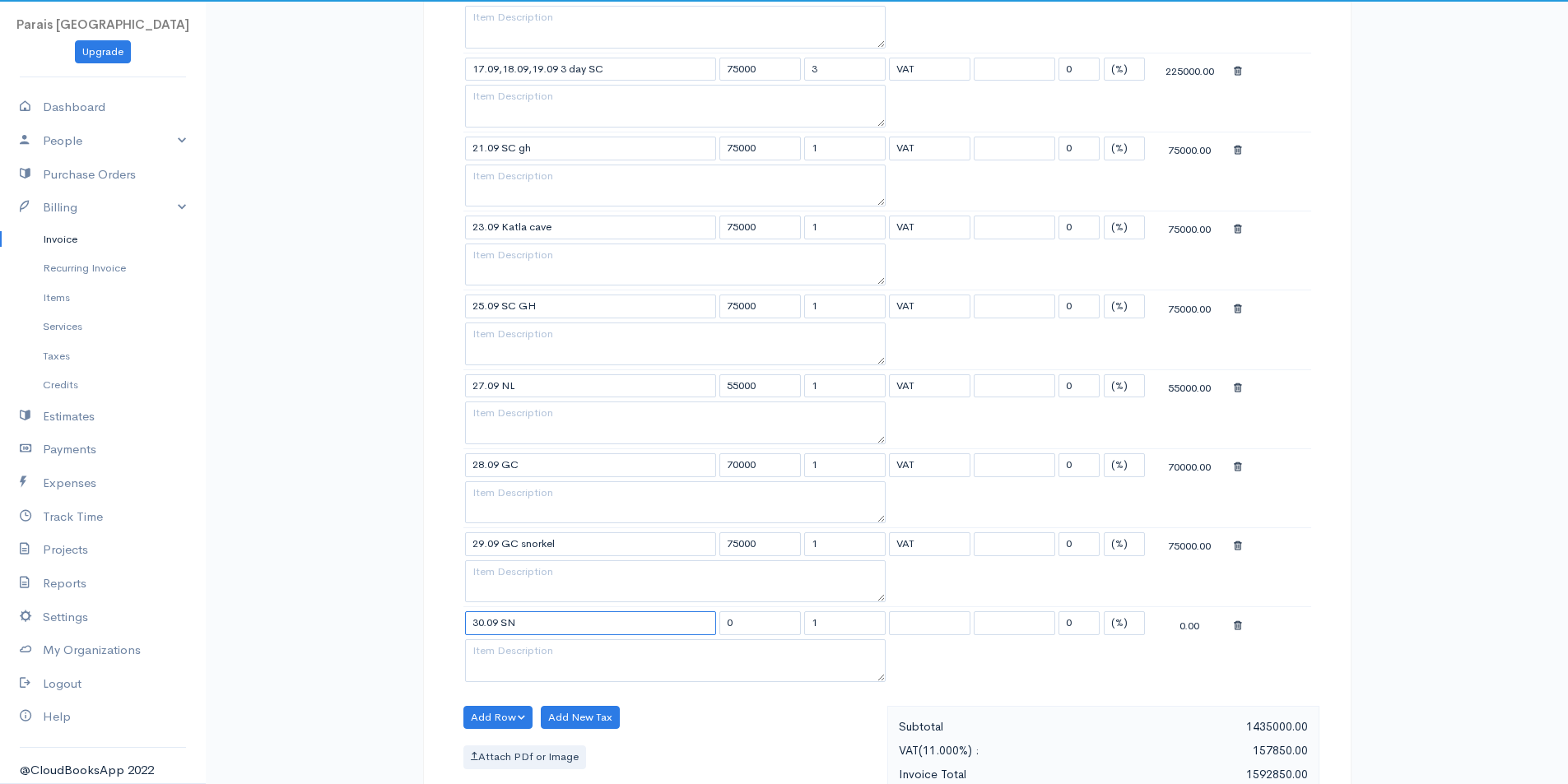
type input "30.09 SN"
type input "75000"
select select "11.000"
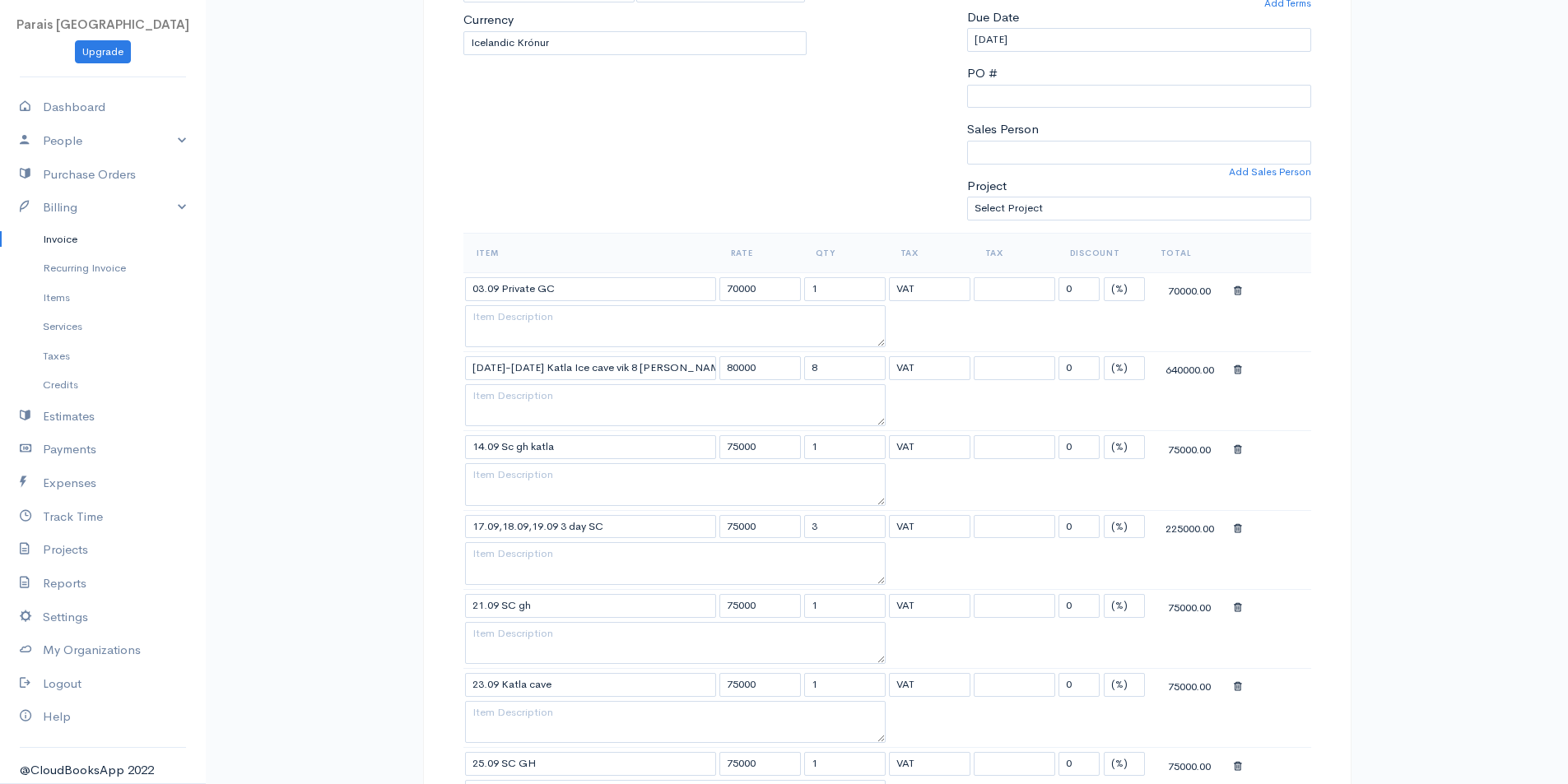
scroll to position [299, 0]
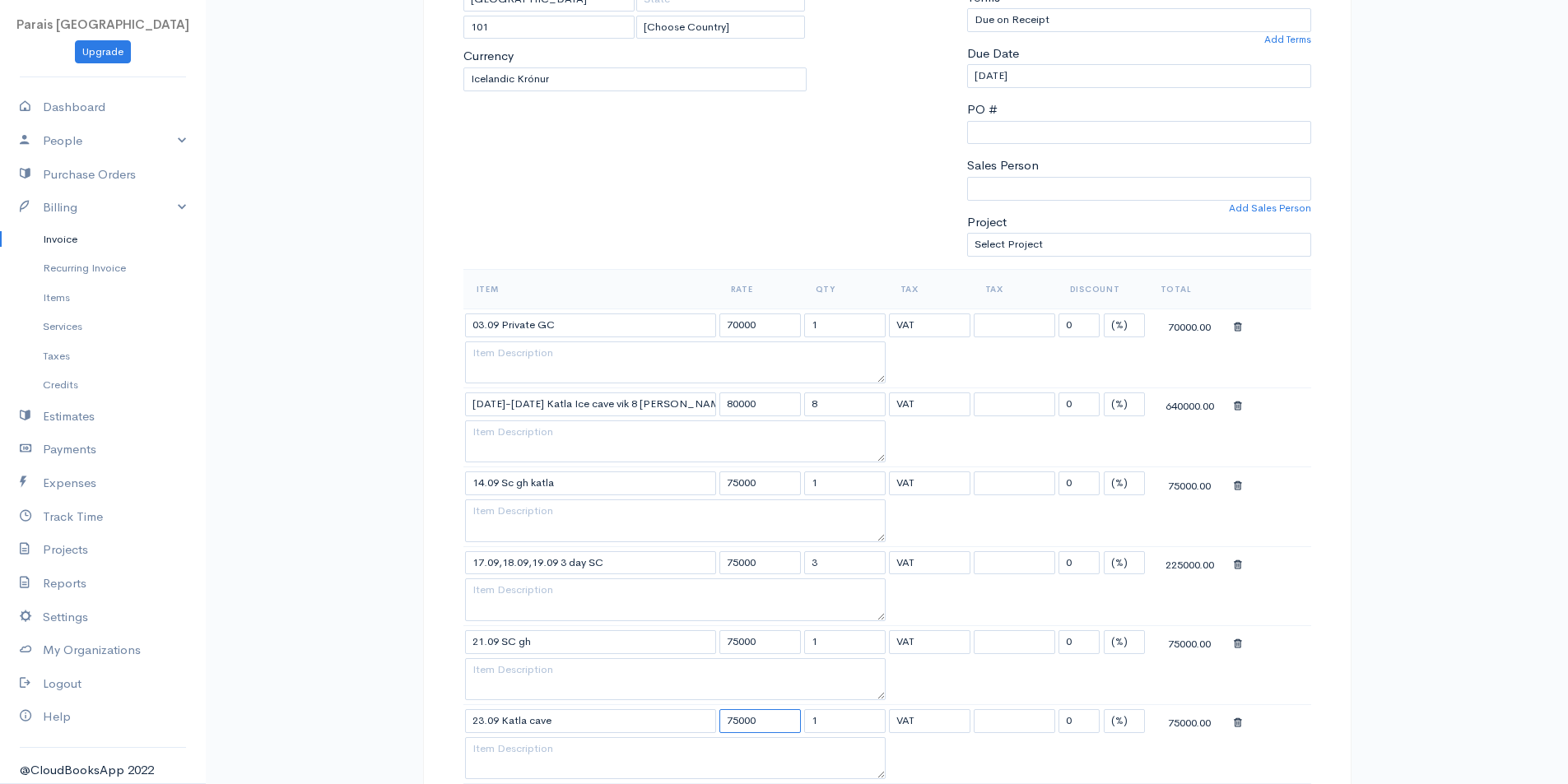
drag, startPoint x: 761, startPoint y: 717, endPoint x: 598, endPoint y: 696, distance: 164.3
click at [615, 705] on tr "23.09 Katla cave 75000 1 VAT VAT 0 (%) Flat 75000.00" at bounding box center [886, 721] width 848 height 32
type input "80000"
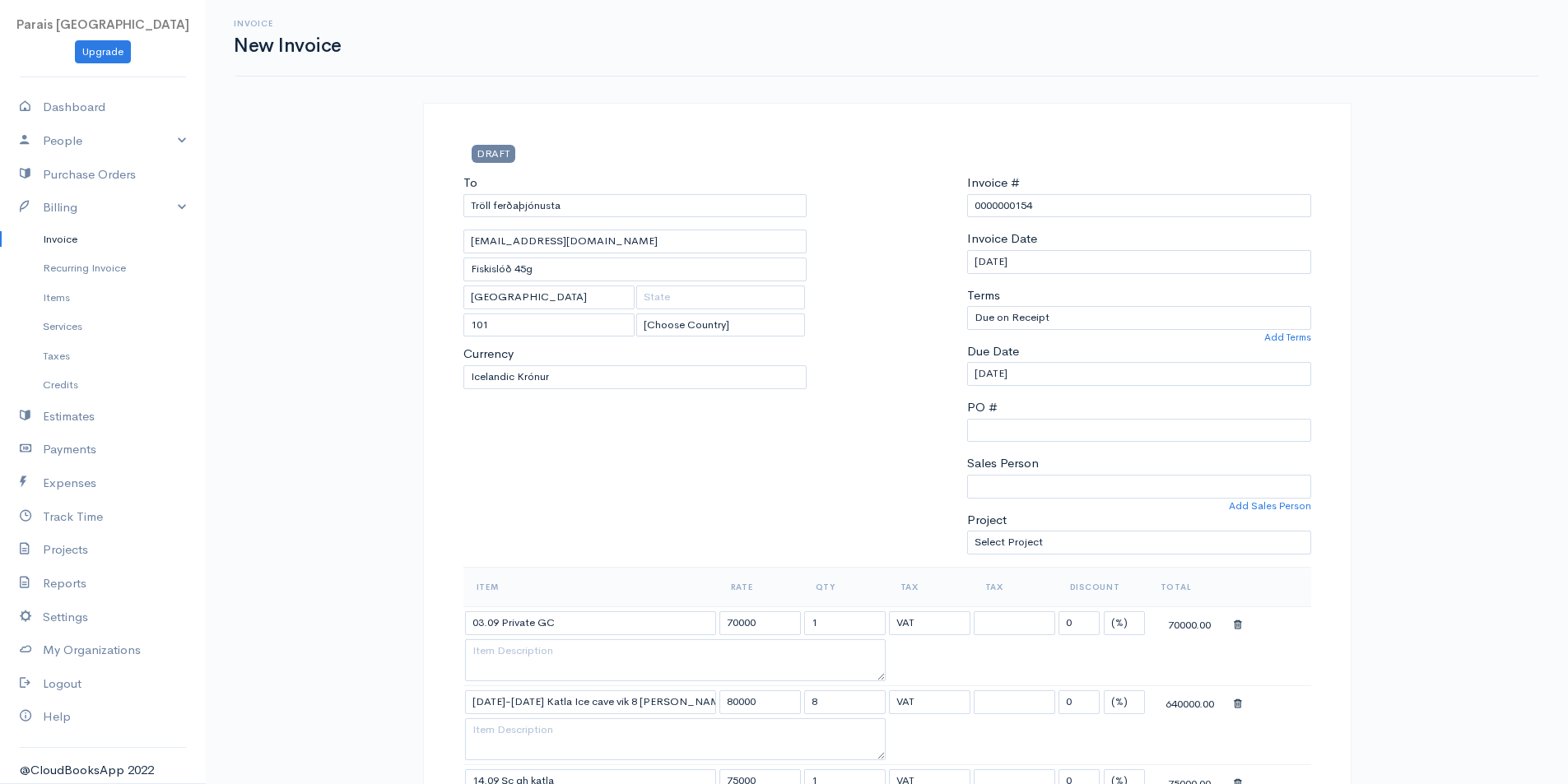
scroll to position [0, 0]
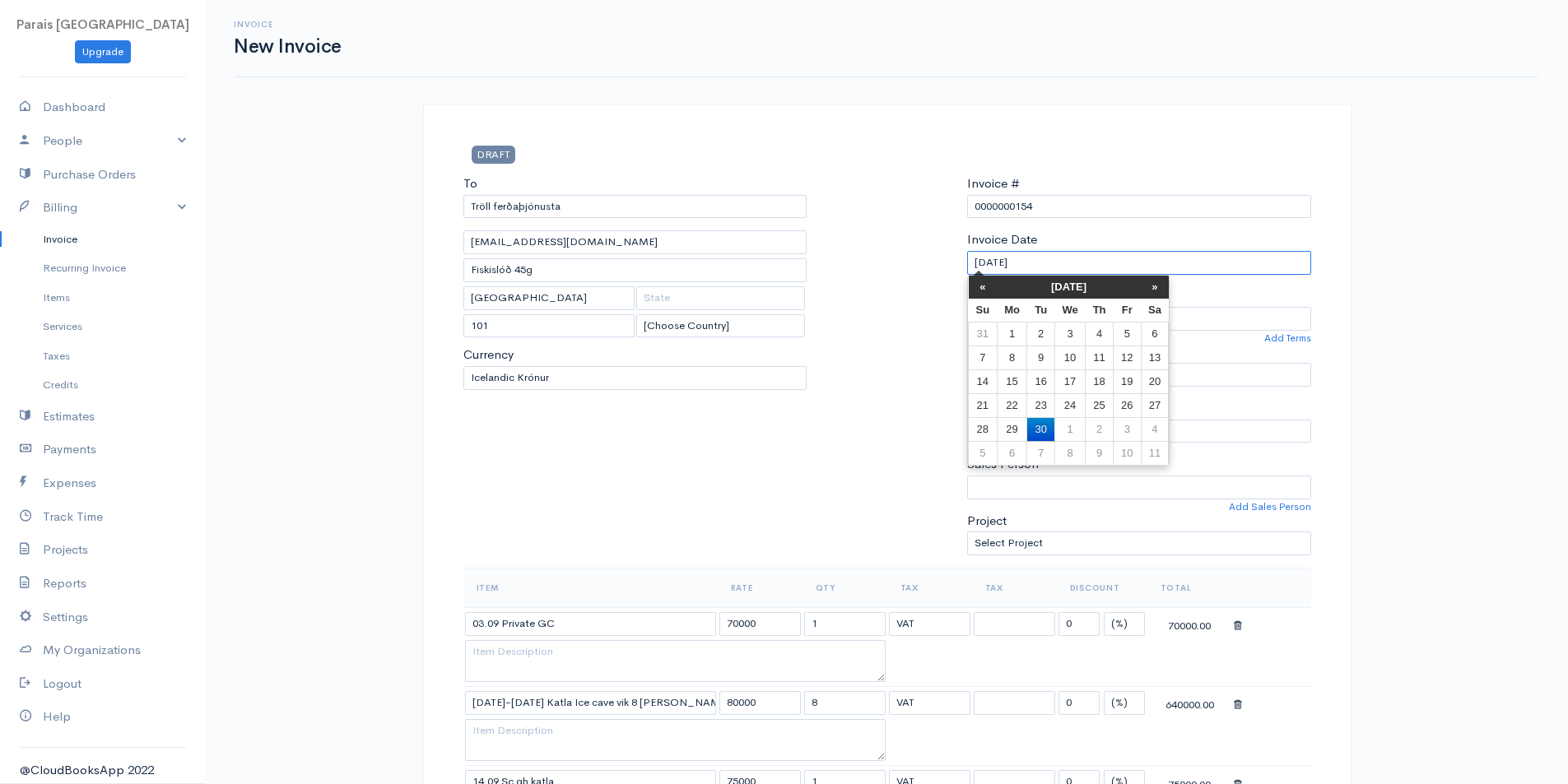
click at [1066, 266] on input "[DATE]" at bounding box center [1139, 262] width 344 height 23
click at [1076, 453] on td "8" at bounding box center [1069, 453] width 30 height 23
type input "[DATE]"
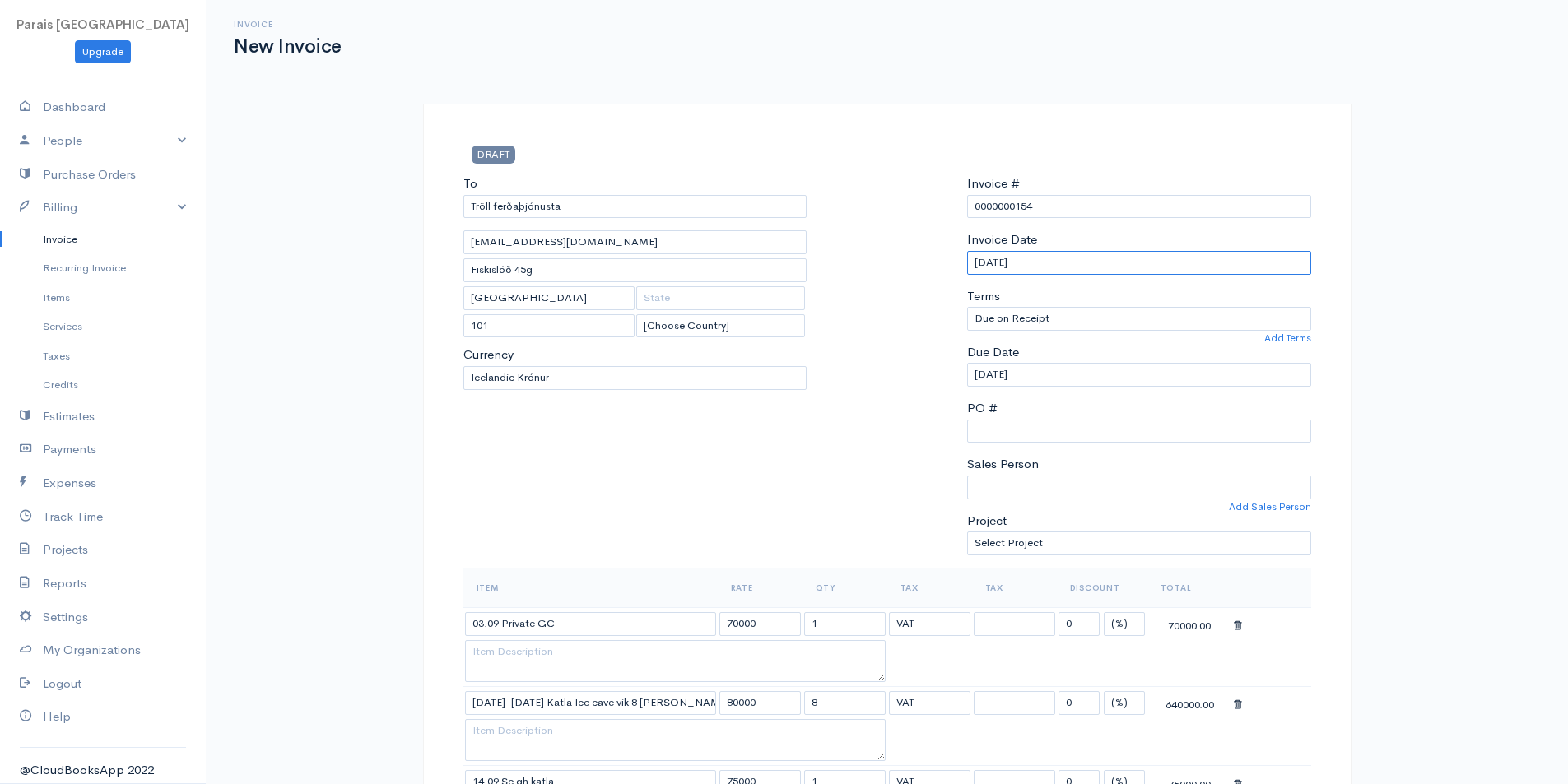
click at [1029, 261] on input "[DATE]" at bounding box center [1139, 262] width 344 height 23
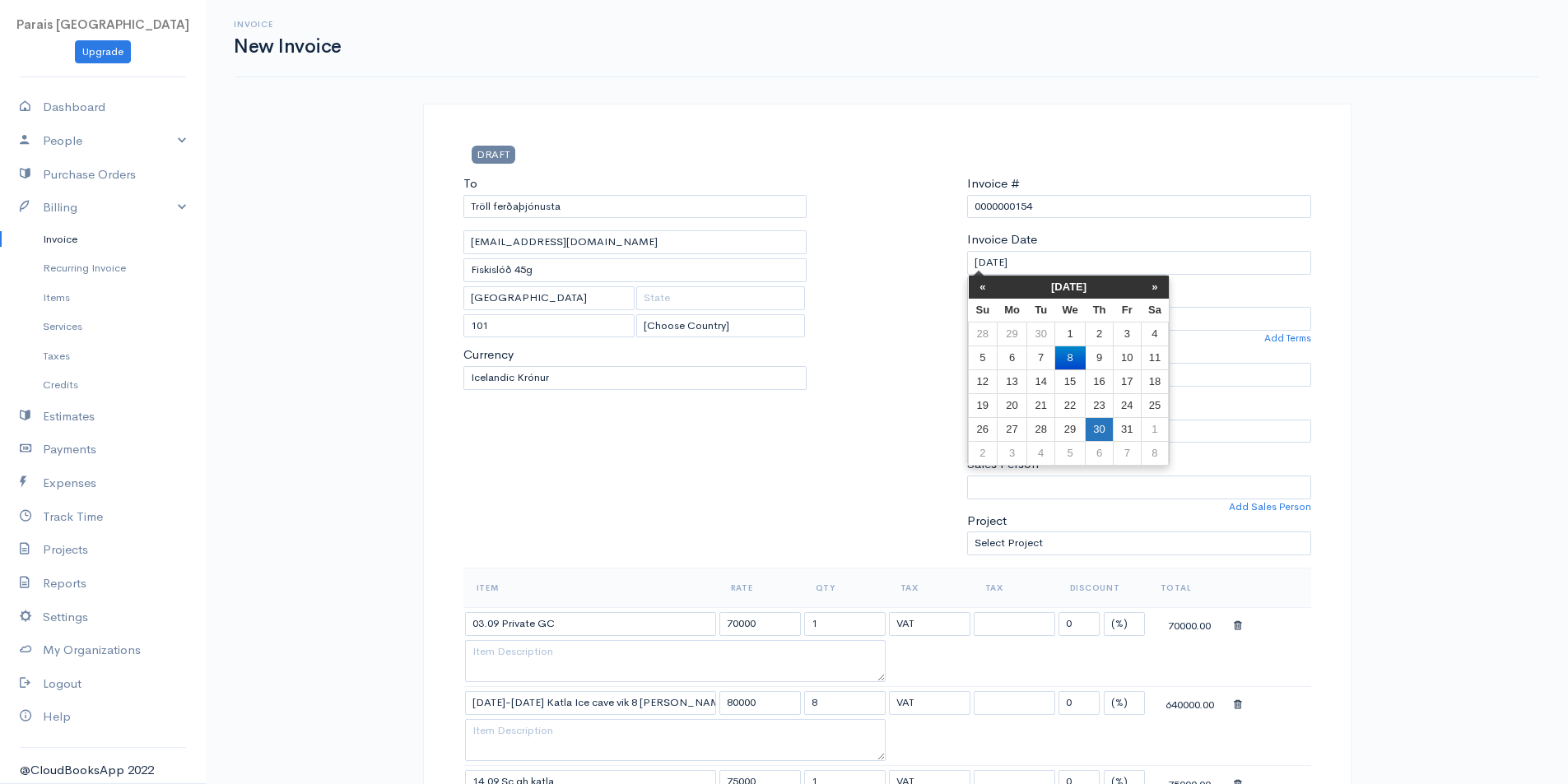
click at [1094, 435] on td "30" at bounding box center [1099, 428] width 28 height 23
type input "[DATE]"
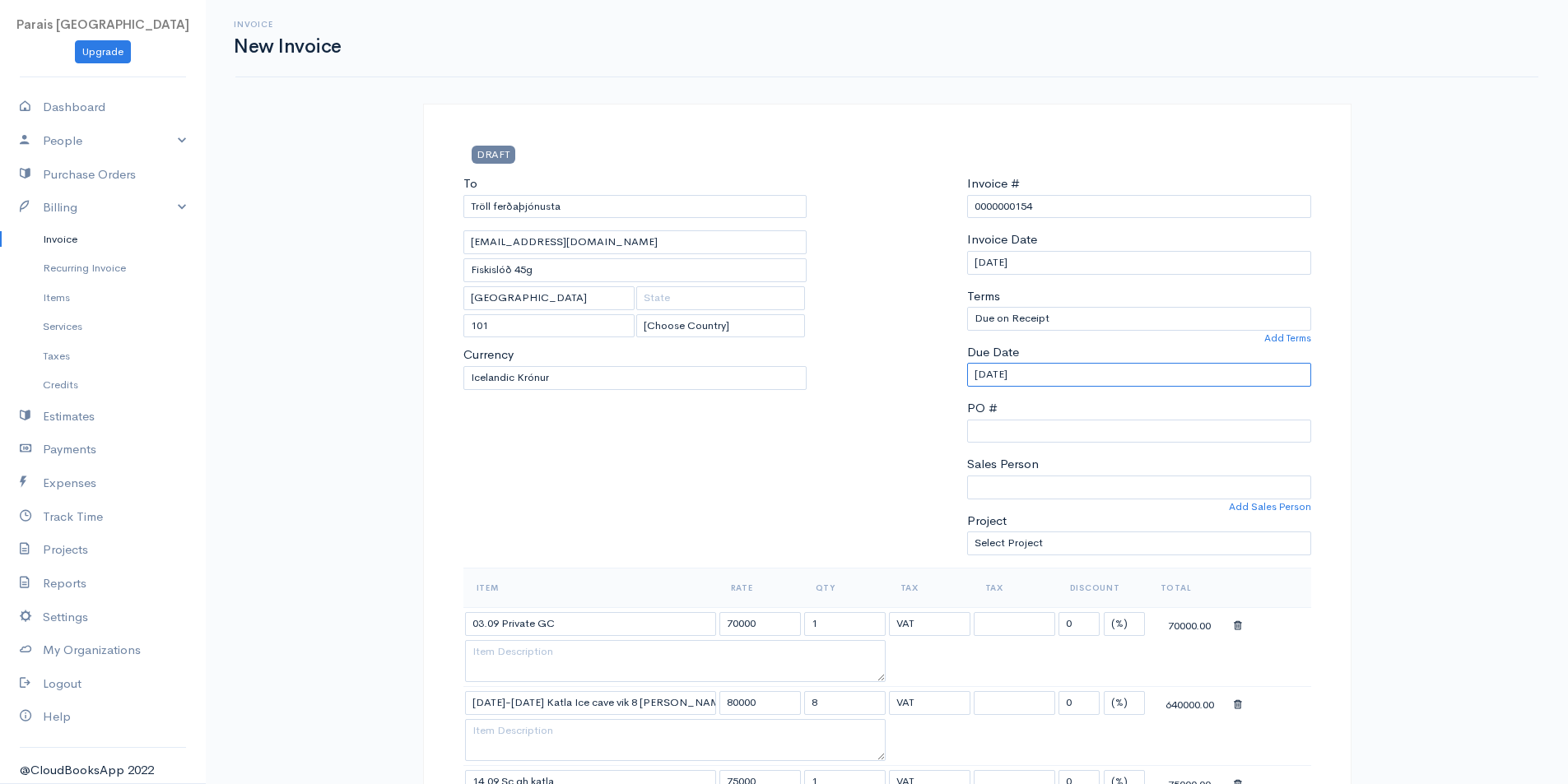
click at [1016, 375] on input "[DATE]" at bounding box center [1139, 375] width 344 height 23
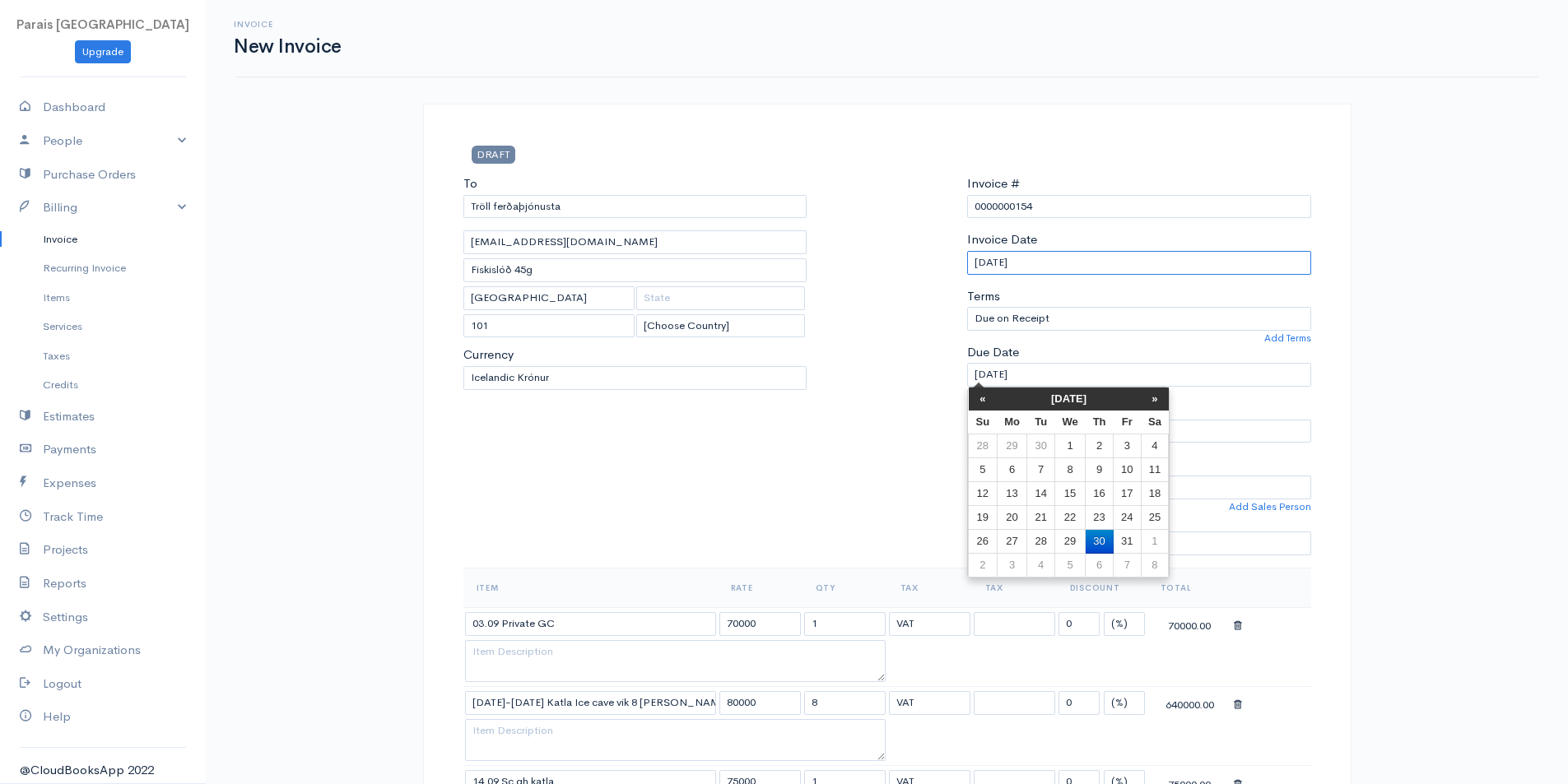
click at [1003, 265] on input "[DATE]" at bounding box center [1139, 262] width 344 height 23
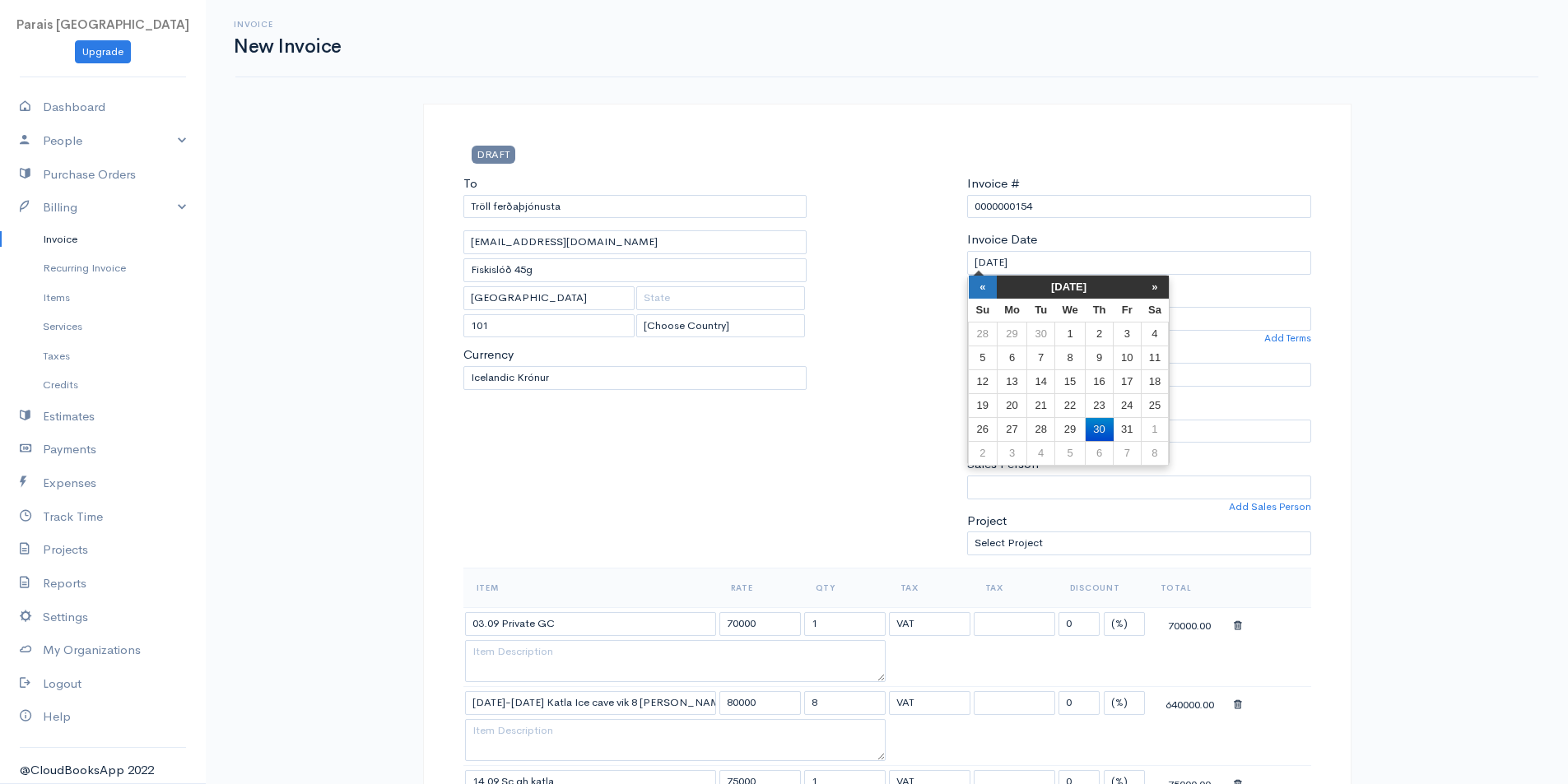
click at [985, 288] on th "«" at bounding box center [983, 287] width 29 height 23
click at [1042, 426] on td "30" at bounding box center [1040, 428] width 27 height 23
type input "[DATE]"
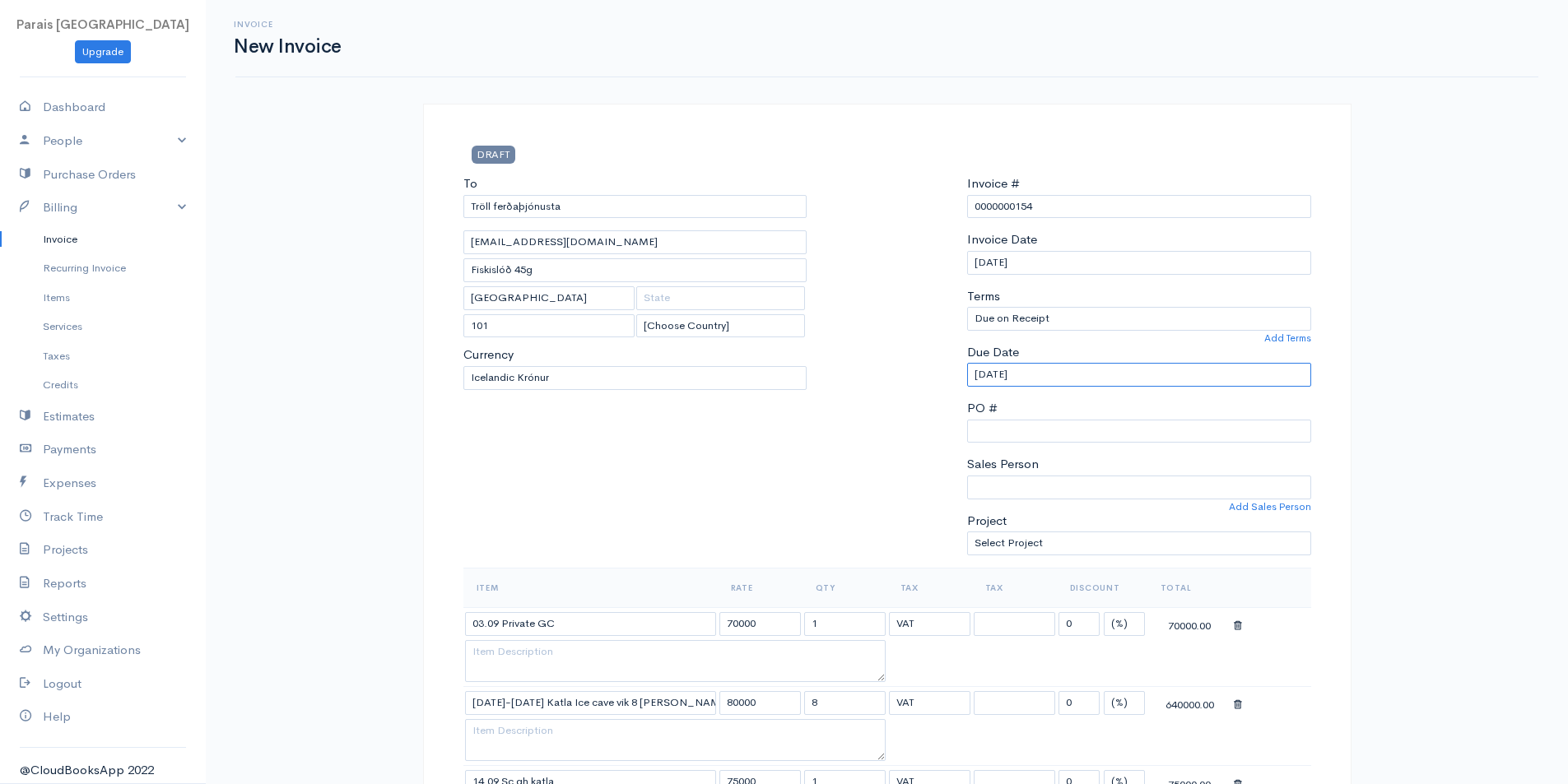
click at [1023, 374] on input "[DATE]" at bounding box center [1139, 375] width 344 height 23
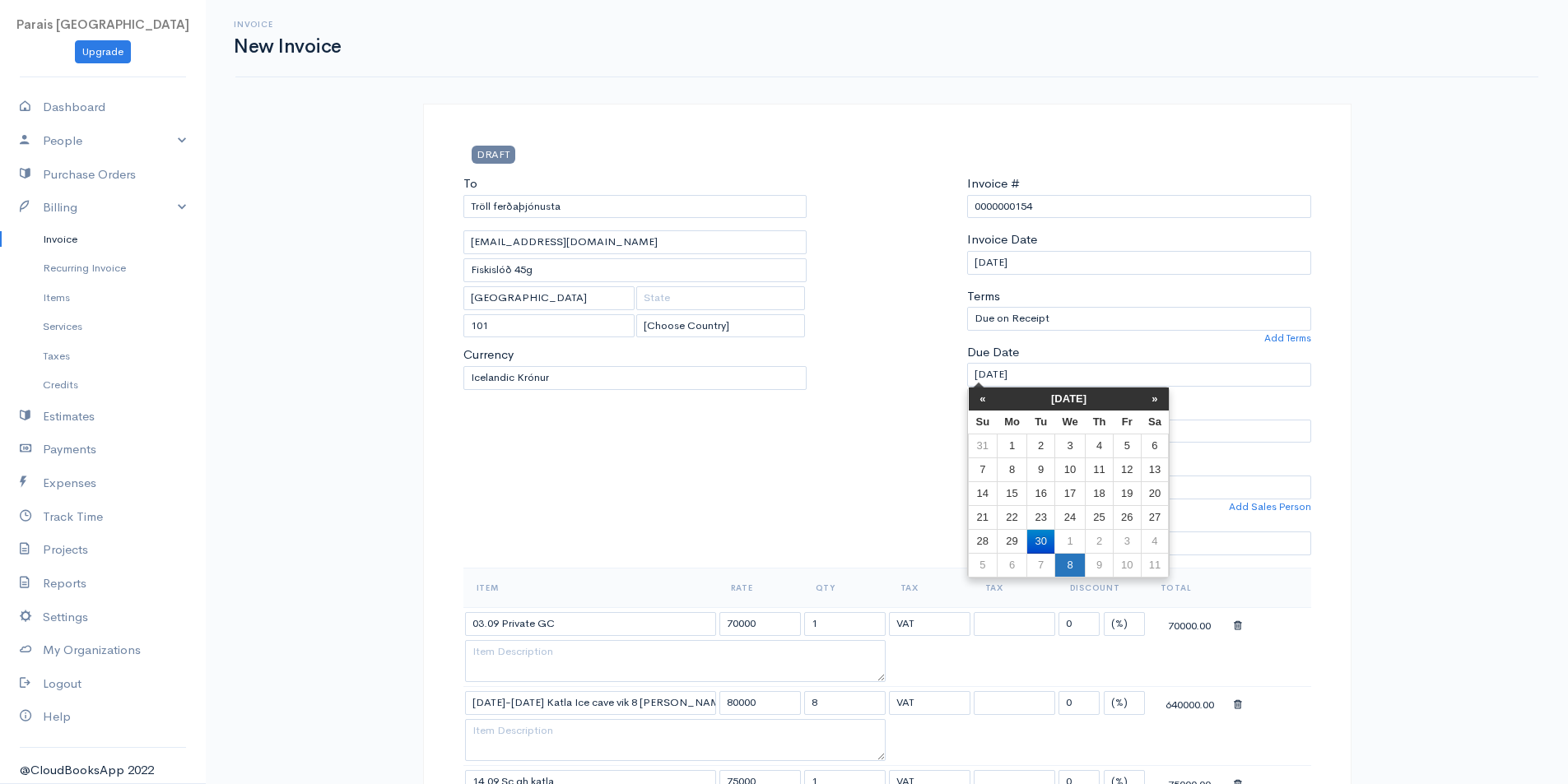
click at [1069, 565] on td "8" at bounding box center [1069, 565] width 30 height 23
type input "[DATE]"
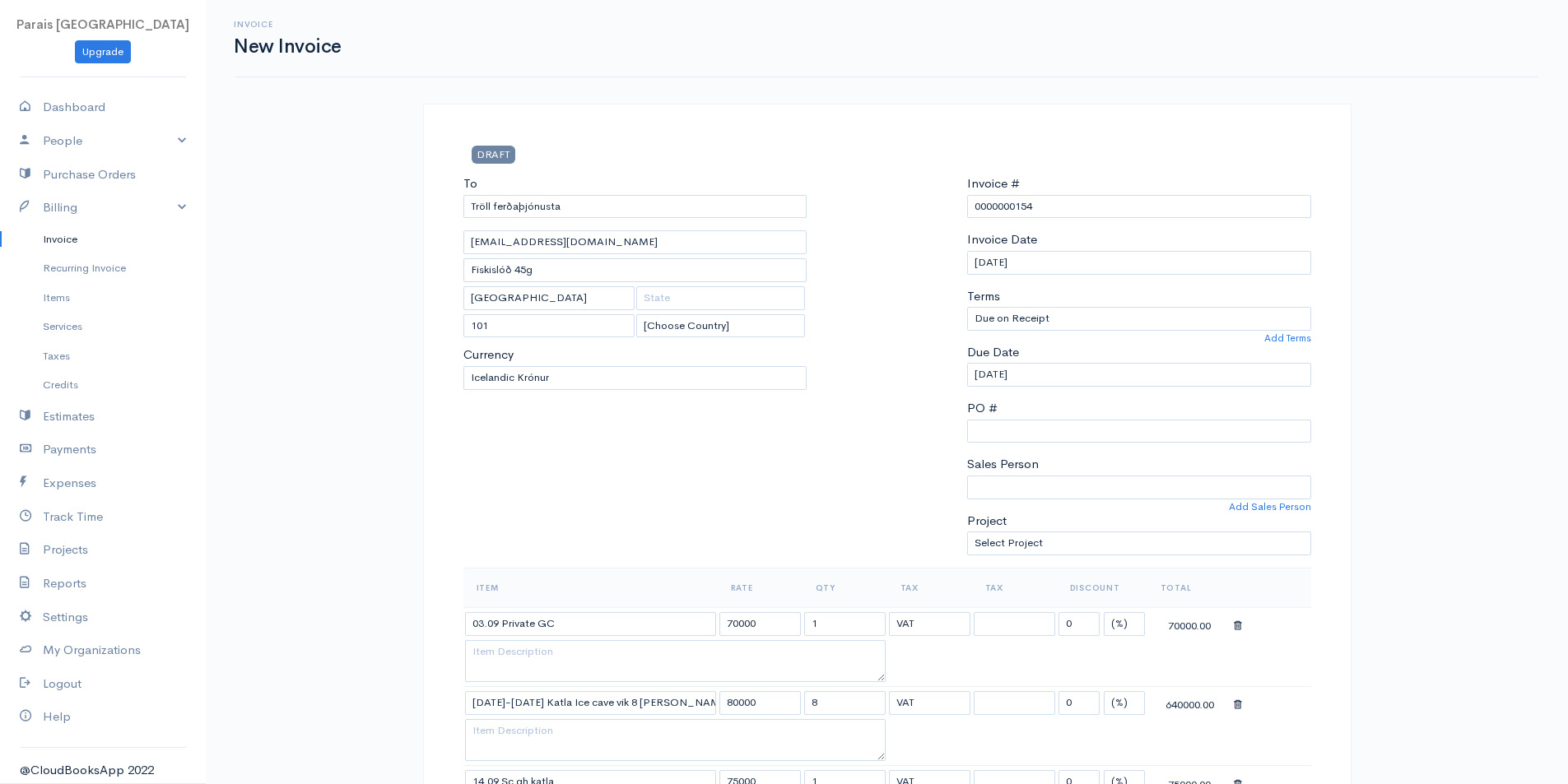
click at [1037, 484] on select "[PERSON_NAME]" at bounding box center [1139, 487] width 344 height 23
select select "[PERSON_NAME]"
click at [967, 476] on select "[PERSON_NAME]" at bounding box center [1139, 487] width 344 height 23
click at [822, 412] on div at bounding box center [886, 371] width 144 height 393
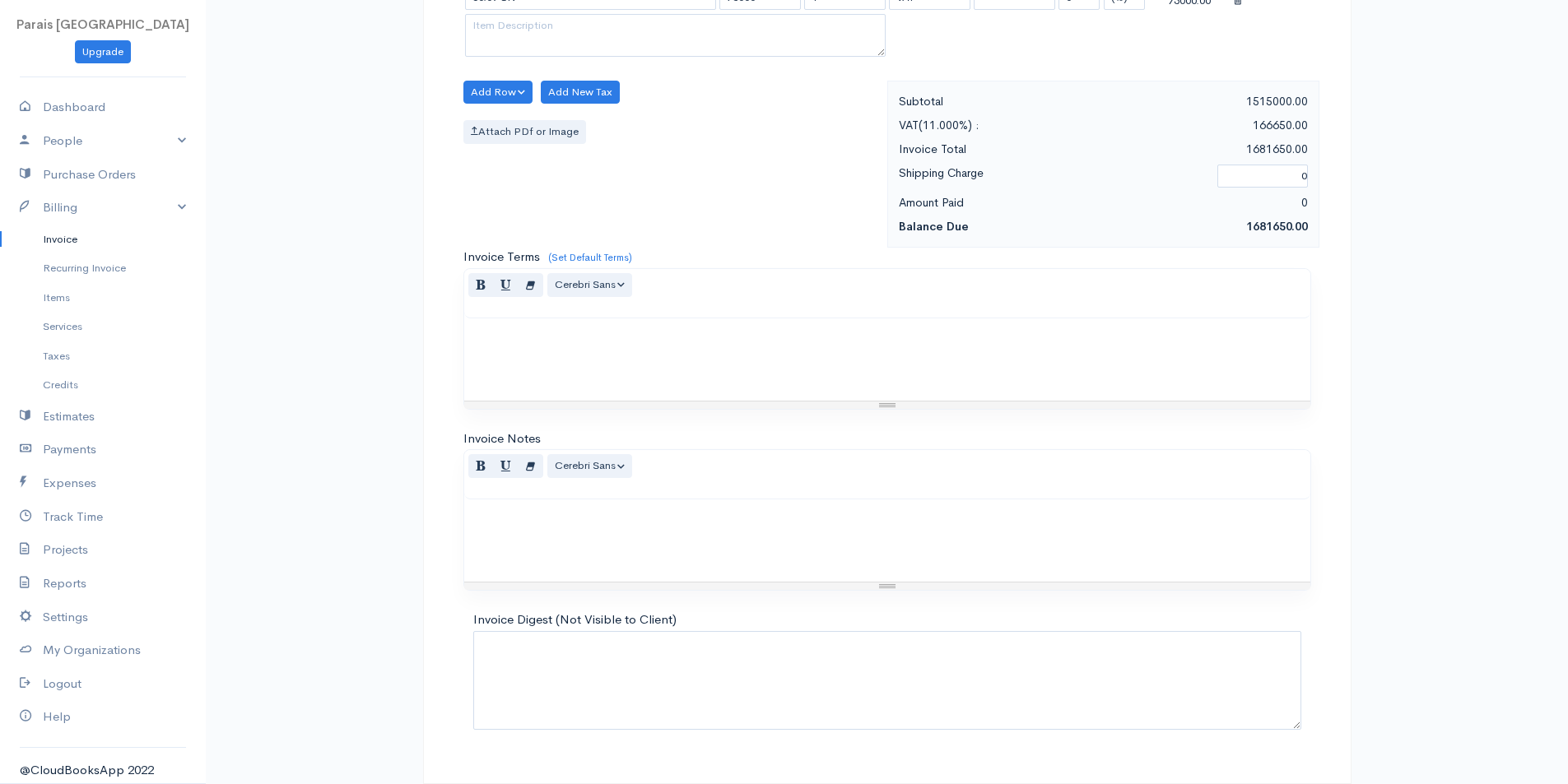
scroll to position [1451, 0]
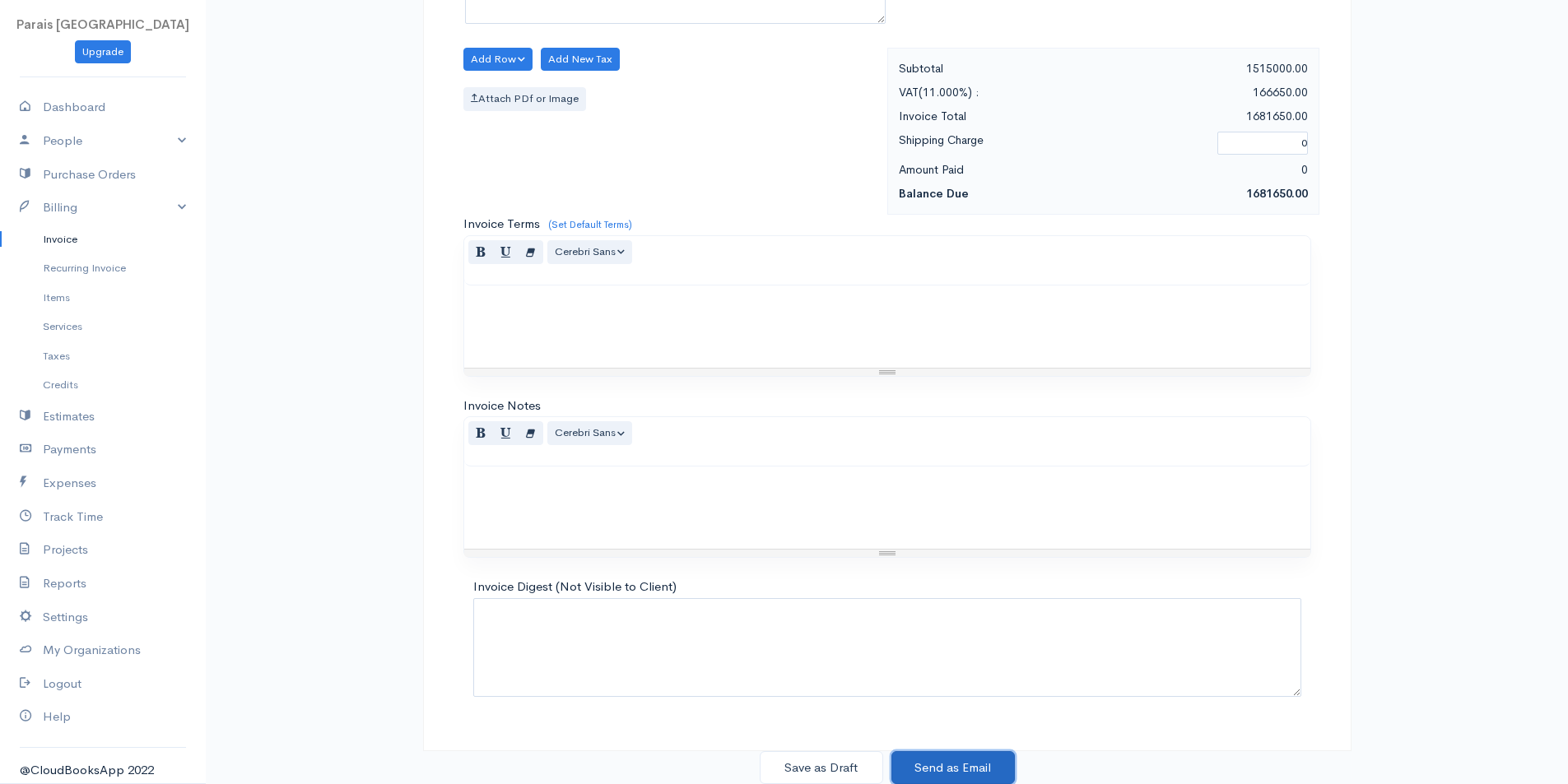
click at [964, 768] on button "Send as Email" at bounding box center [952, 768] width 123 height 34
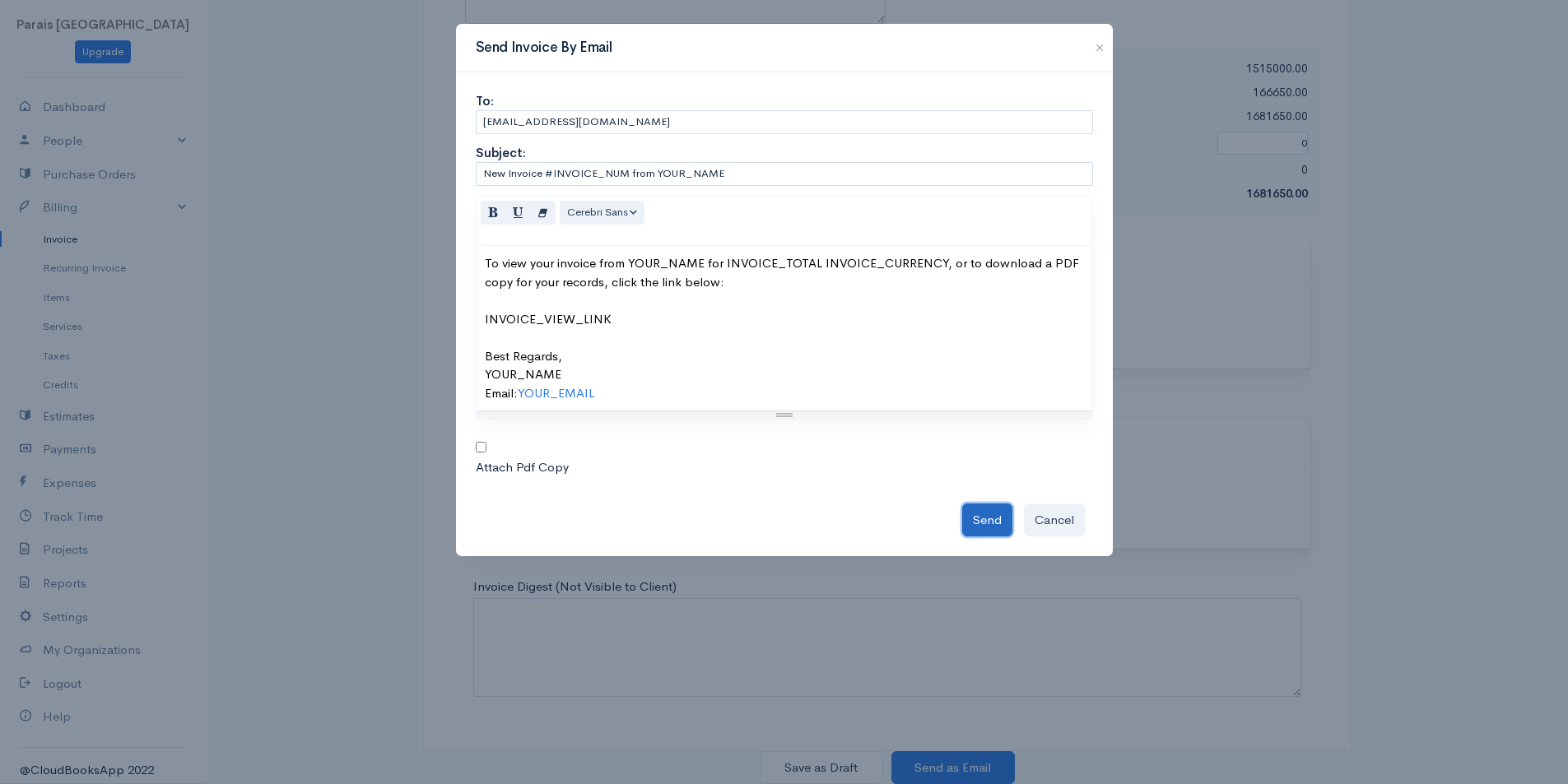
click at [982, 515] on button "Send" at bounding box center [987, 520] width 50 height 34
click at [1046, 515] on button "Cancel" at bounding box center [1053, 520] width 61 height 34
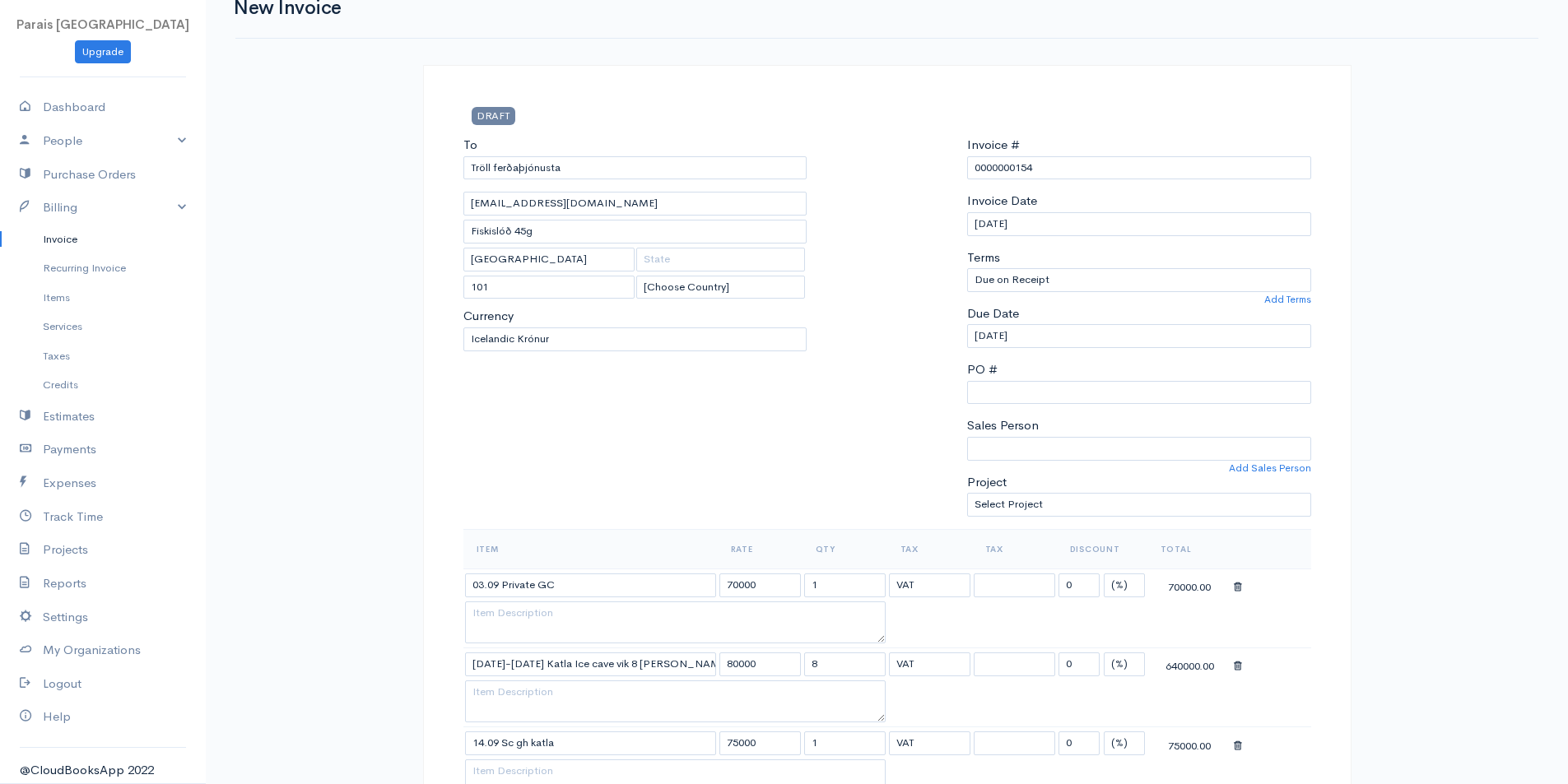
scroll to position [0, 0]
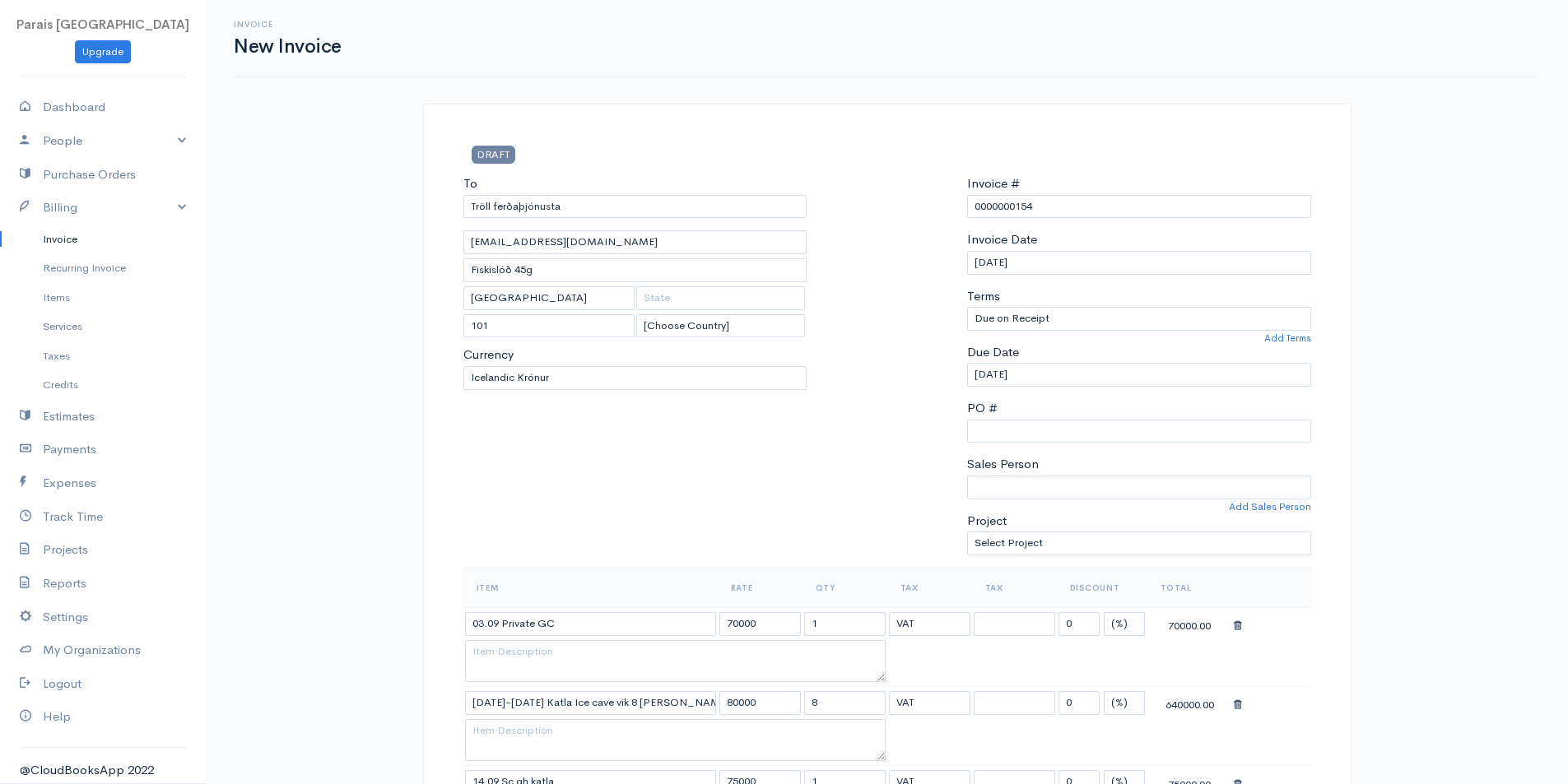
click at [55, 238] on link "Invoice" at bounding box center [102, 239] width 206 height 30
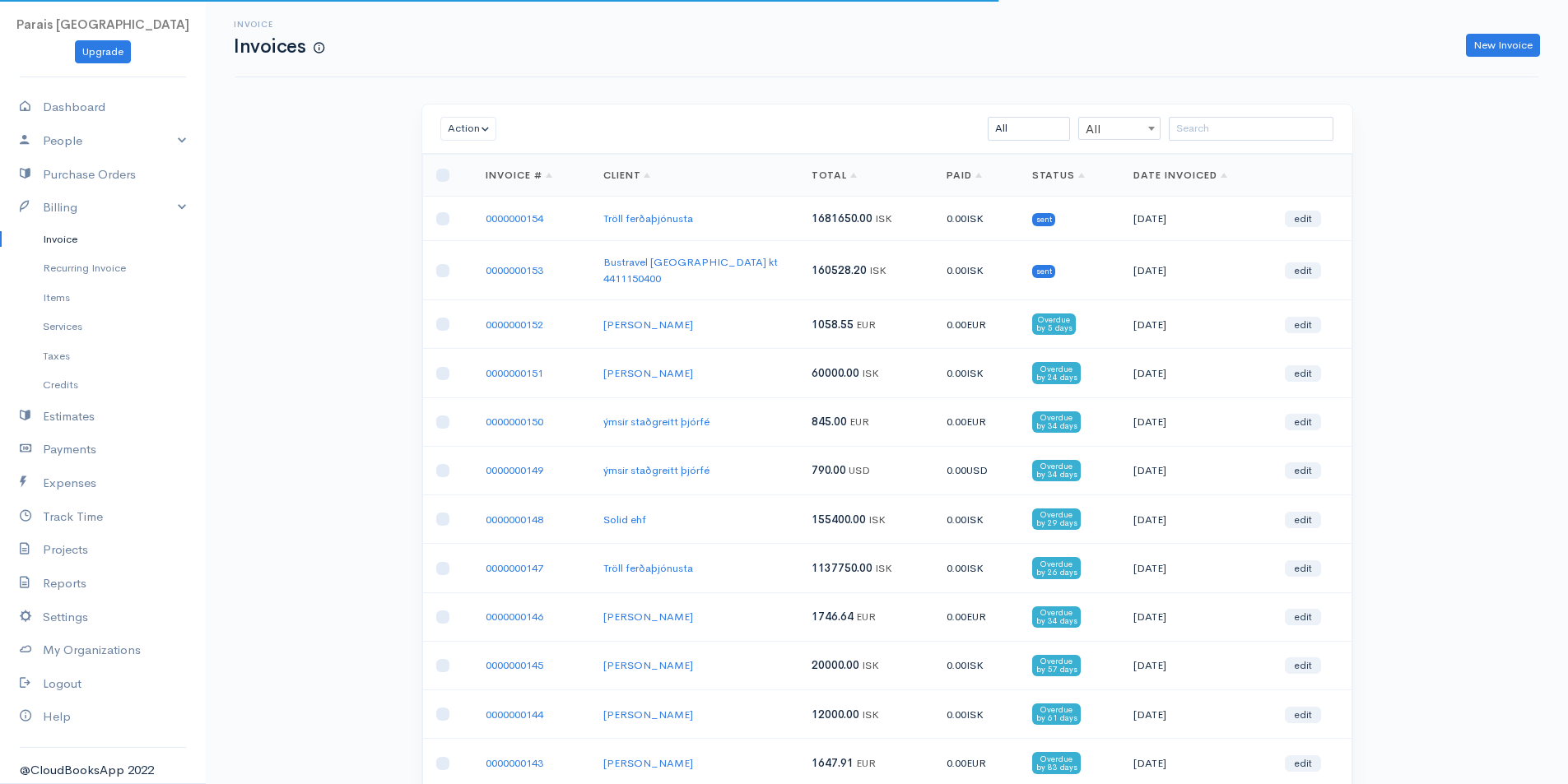
click at [508, 213] on link "0000000154" at bounding box center [514, 218] width 57 height 14
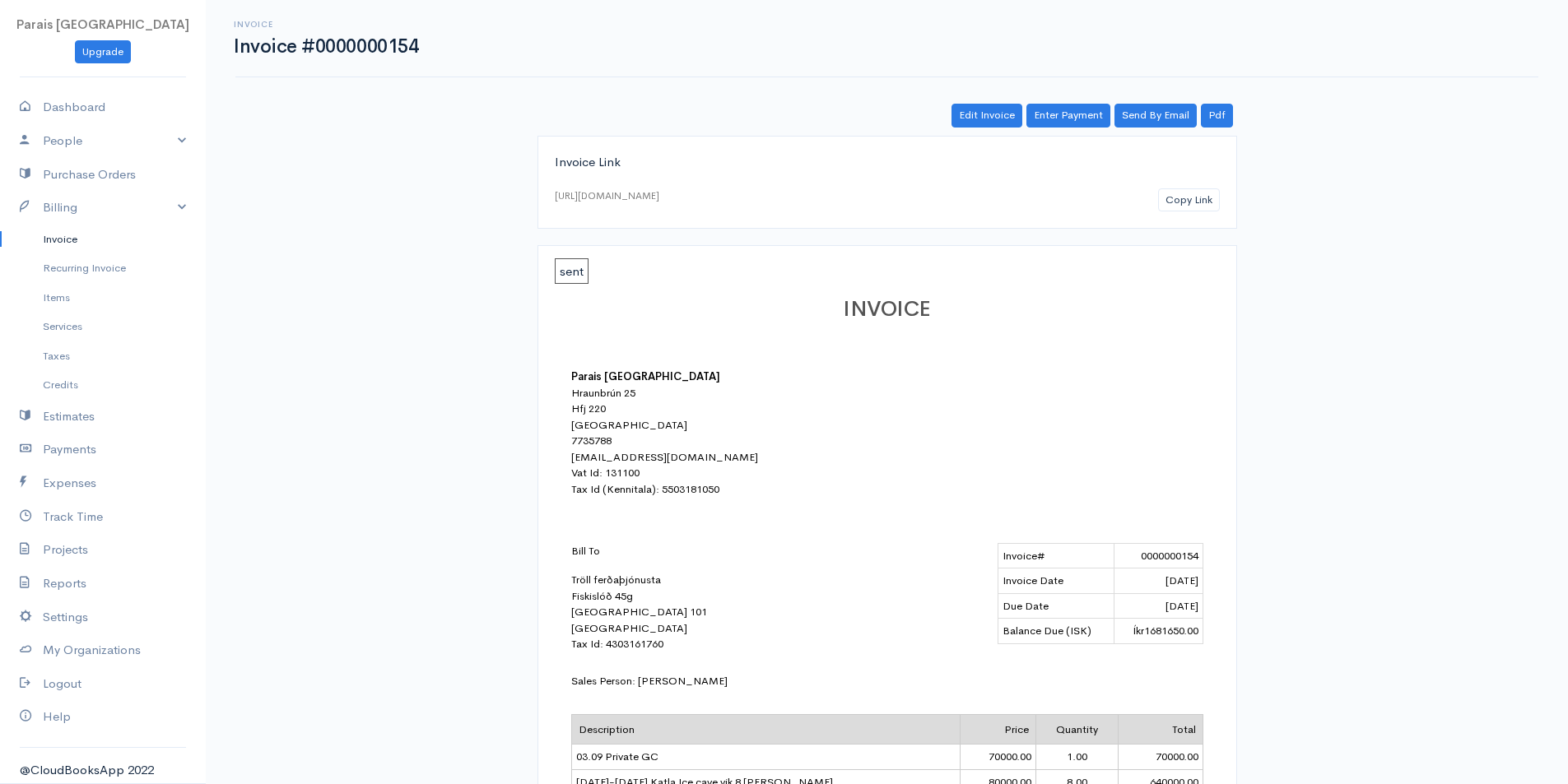
click at [629, 645] on div "Bill To Tröll ferðaþjónusta [STREET_ADDRESS] Tax Id: 4303161760" at bounding box center [715, 597] width 288 height 110
copy div "4303161760"
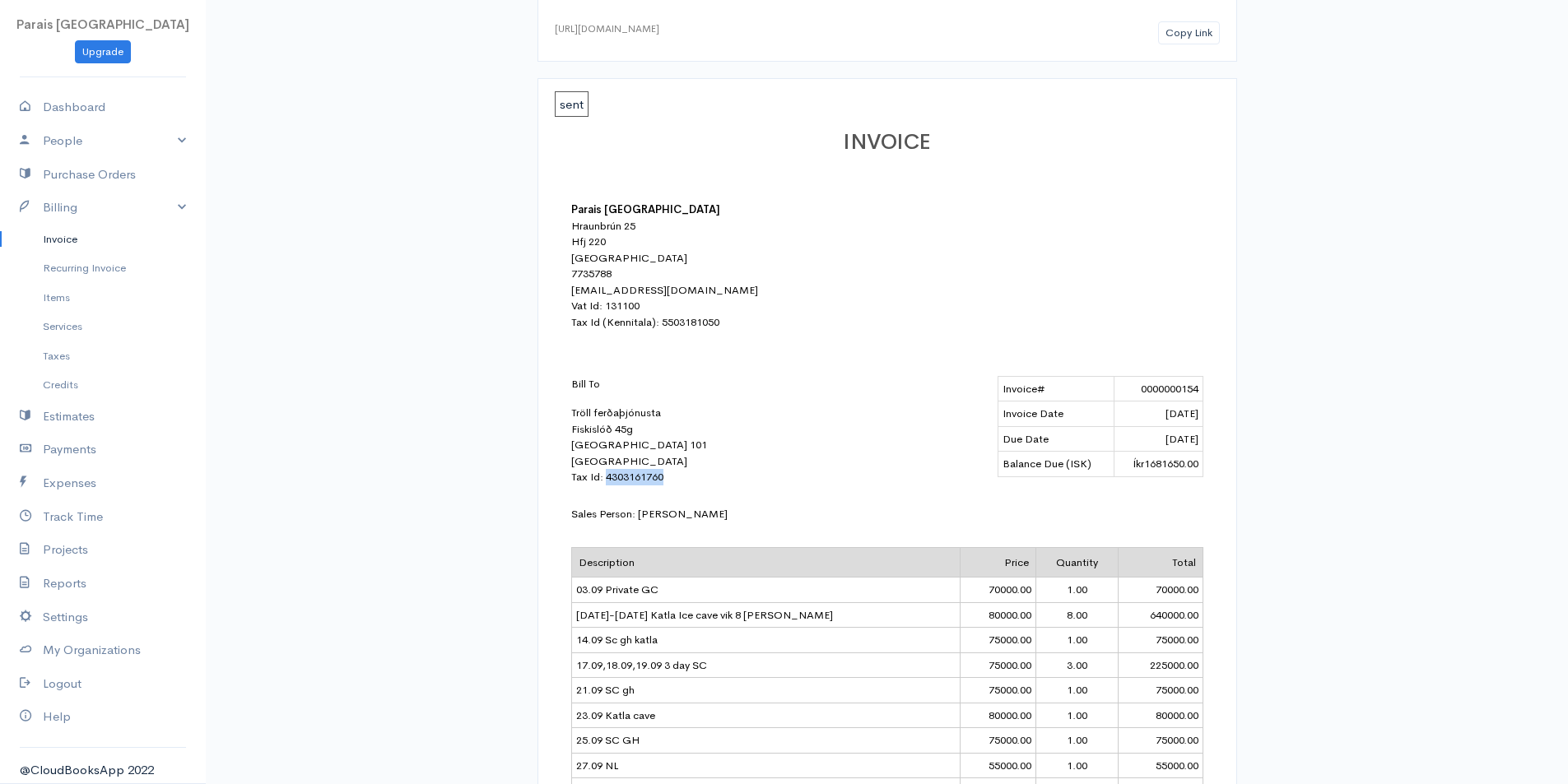
scroll to position [330, 0]
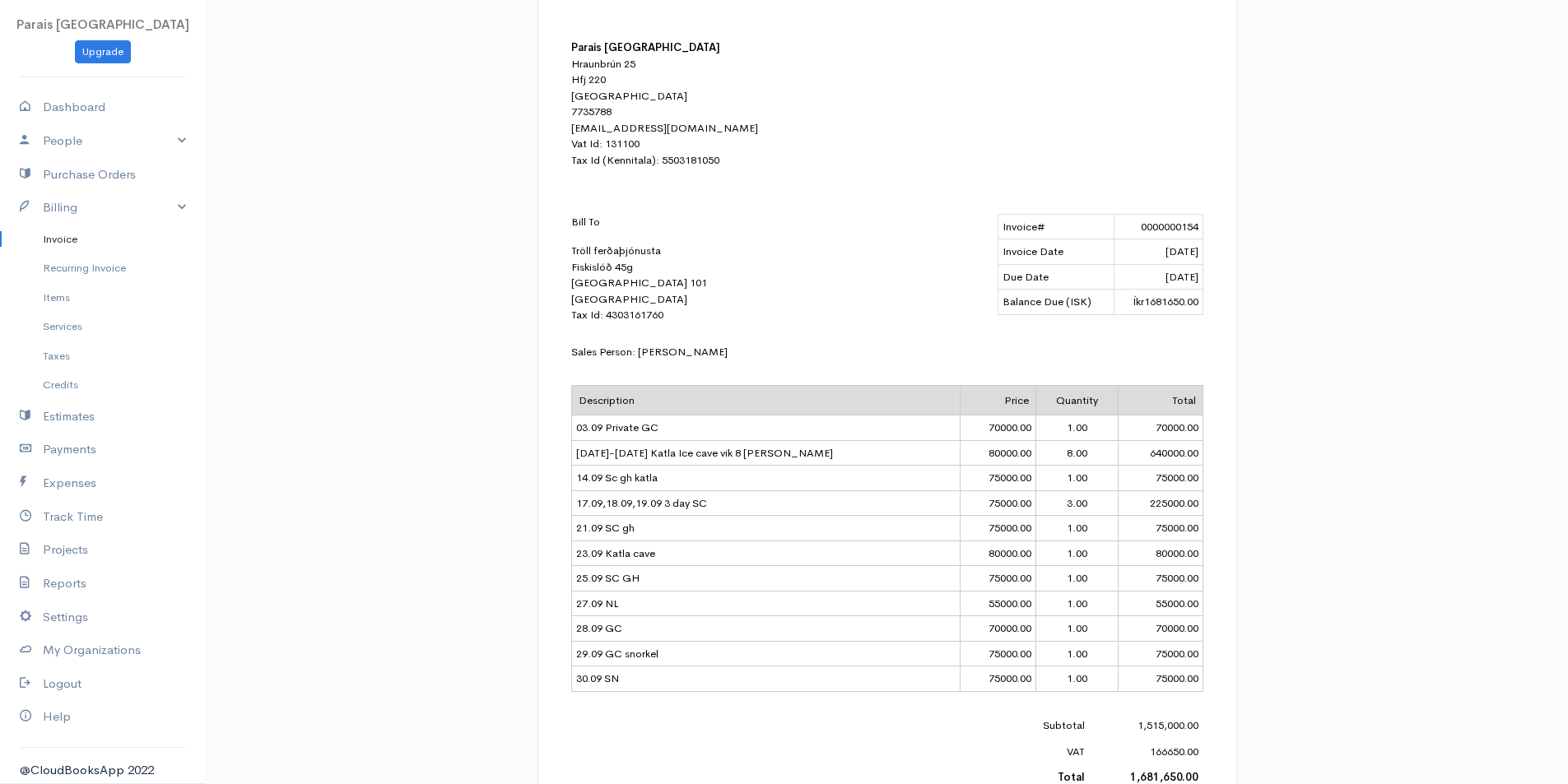
click at [422, 377] on div "Invoice Link [URL][DOMAIN_NAME] Copy Link sent INVOICE Parais [GEOGRAPHIC_DATA]…" at bounding box center [887, 420] width 948 height 1226
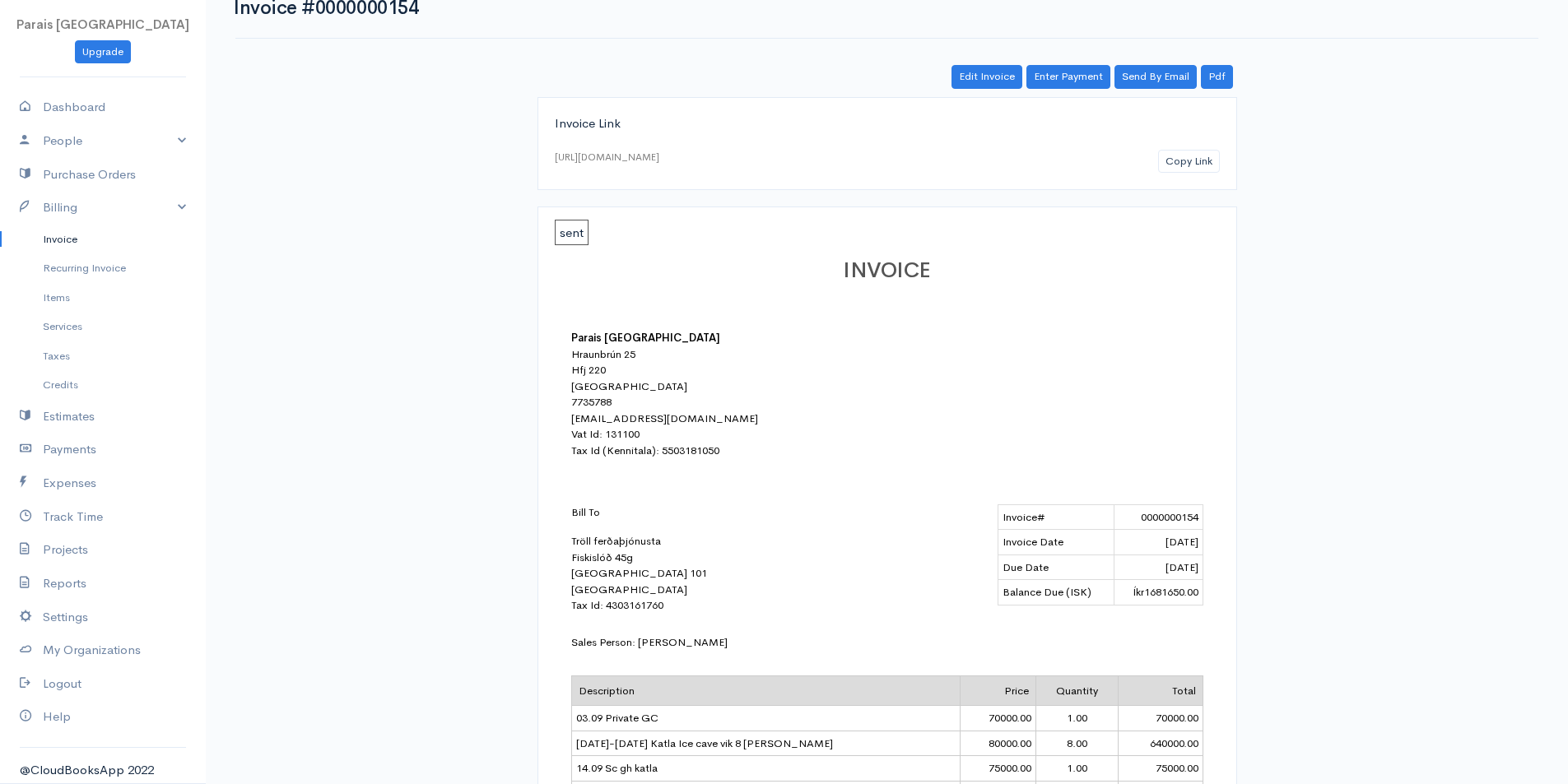
scroll to position [0, 0]
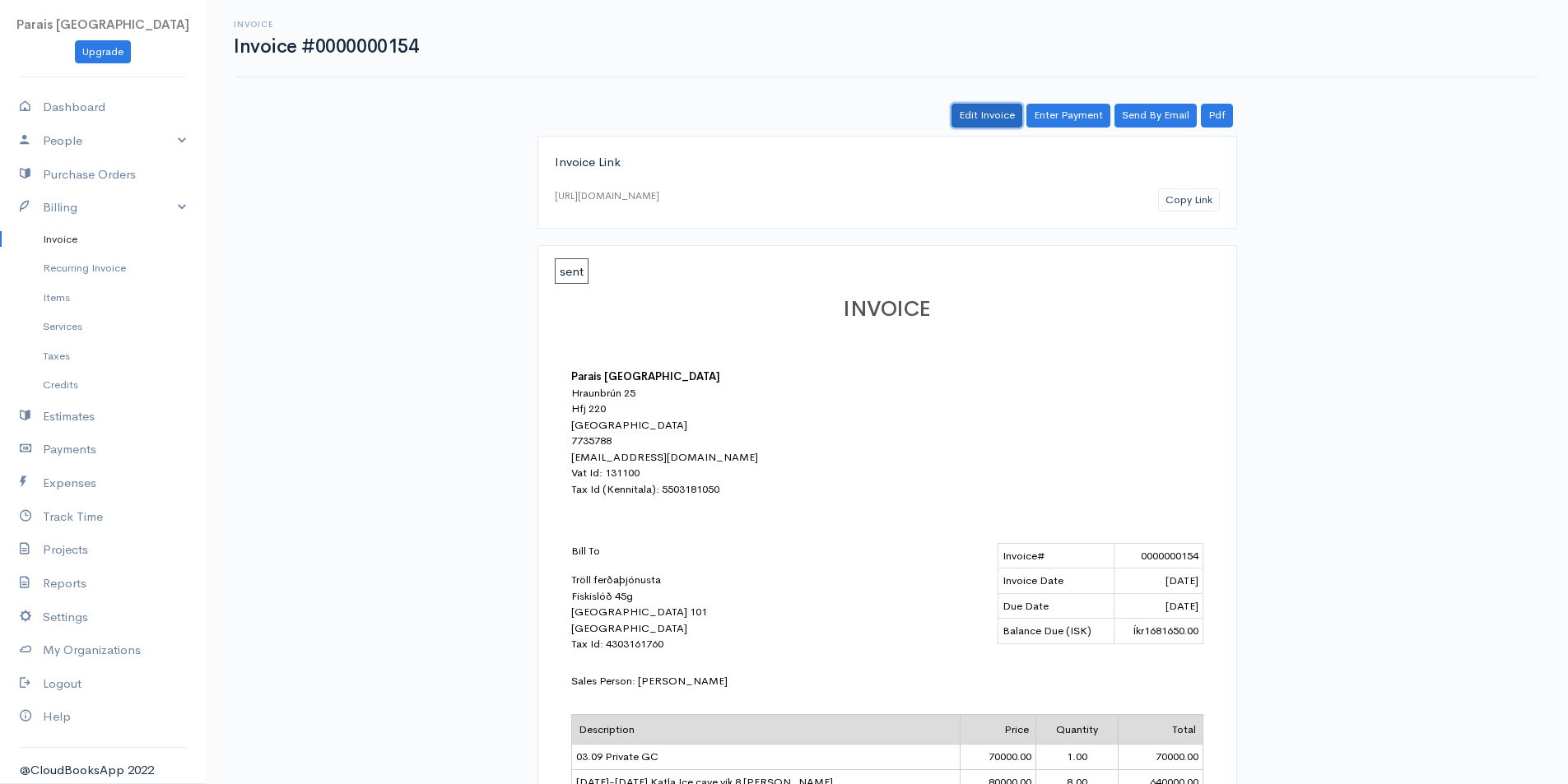
click at [997, 116] on link "Edit Invoice" at bounding box center [986, 115] width 70 height 23
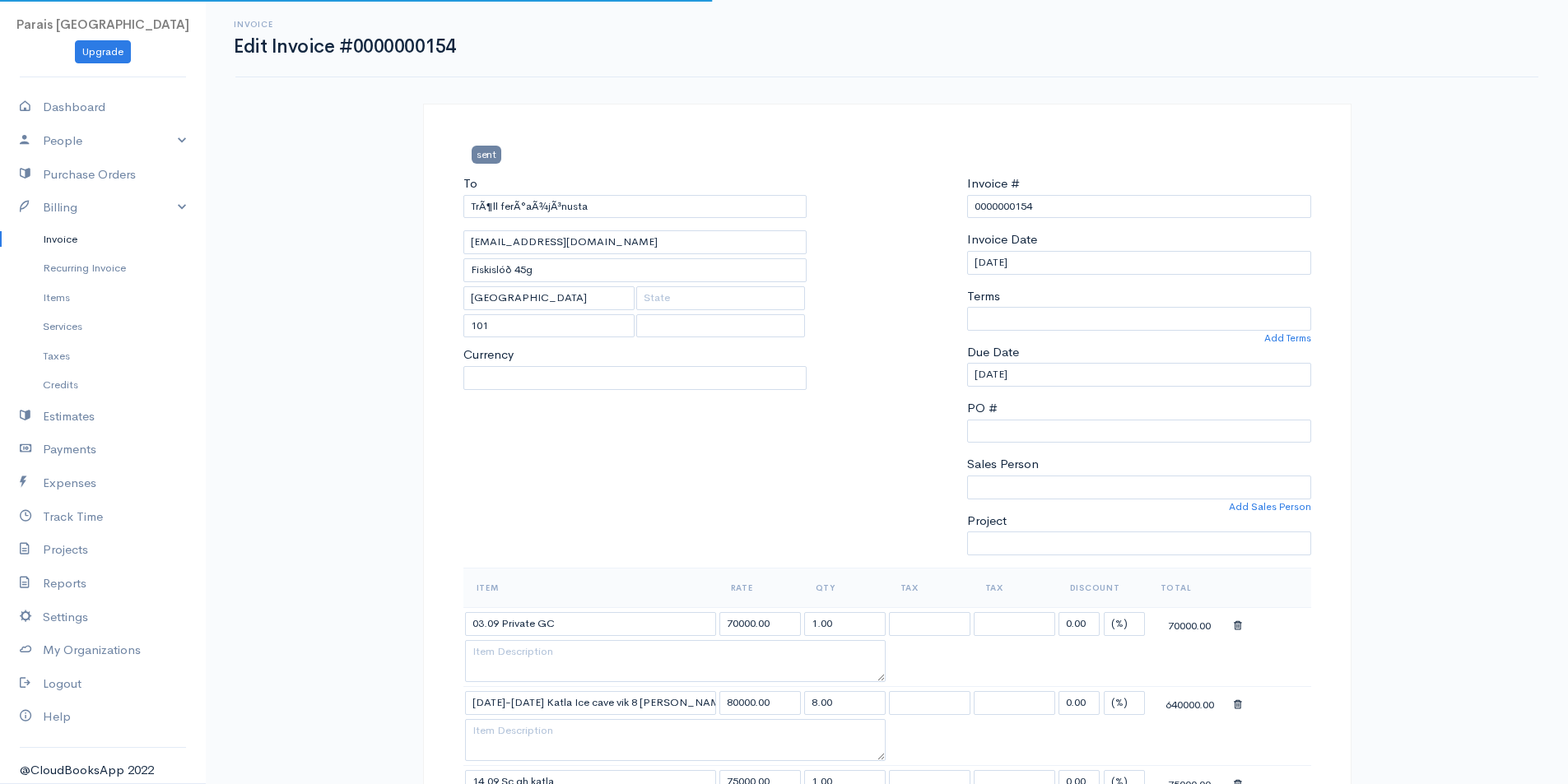
select select "[GEOGRAPHIC_DATA]"
select select "ISK"
select select "0"
select select "[PERSON_NAME]"
select select
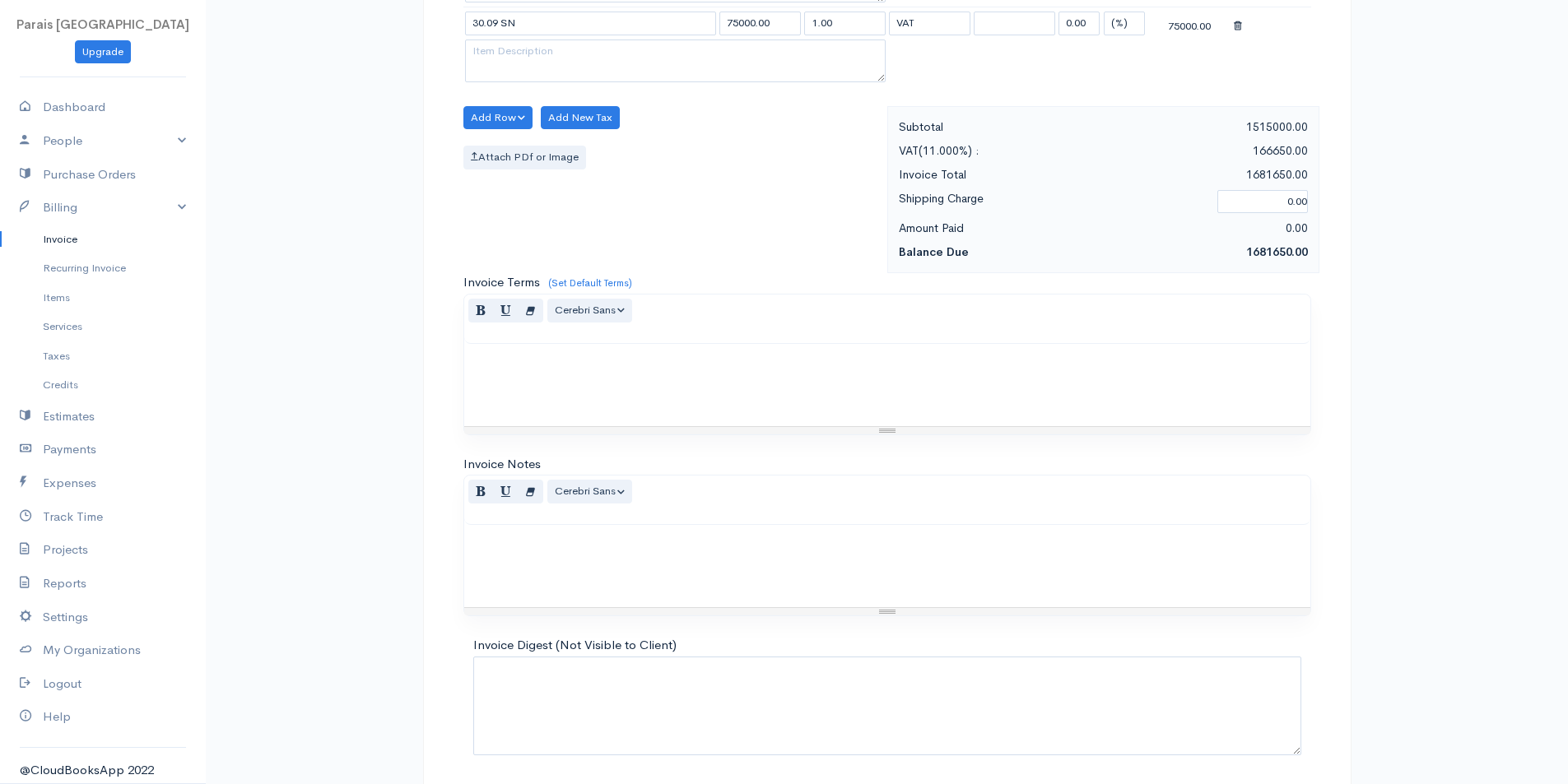
scroll to position [1451, 0]
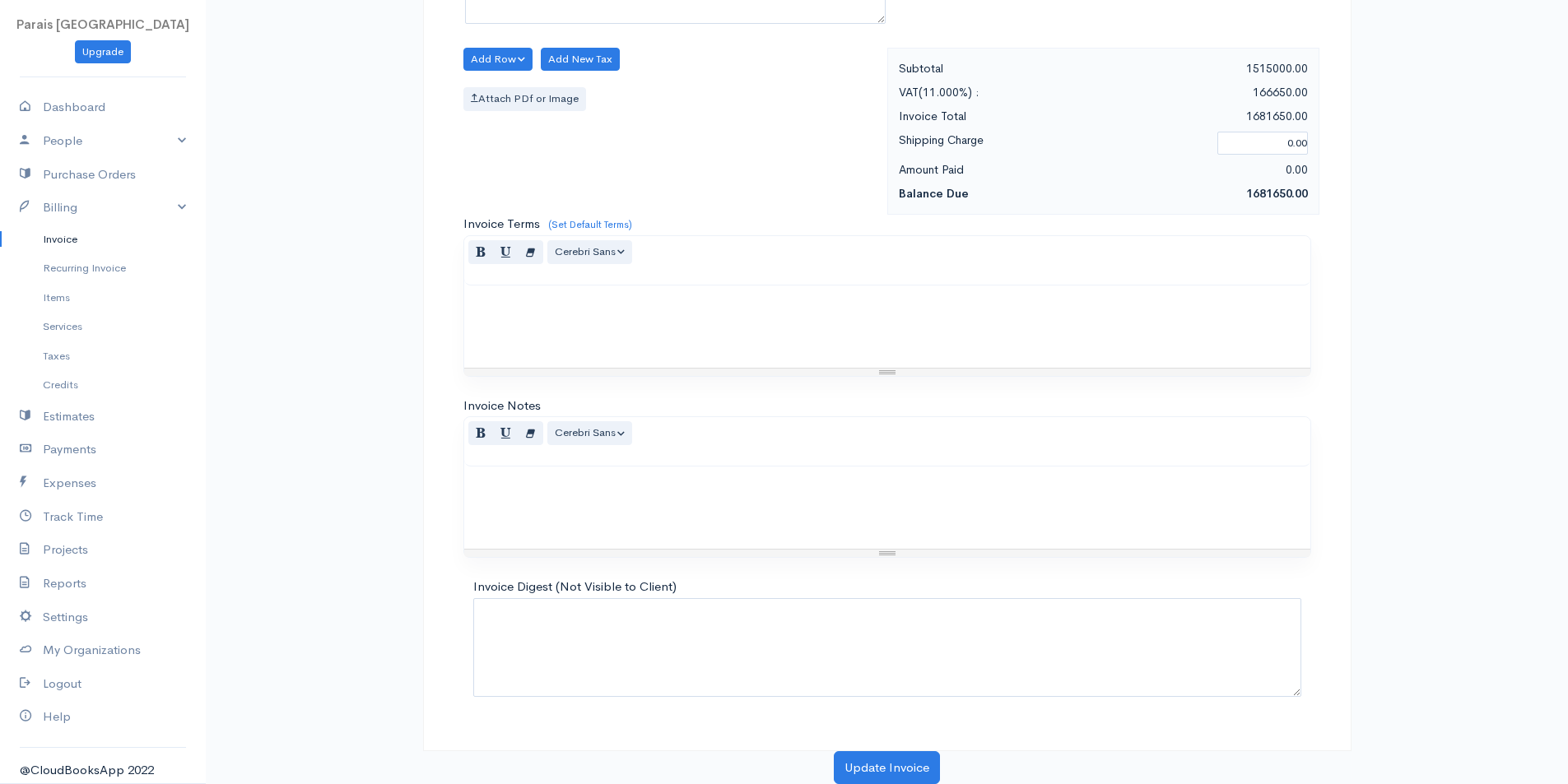
click at [553, 495] on div at bounding box center [886, 508] width 846 height 83
click at [891, 762] on button "Update Invoice" at bounding box center [886, 768] width 106 height 34
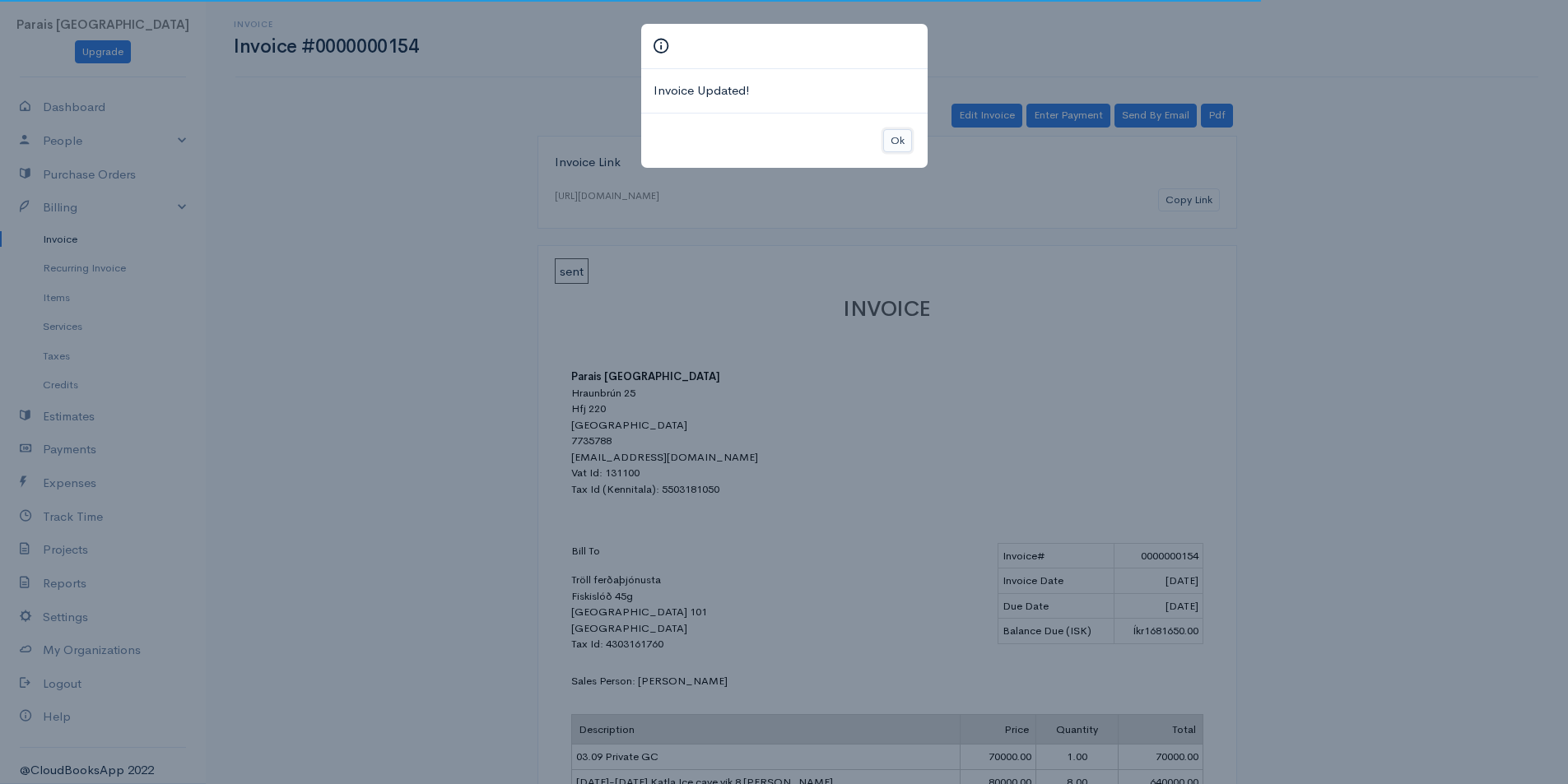
click at [893, 136] on button "Ok" at bounding box center [897, 141] width 29 height 23
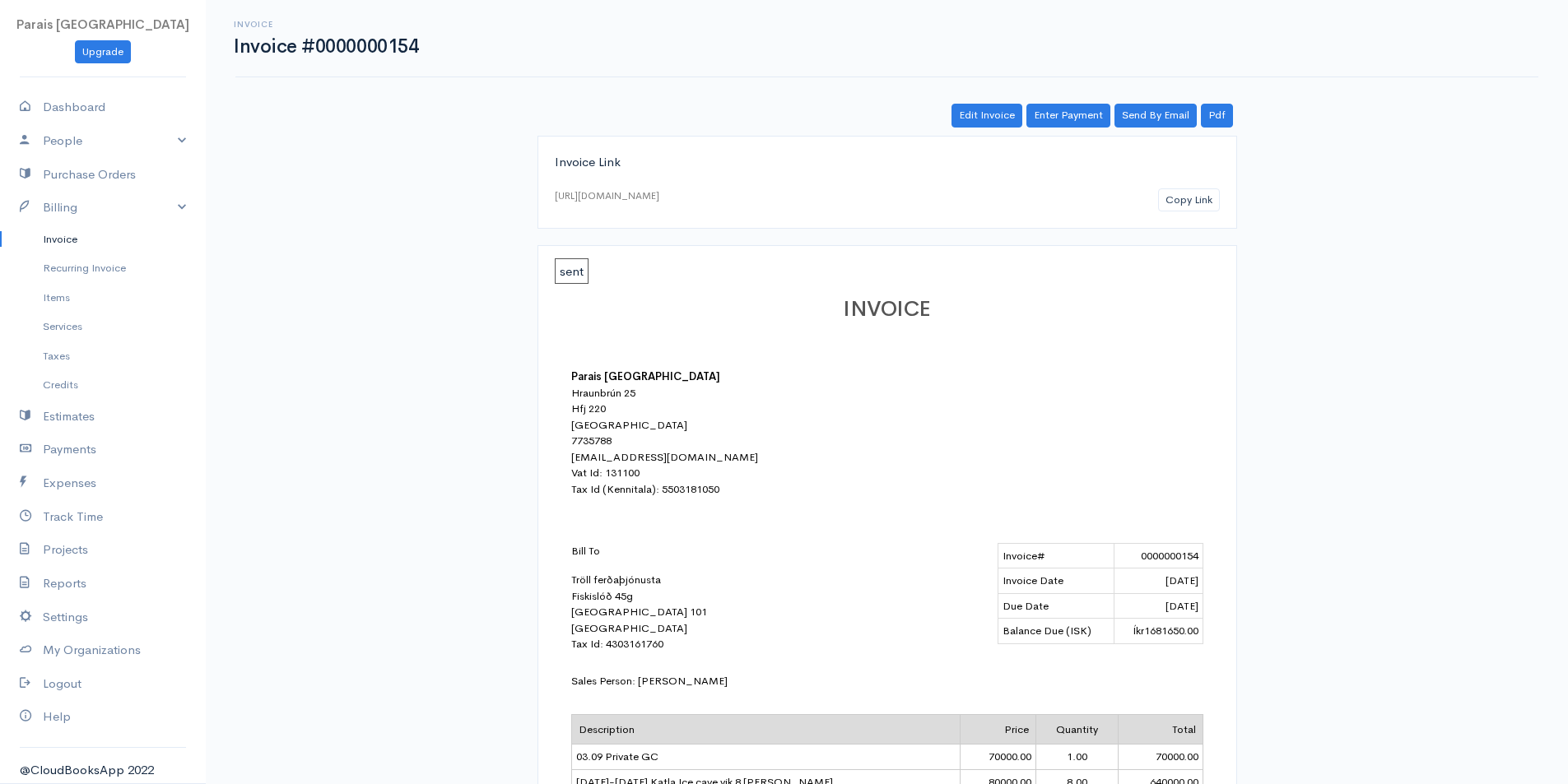
click at [54, 241] on link "Invoice" at bounding box center [102, 239] width 206 height 30
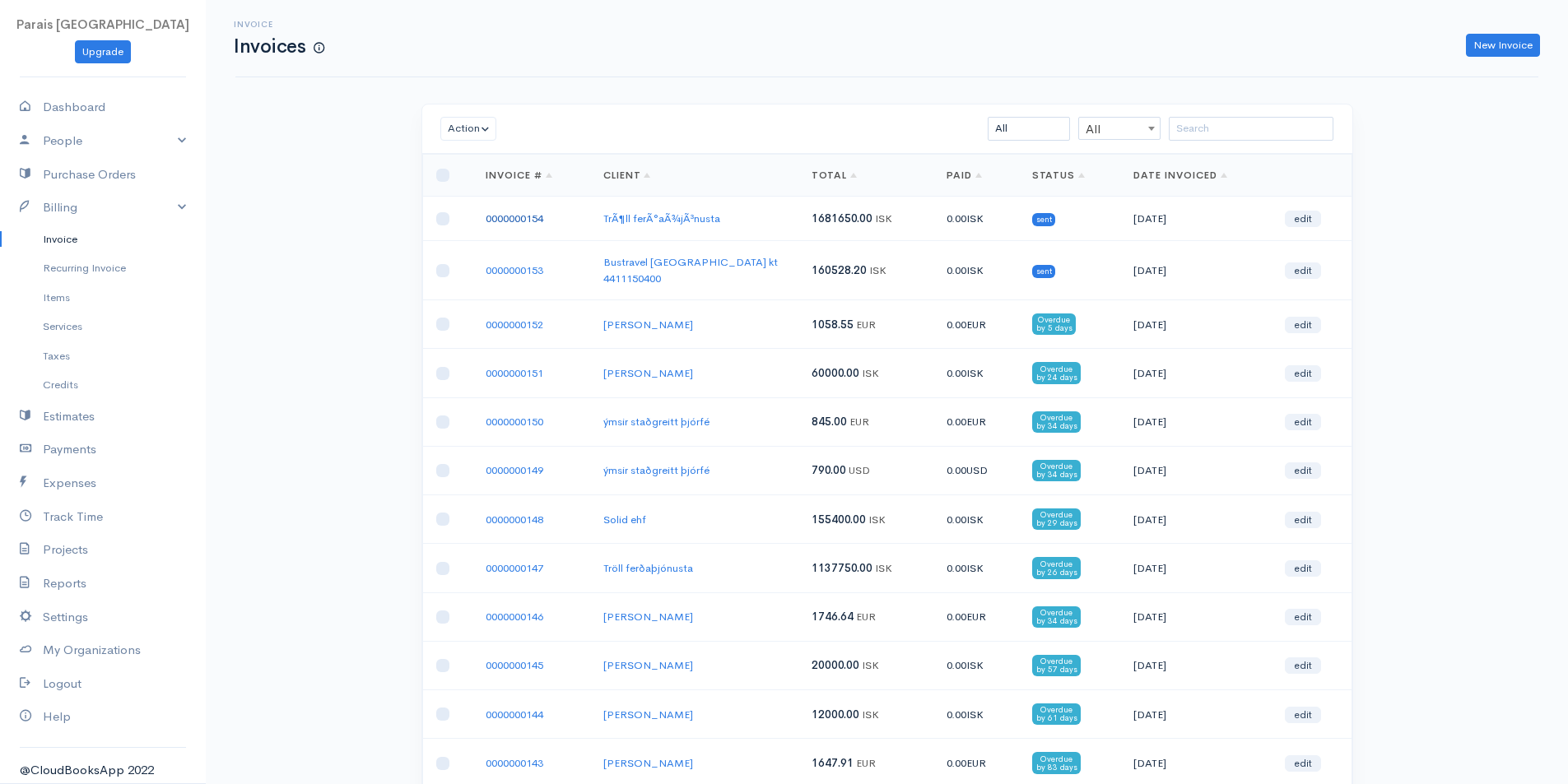
click at [522, 217] on link "0000000154" at bounding box center [514, 218] width 57 height 14
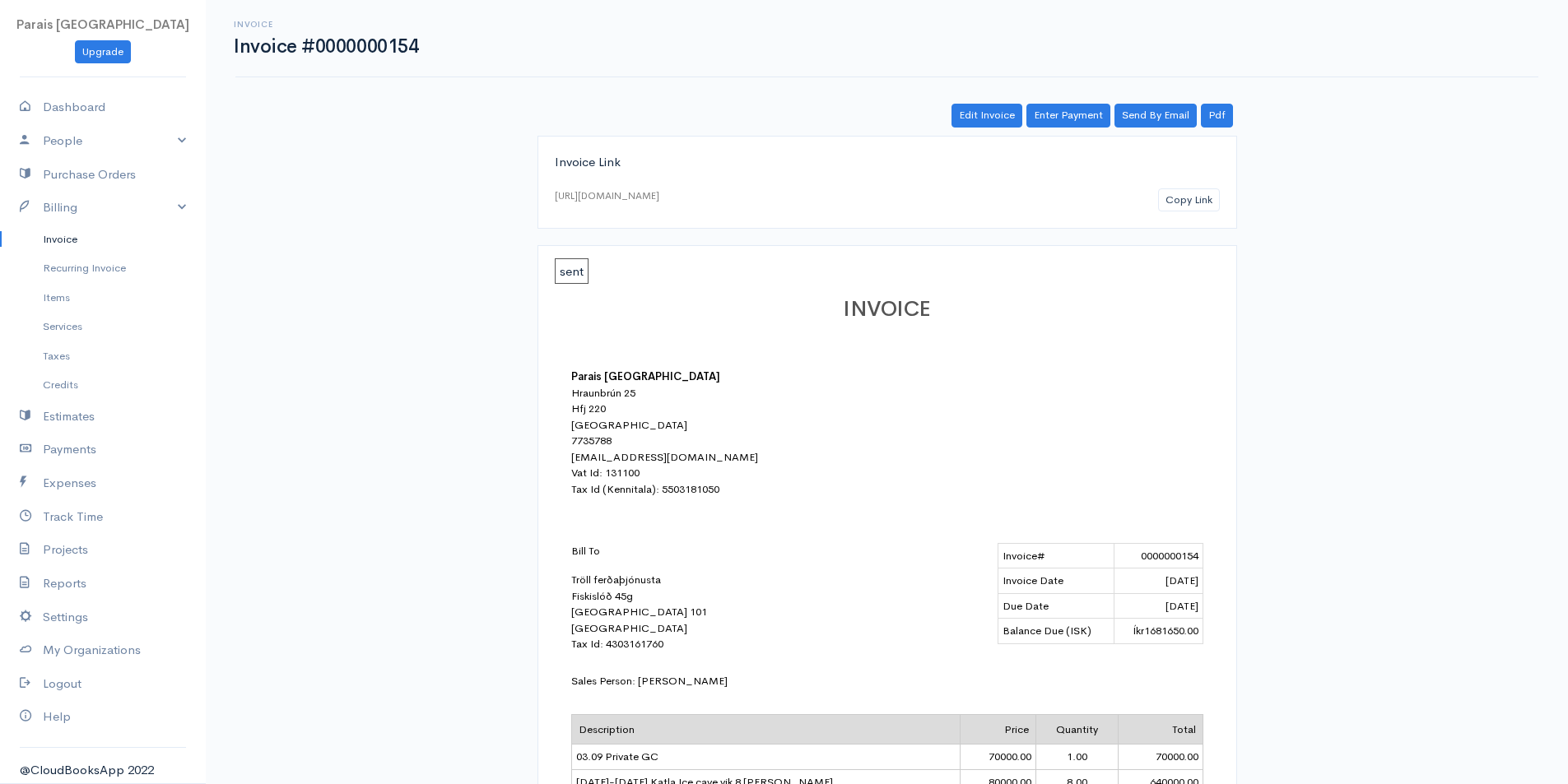
click at [69, 235] on link "Invoice" at bounding box center [102, 239] width 206 height 30
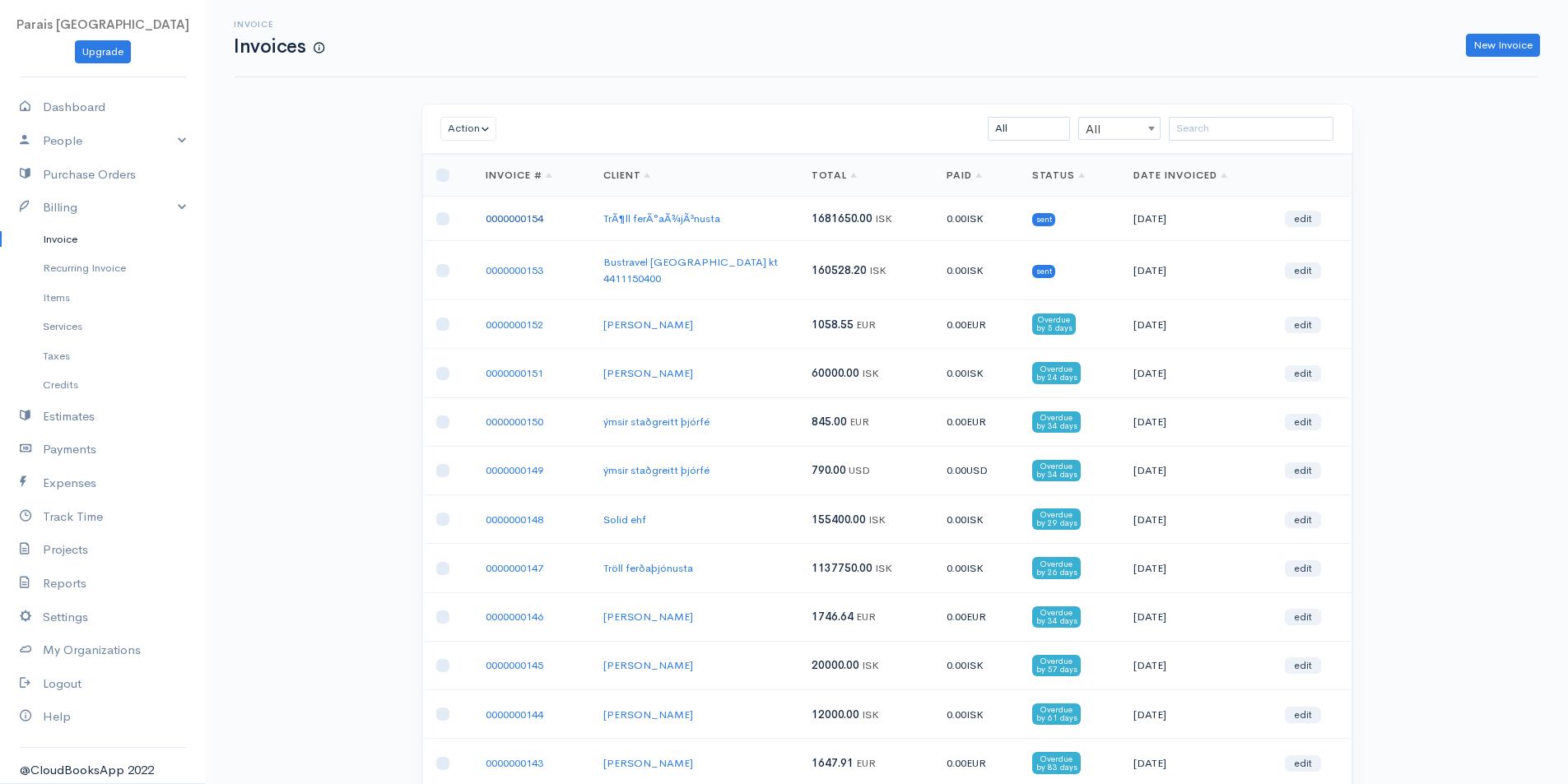
click at [522, 214] on link "0000000154" at bounding box center [514, 218] width 57 height 14
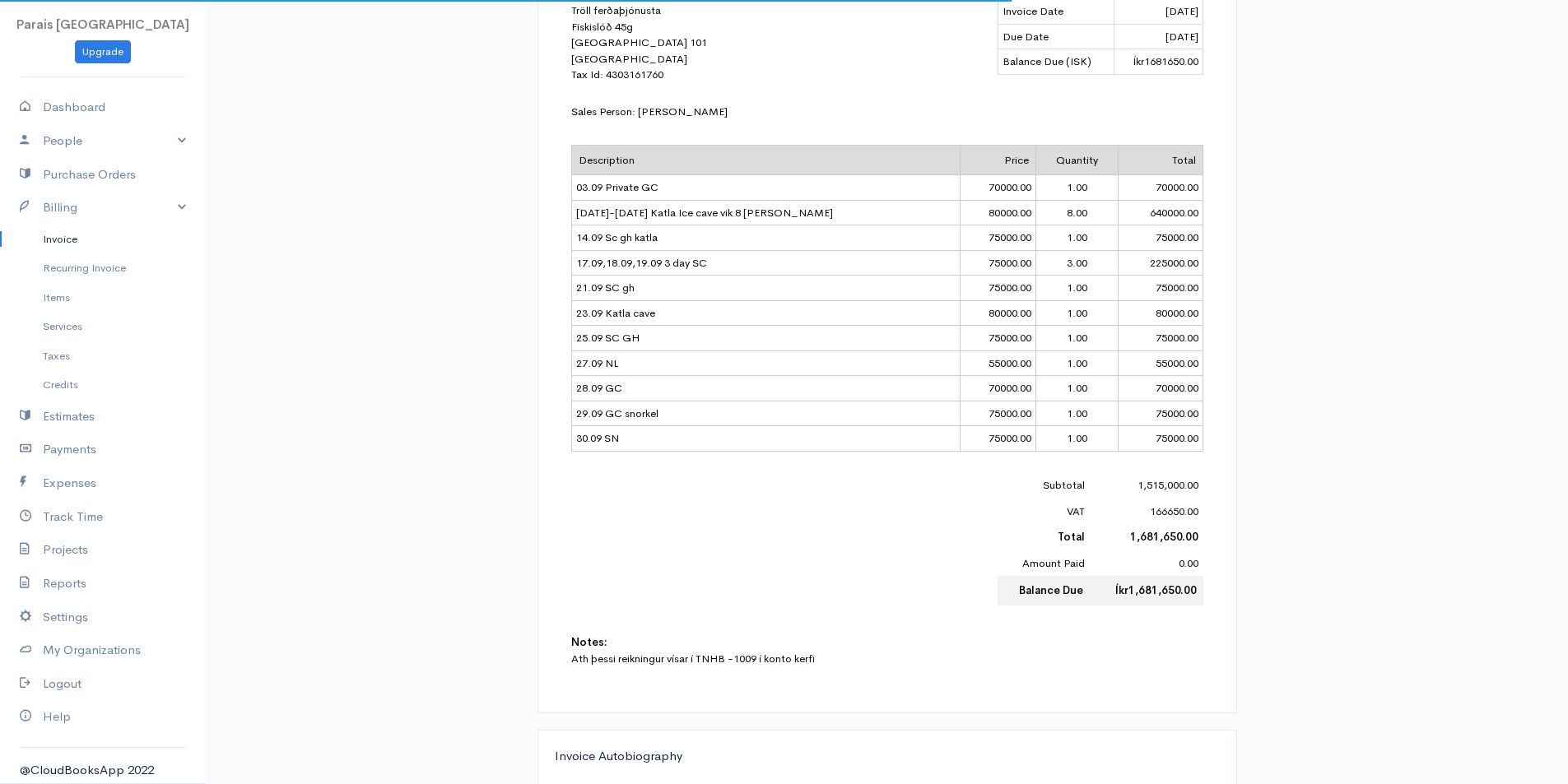
scroll to position [515, 0]
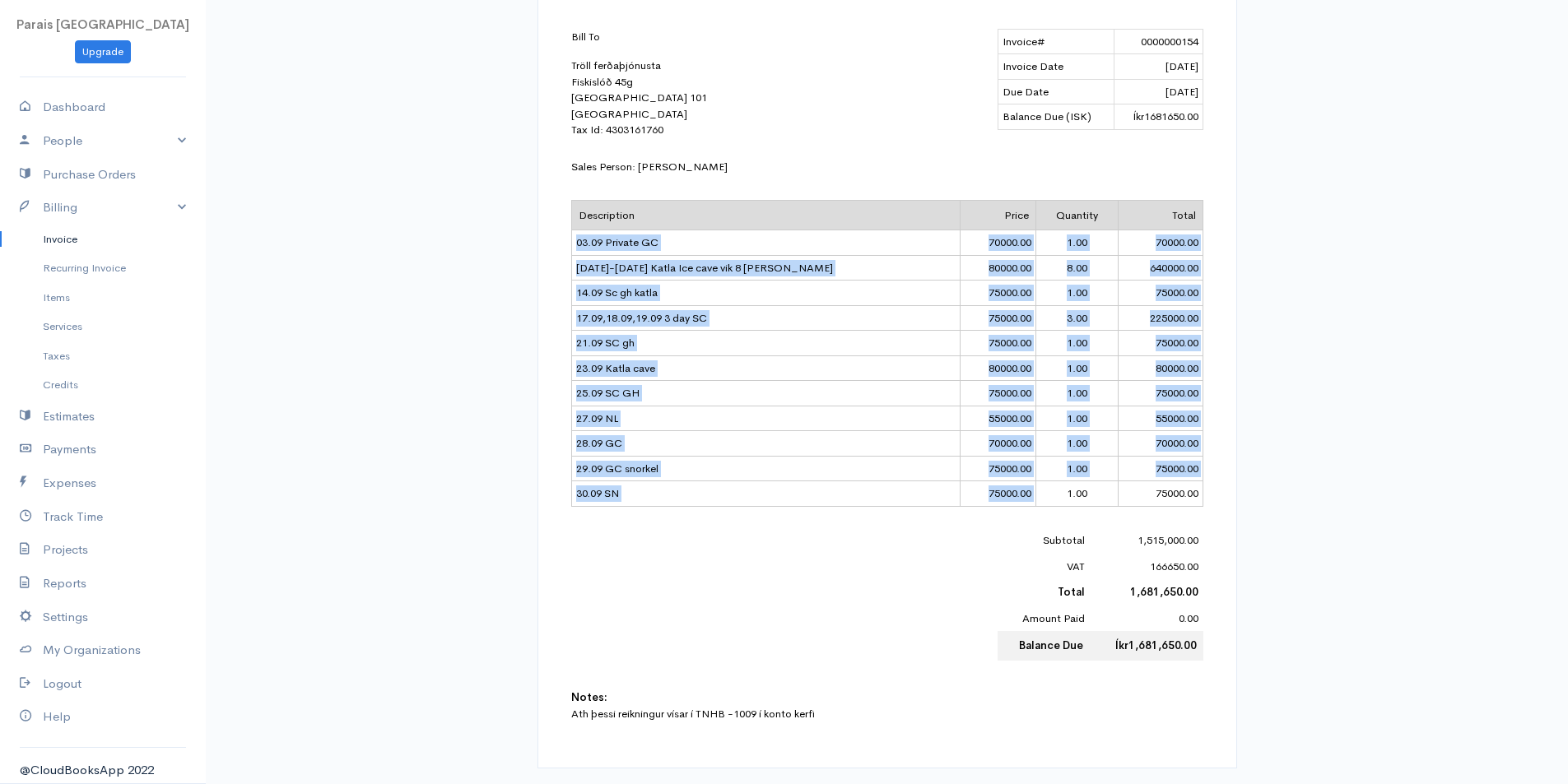
drag, startPoint x: 576, startPoint y: 239, endPoint x: 1002, endPoint y: 501, distance: 500.1
click at [1004, 502] on tbody "Description Price Quantity Total 03.09 Private GC 70000.00 1.00 70000.00 [DATE]…" at bounding box center [886, 353] width 631 height 306
copy tbody "03.09 Private GC 70000.00 1.00 70000.00 [DATE]-[DATE] Katla Ice cave vik 8 [PER…"
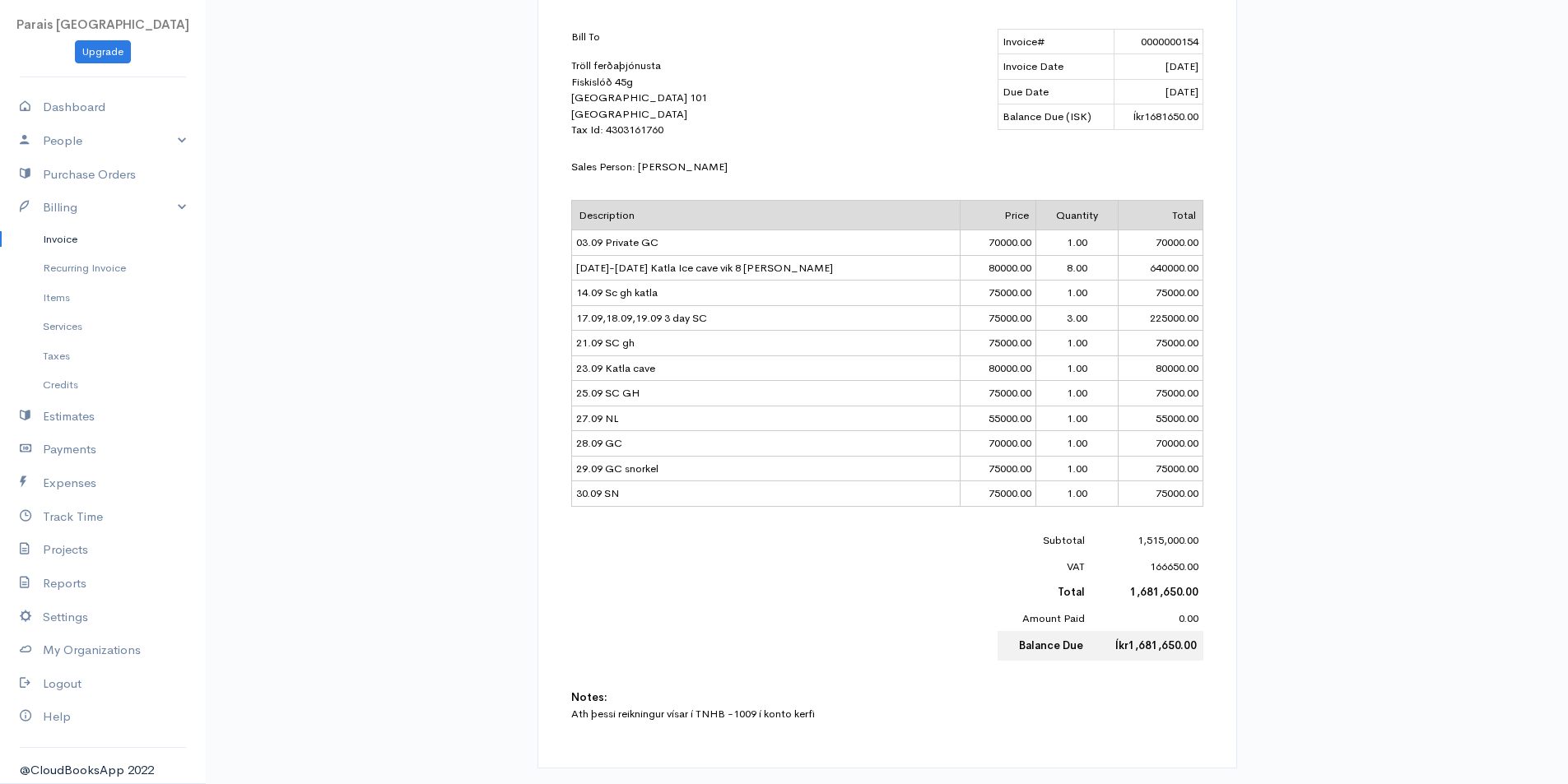
click at [1342, 315] on div "Invoice Link [URL][DOMAIN_NAME] Copy Link sent INVOICE Parais [GEOGRAPHIC_DATA]…" at bounding box center [887, 285] width 948 height 1328
